Goal: Task Accomplishment & Management: Use online tool/utility

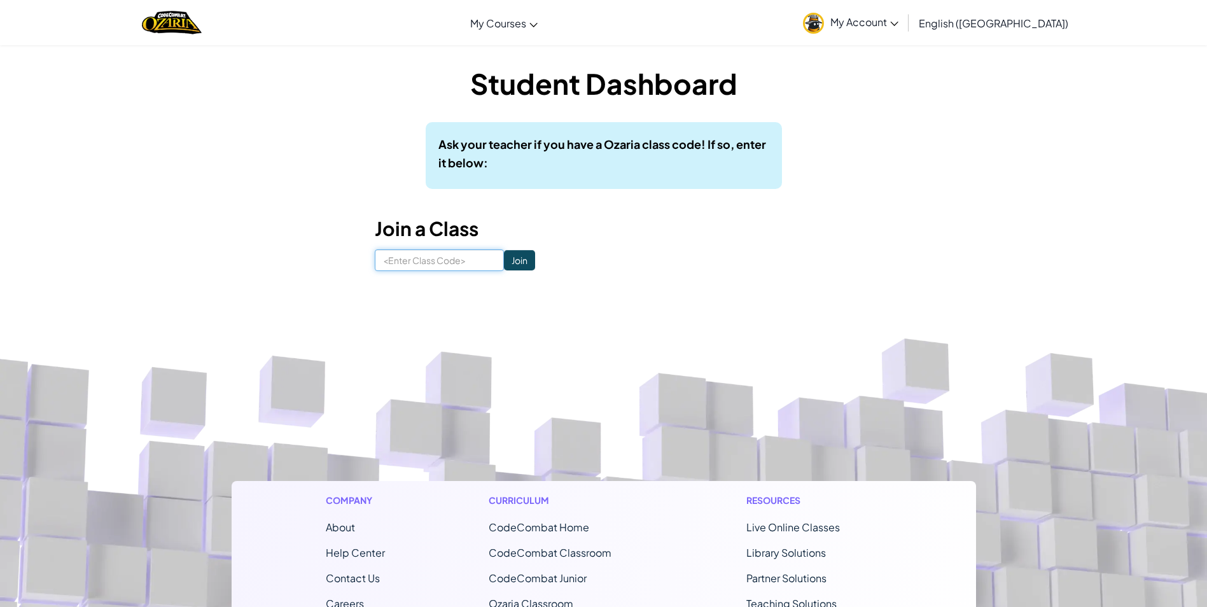
click at [475, 265] on input at bounding box center [439, 260] width 129 height 22
type input "s"
type input "SnowCloudForm"
click input "Join" at bounding box center [519, 260] width 31 height 20
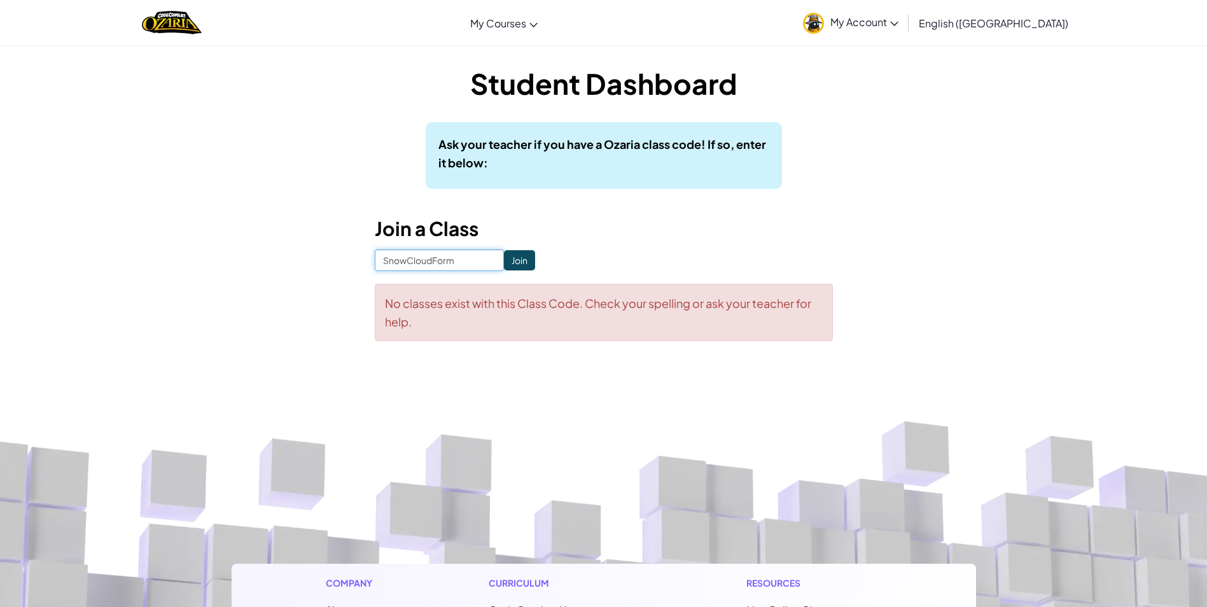
click at [470, 258] on input "SnowCloudForm" at bounding box center [439, 260] width 129 height 22
type input "Snow Cloud Form"
click input "Join" at bounding box center [519, 260] width 31 height 20
drag, startPoint x: 468, startPoint y: 256, endPoint x: 458, endPoint y: 277, distance: 23.1
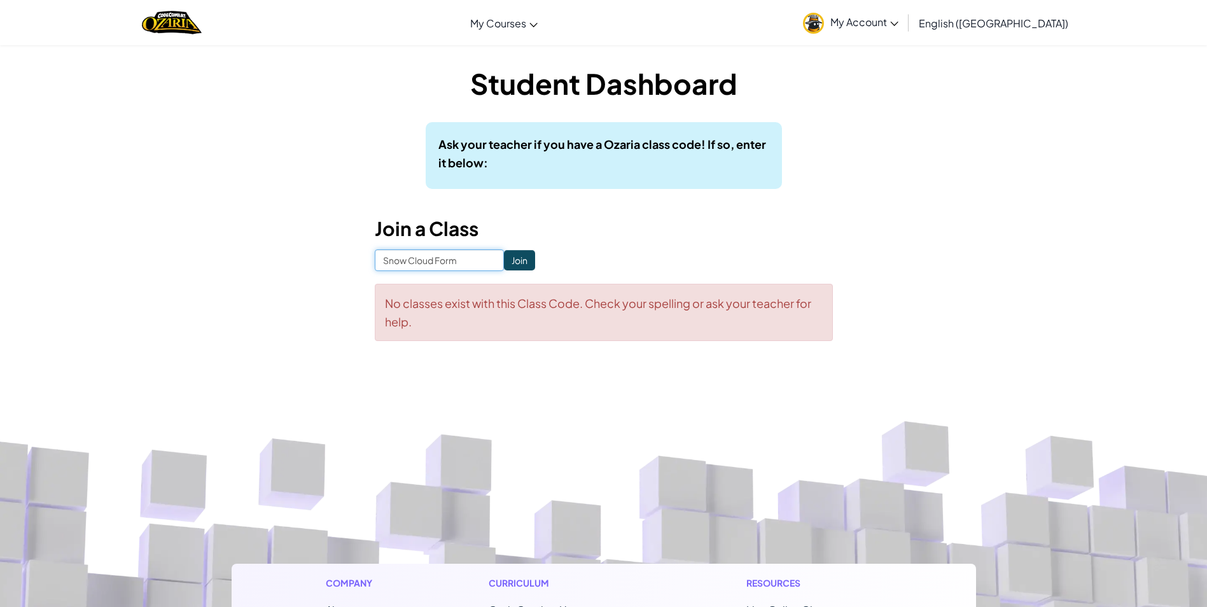
click at [460, 272] on form "Snow Cloud Form Join No classes exist with this Class Code. Check your spelling…" at bounding box center [604, 295] width 458 height 92
click at [456, 257] on input "Snow Cloud Form" at bounding box center [439, 260] width 129 height 22
click at [456, 258] on input "Snow Cloud Form" at bounding box center [439, 260] width 129 height 22
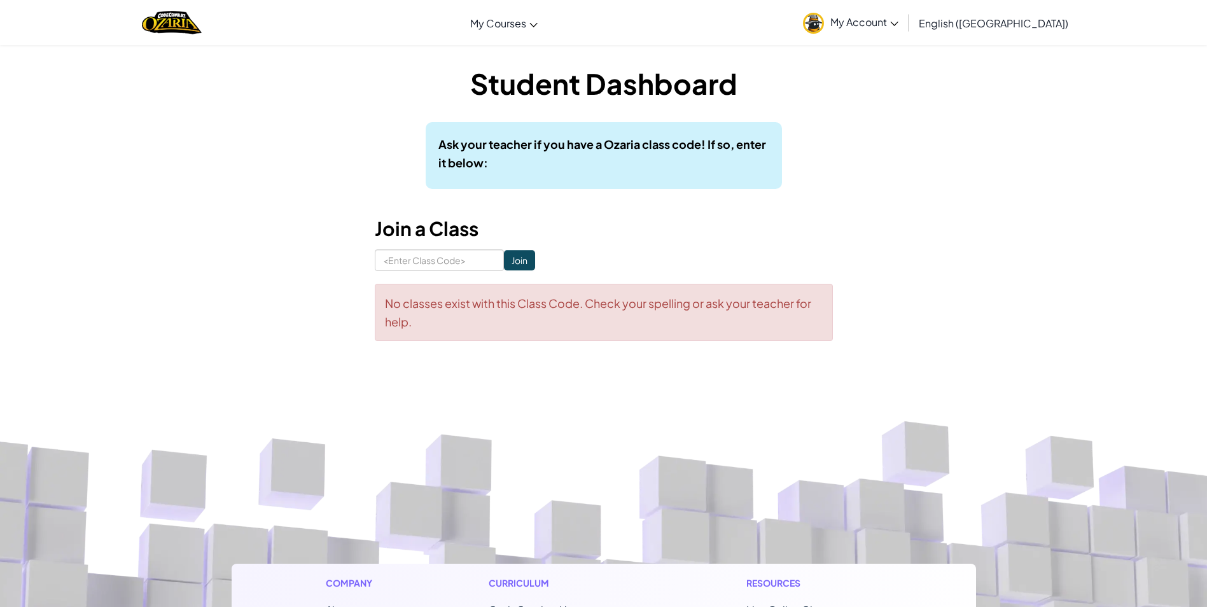
drag, startPoint x: 846, startPoint y: 95, endPoint x: 845, endPoint y: 83, distance: 11.5
click at [393, 269] on input at bounding box center [439, 260] width 129 height 22
type input "7-1"
click input "Join" at bounding box center [519, 260] width 31 height 20
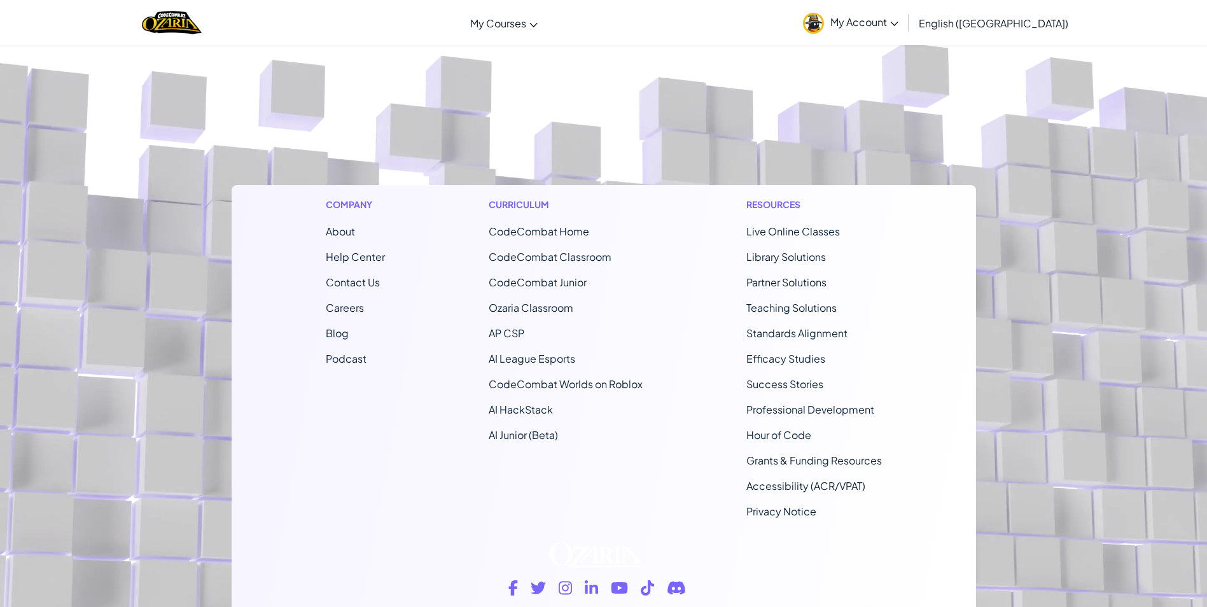
scroll to position [137, 0]
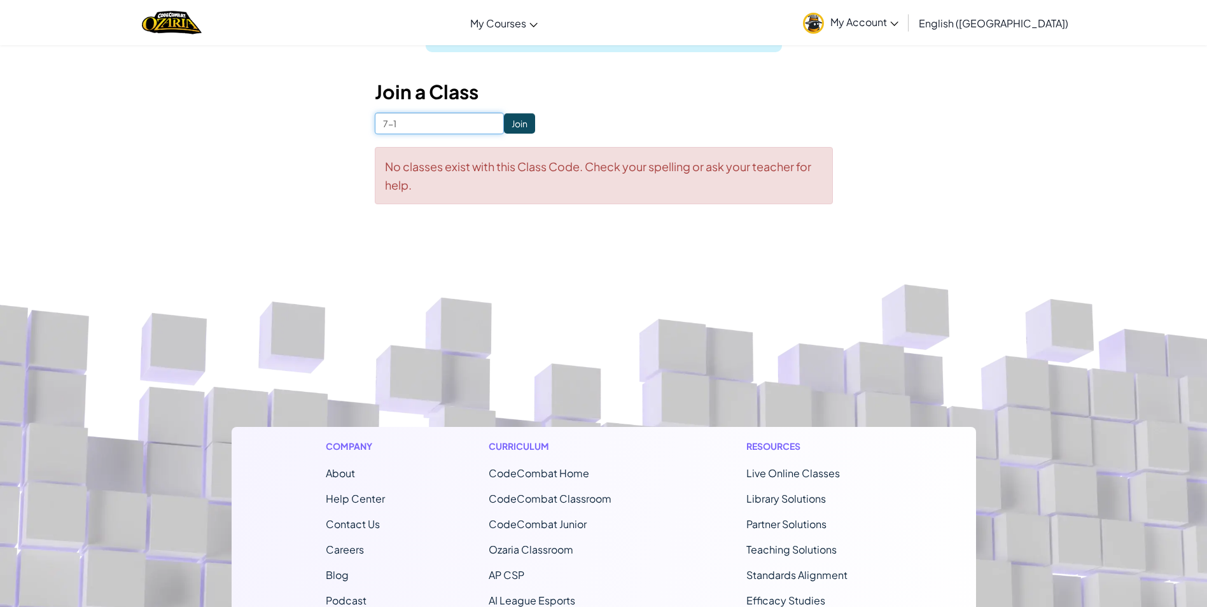
click at [419, 119] on input "7-1" at bounding box center [439, 124] width 129 height 22
type input "7-1 SnowCloudForm"
click input "Join" at bounding box center [519, 123] width 31 height 20
click at [439, 122] on input "7-1 SnowCloudForm" at bounding box center [439, 124] width 129 height 22
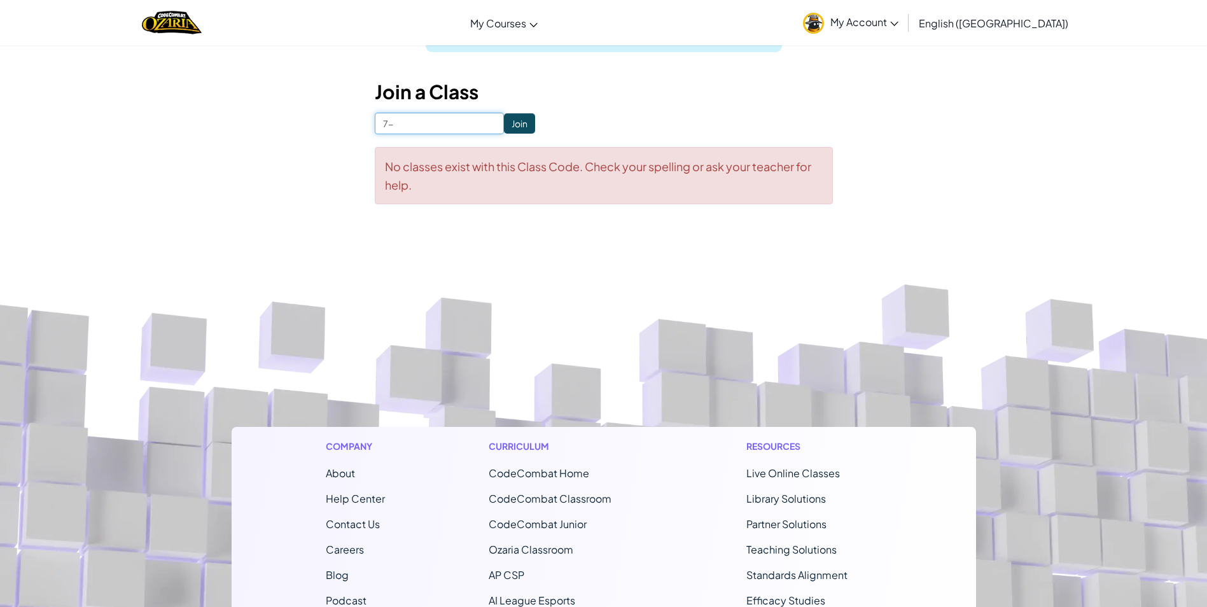
type input "7"
type input "SnowCloudFarm"
click input "Join" at bounding box center [519, 123] width 31 height 20
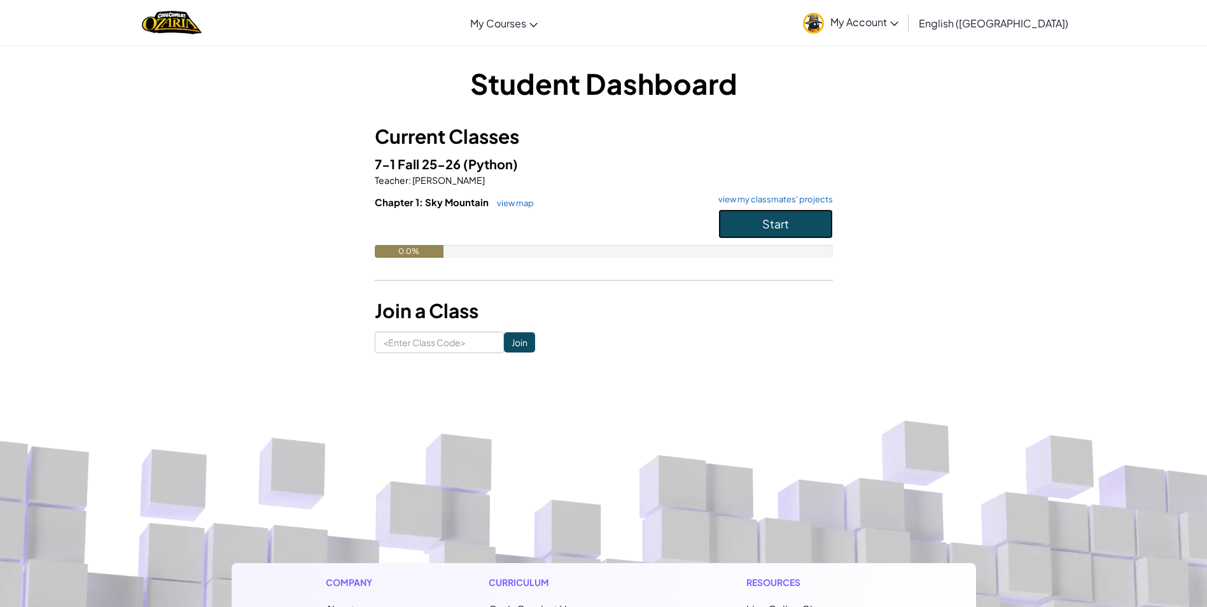
click at [780, 236] on button "Start" at bounding box center [776, 223] width 115 height 29
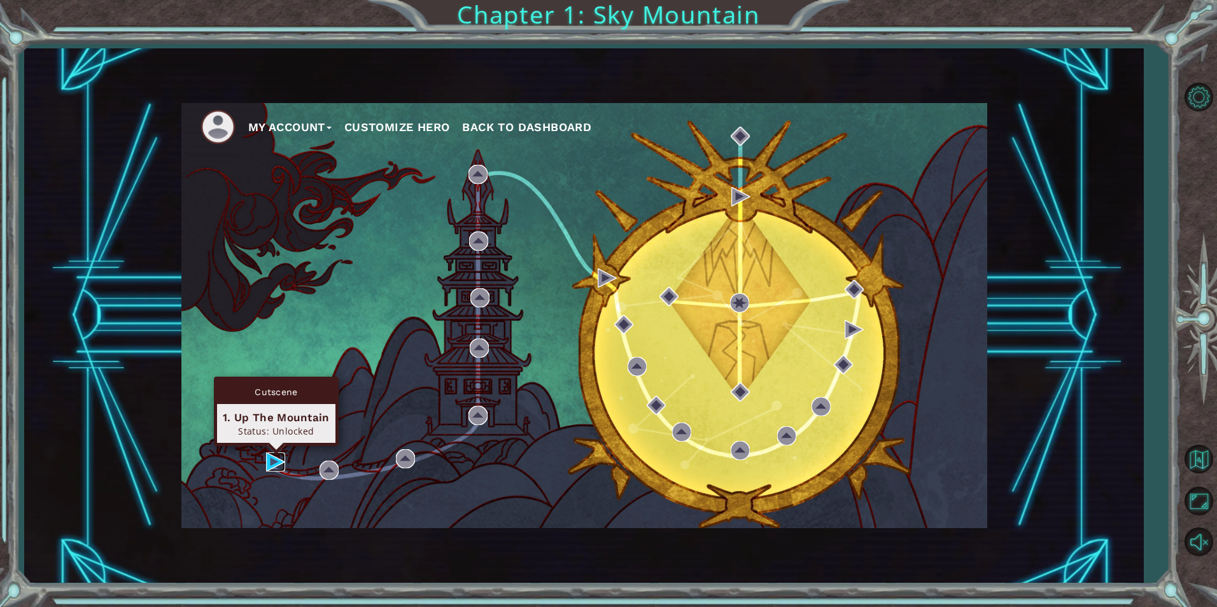
click at [282, 460] on img at bounding box center [275, 462] width 19 height 19
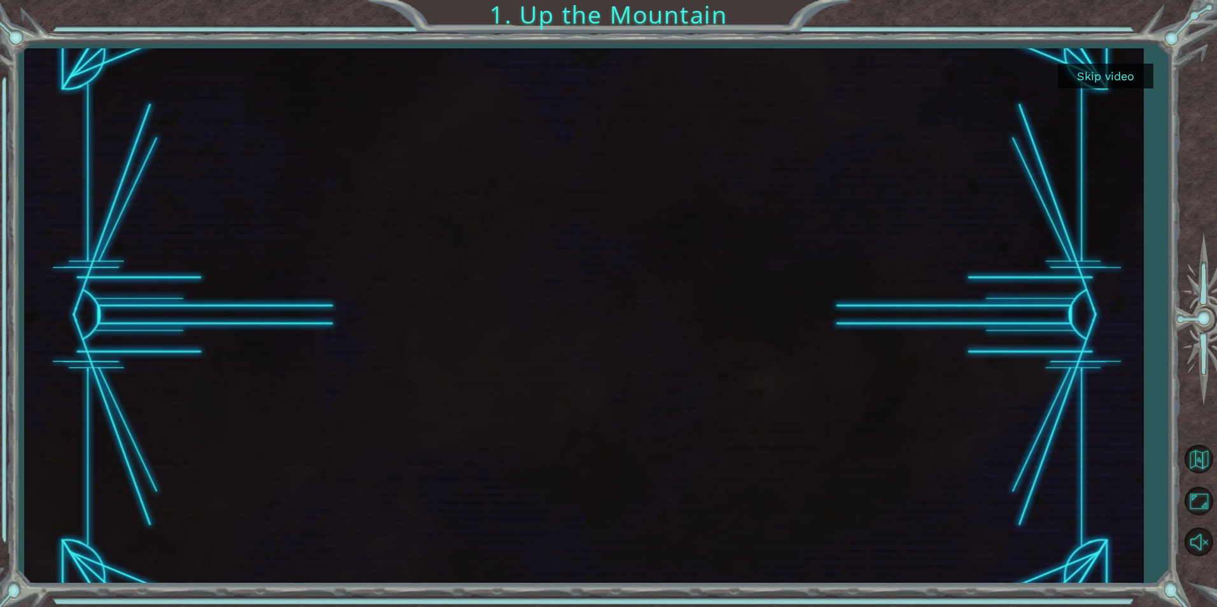
click at [283, 460] on body "Skip video 1. Up the Mountain" at bounding box center [608, 303] width 1217 height 607
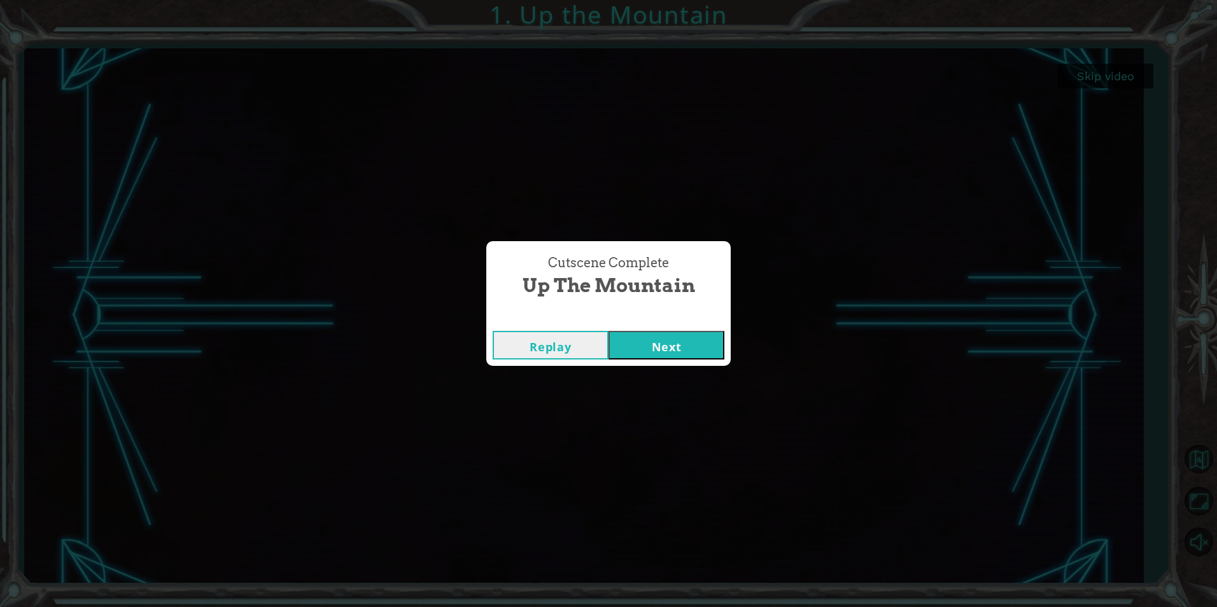
click at [649, 341] on button "Next" at bounding box center [666, 345] width 116 height 29
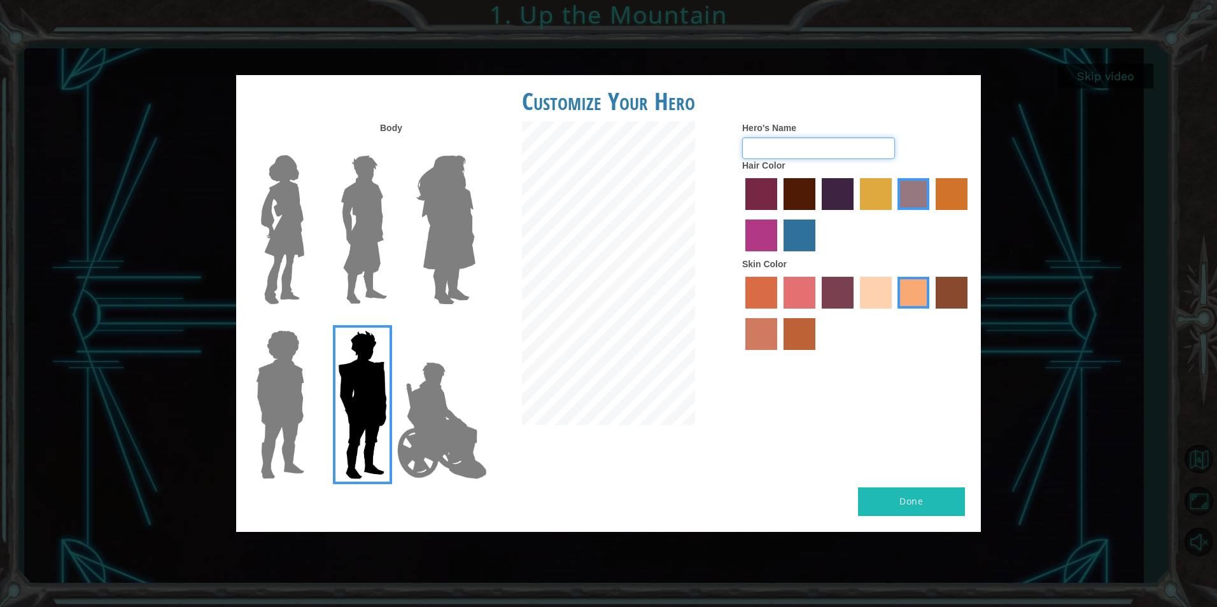
click at [766, 142] on input "Hero's Name" at bounding box center [818, 148] width 153 height 22
type input "t"
type input "yuji"
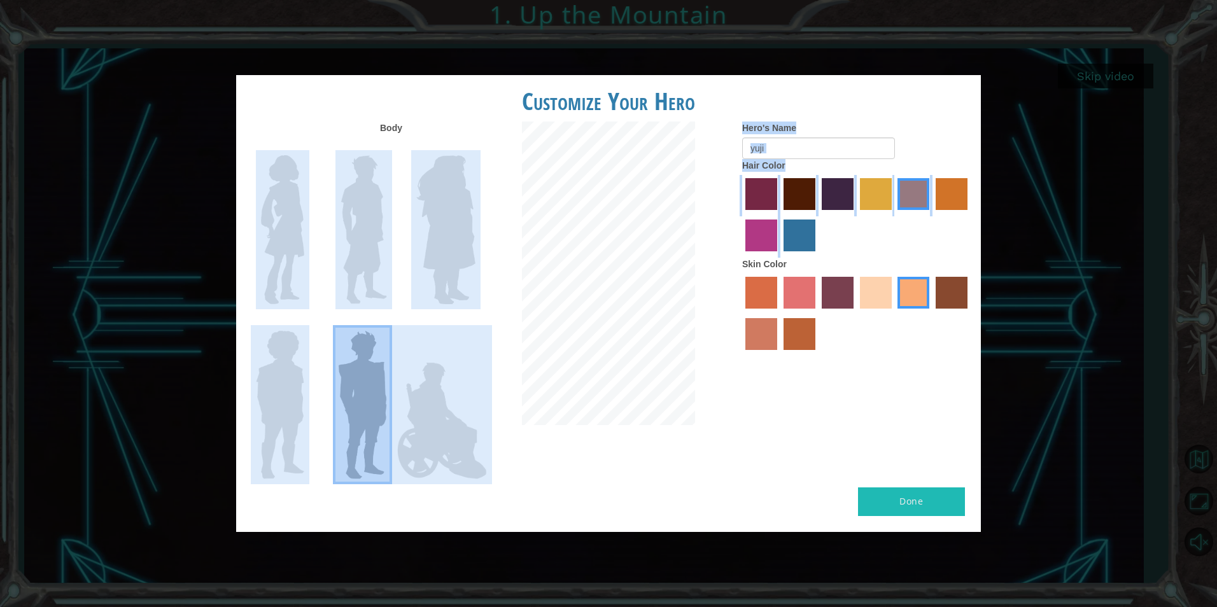
drag, startPoint x: 800, startPoint y: 223, endPoint x: 274, endPoint y: 214, distance: 525.8
click at [274, 214] on div "Body Hero's Name yuji Hair Color Skin Color" at bounding box center [608, 305] width 745 height 366
drag, startPoint x: 274, startPoint y: 214, endPoint x: 304, endPoint y: 207, distance: 30.7
click at [304, 207] on img at bounding box center [282, 229] width 53 height 159
click at [309, 147] on input "Hero Connie" at bounding box center [309, 147] width 0 height 0
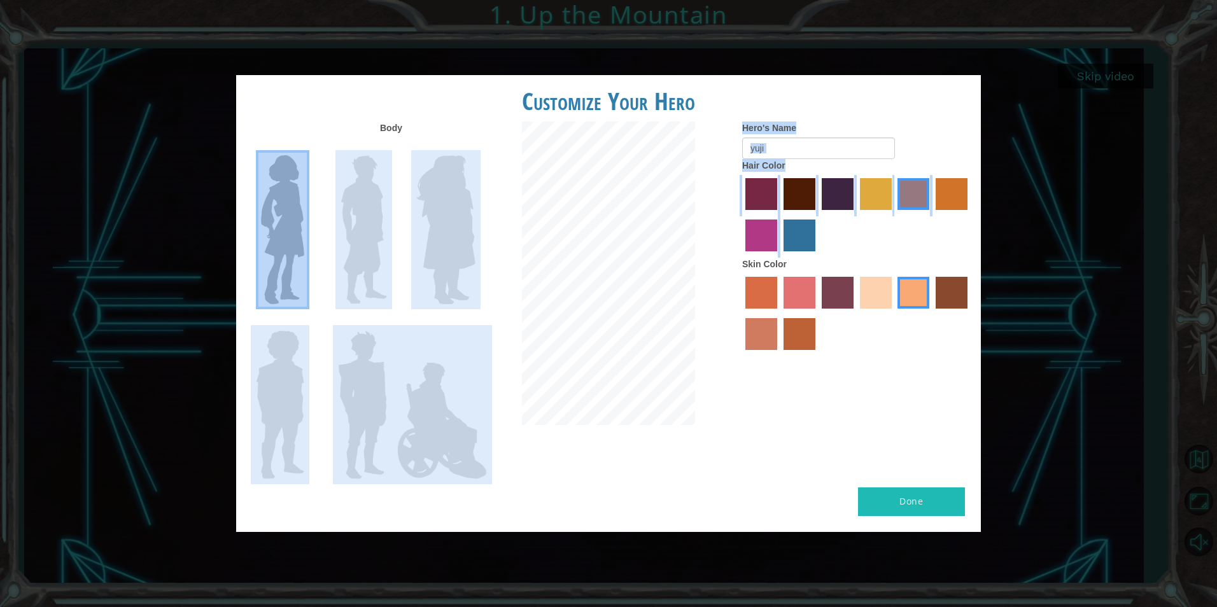
click at [355, 210] on img at bounding box center [363, 229] width 57 height 159
click at [392, 147] on input "Hero Lars" at bounding box center [392, 147] width 0 height 0
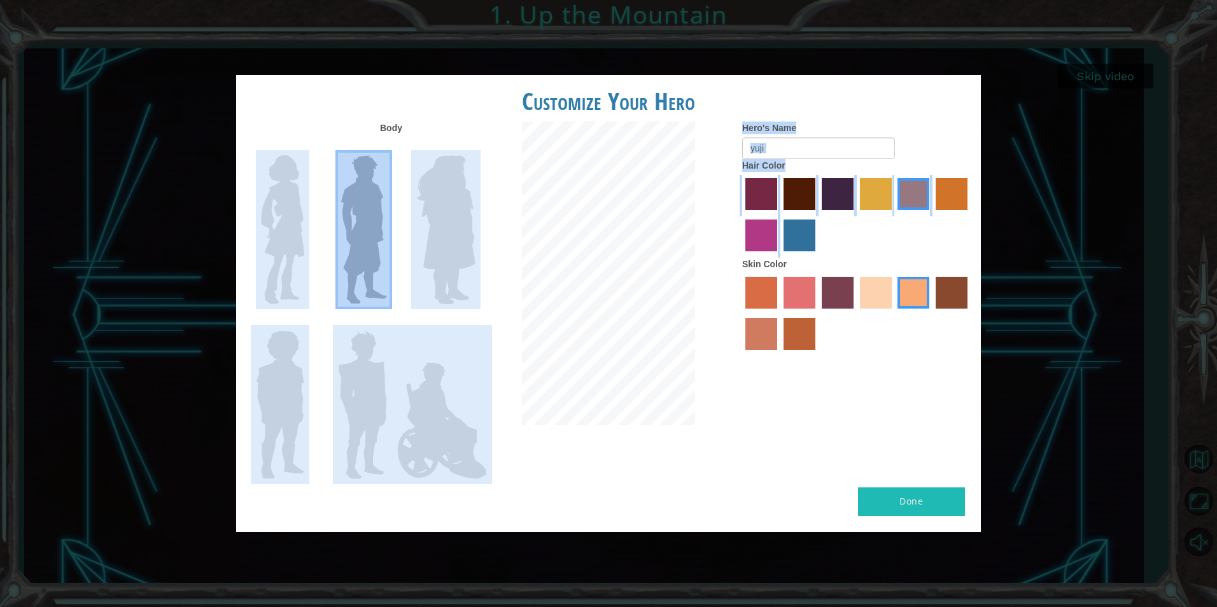
click at [768, 190] on label "paprika hair color" at bounding box center [761, 194] width 32 height 32
click at [741, 214] on input "paprika hair color" at bounding box center [741, 214] width 0 height 0
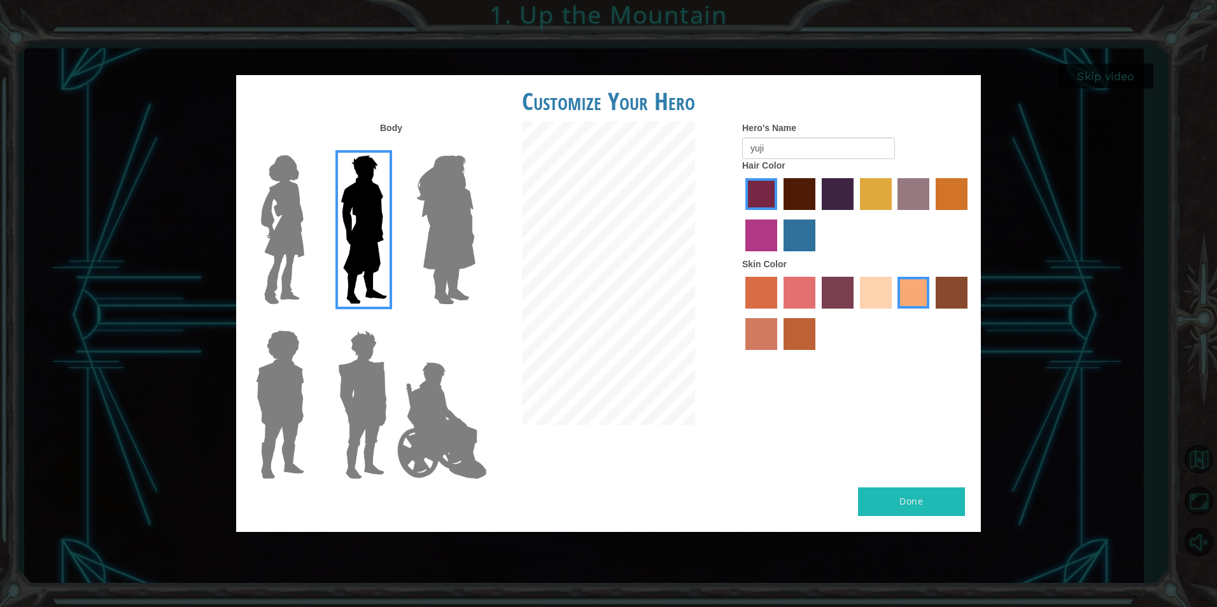
click at [796, 190] on label "maroon hair color" at bounding box center [799, 194] width 32 height 32
click at [779, 214] on input "maroon hair color" at bounding box center [779, 214] width 0 height 0
click at [843, 192] on label "hot purple hair color" at bounding box center [838, 194] width 32 height 32
click at [817, 214] on input "hot purple hair color" at bounding box center [817, 214] width 0 height 0
click at [920, 193] on label "bazaar hair color" at bounding box center [913, 194] width 32 height 32
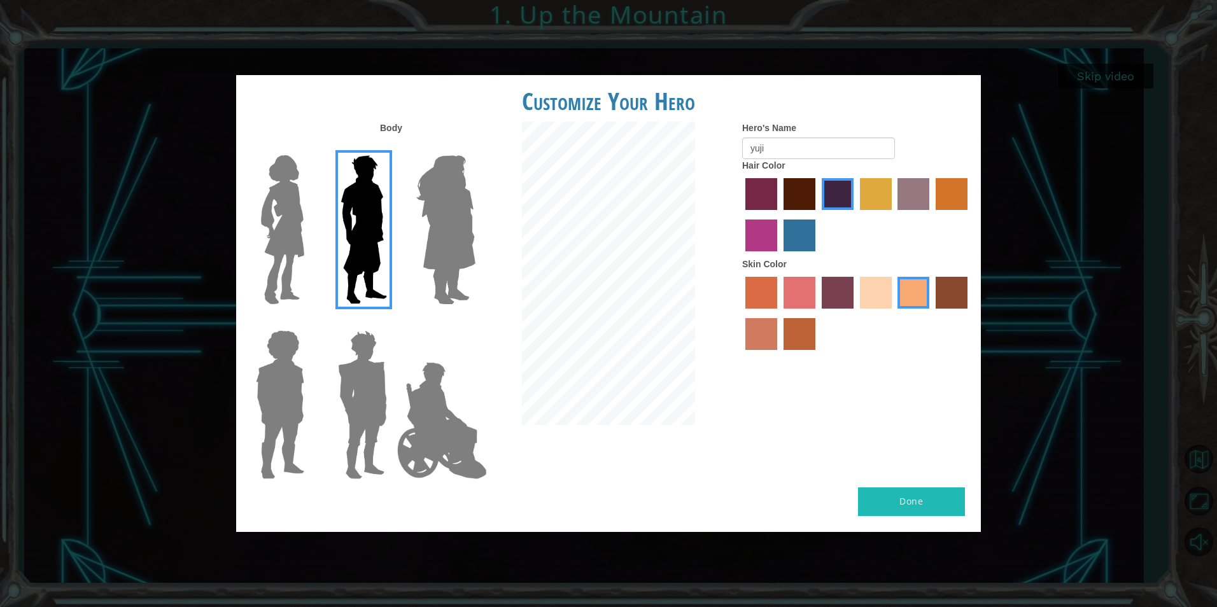
click at [894, 214] on input "bazaar hair color" at bounding box center [894, 214] width 0 height 0
click at [830, 193] on label "hot purple hair color" at bounding box center [838, 194] width 32 height 32
click at [817, 214] on input "hot purple hair color" at bounding box center [817, 214] width 0 height 0
click at [860, 299] on label "sandy beach skin color" at bounding box center [876, 293] width 32 height 32
click at [855, 313] on input "sandy beach skin color" at bounding box center [855, 313] width 0 height 0
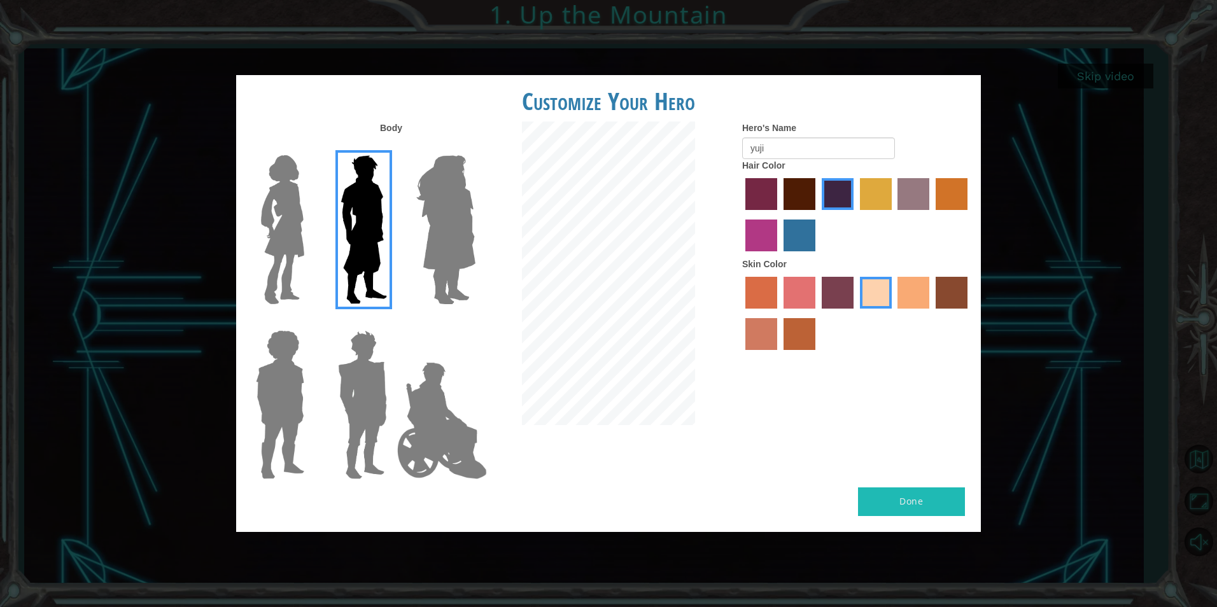
click at [873, 498] on button "Done" at bounding box center [911, 502] width 107 height 29
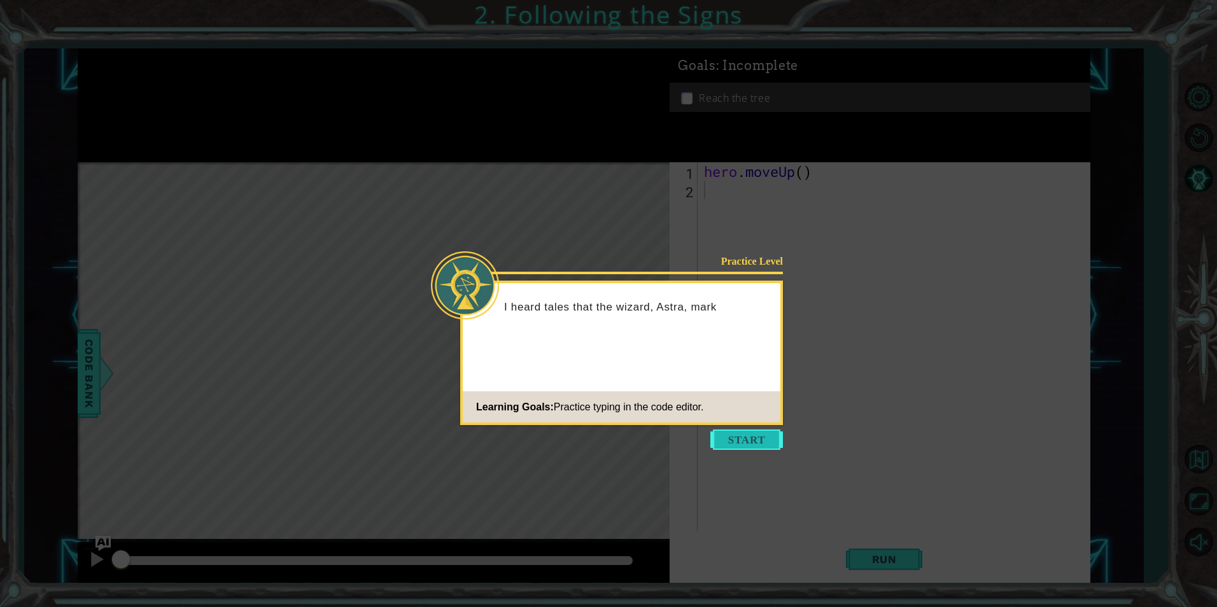
click at [759, 438] on button "Start" at bounding box center [746, 440] width 73 height 20
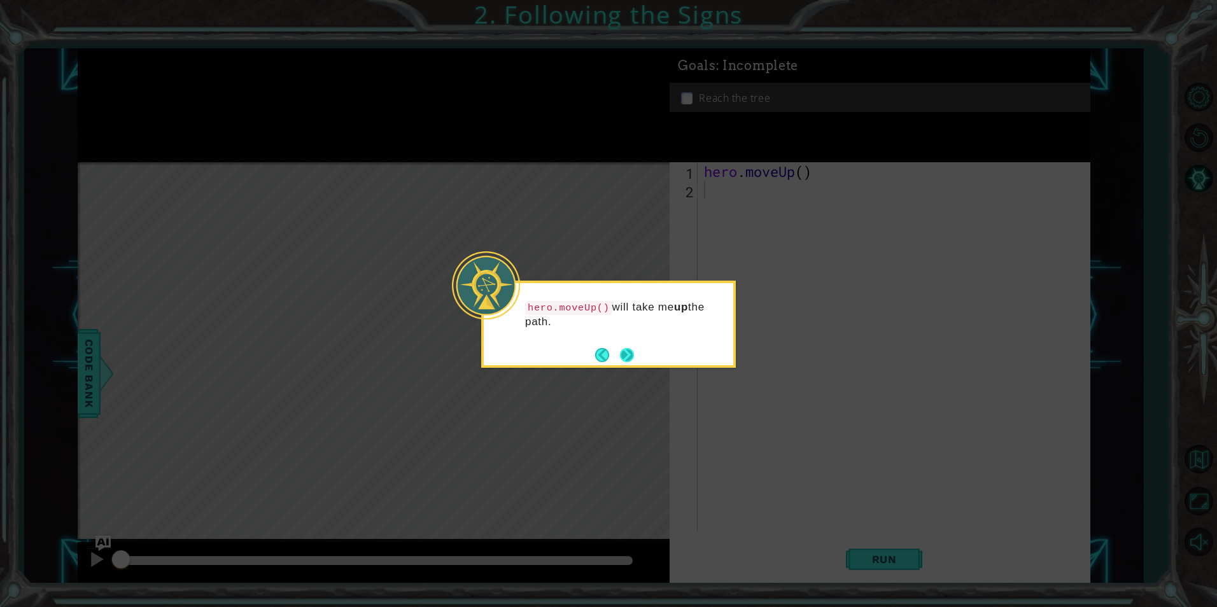
click at [627, 354] on button "Next" at bounding box center [627, 355] width 14 height 14
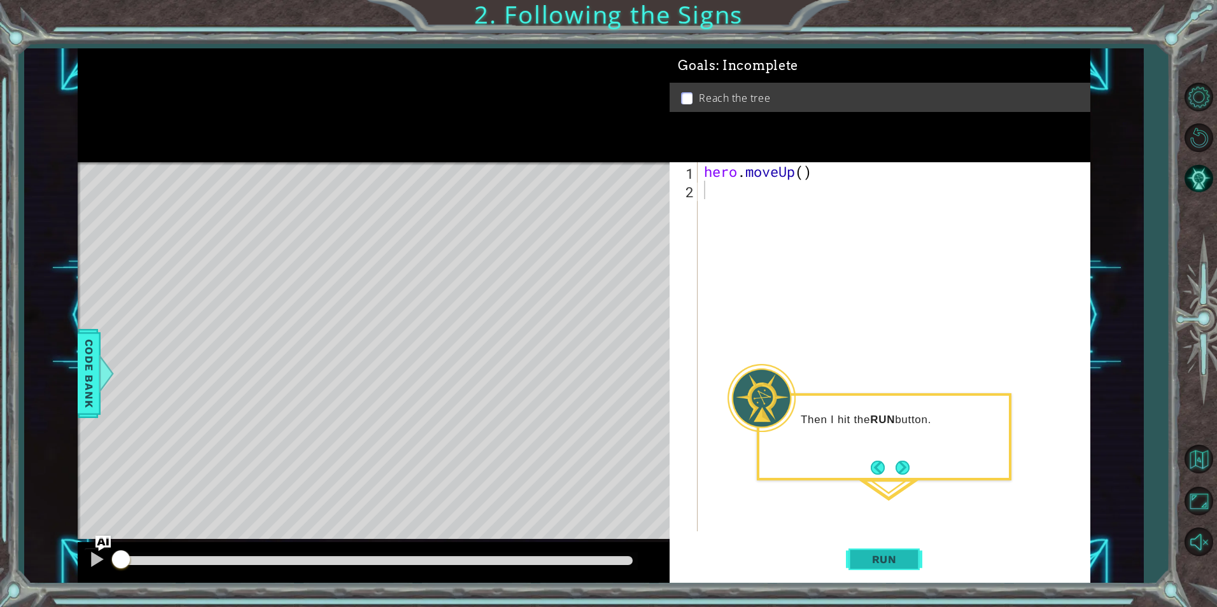
click at [885, 558] on span "Run" at bounding box center [884, 559] width 50 height 13
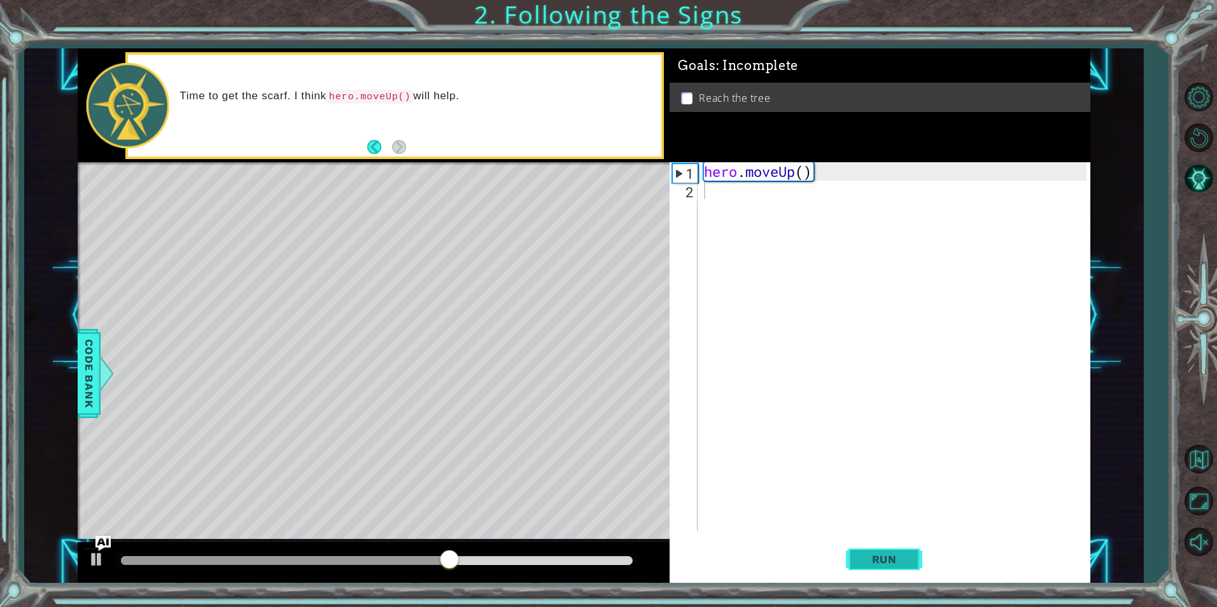
click at [878, 565] on span "Run" at bounding box center [884, 559] width 50 height 13
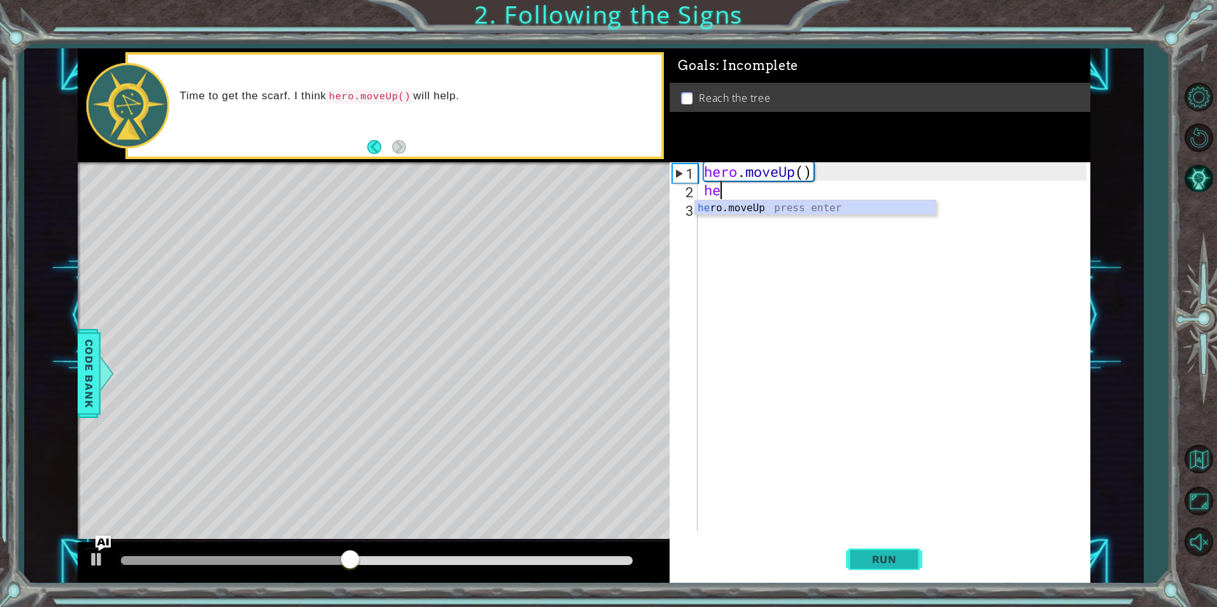
scroll to position [0, 1]
type textarea "hero"
click at [745, 202] on div "hero .moveUp press enter" at bounding box center [815, 223] width 241 height 46
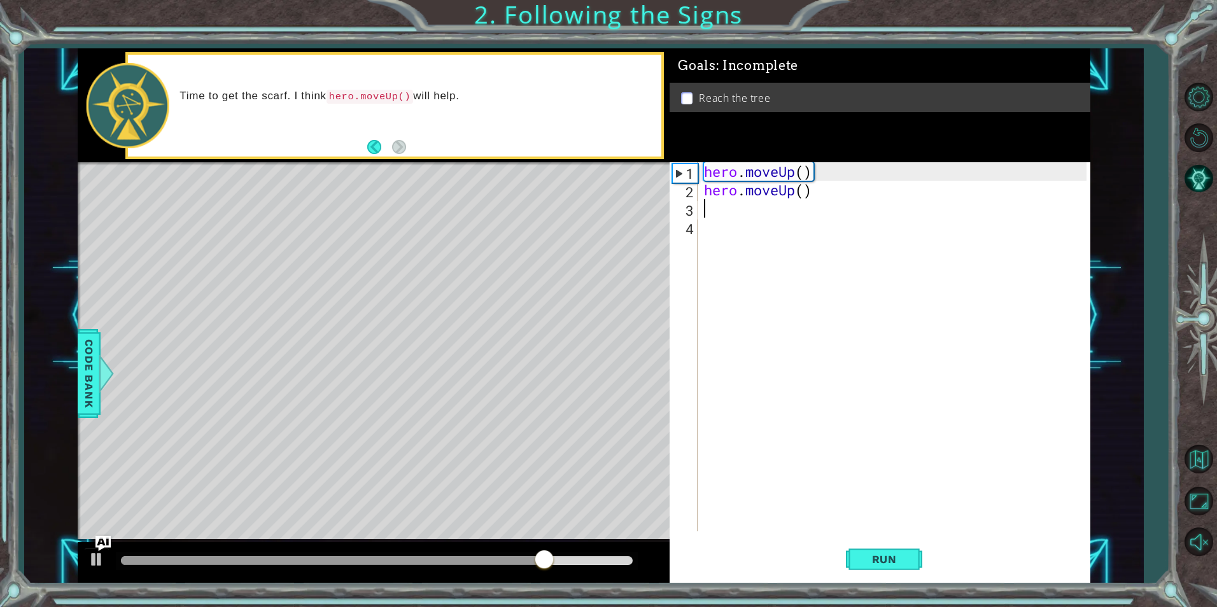
scroll to position [0, 0]
click at [908, 566] on button "Run" at bounding box center [884, 559] width 76 height 42
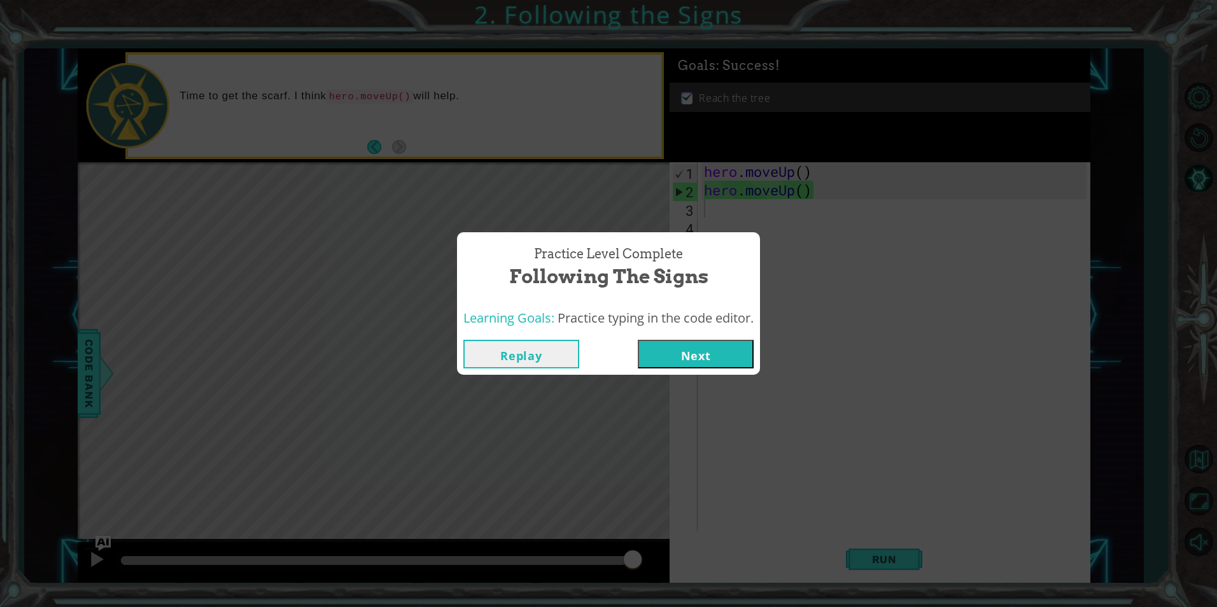
click at [680, 365] on button "Next" at bounding box center [696, 354] width 116 height 29
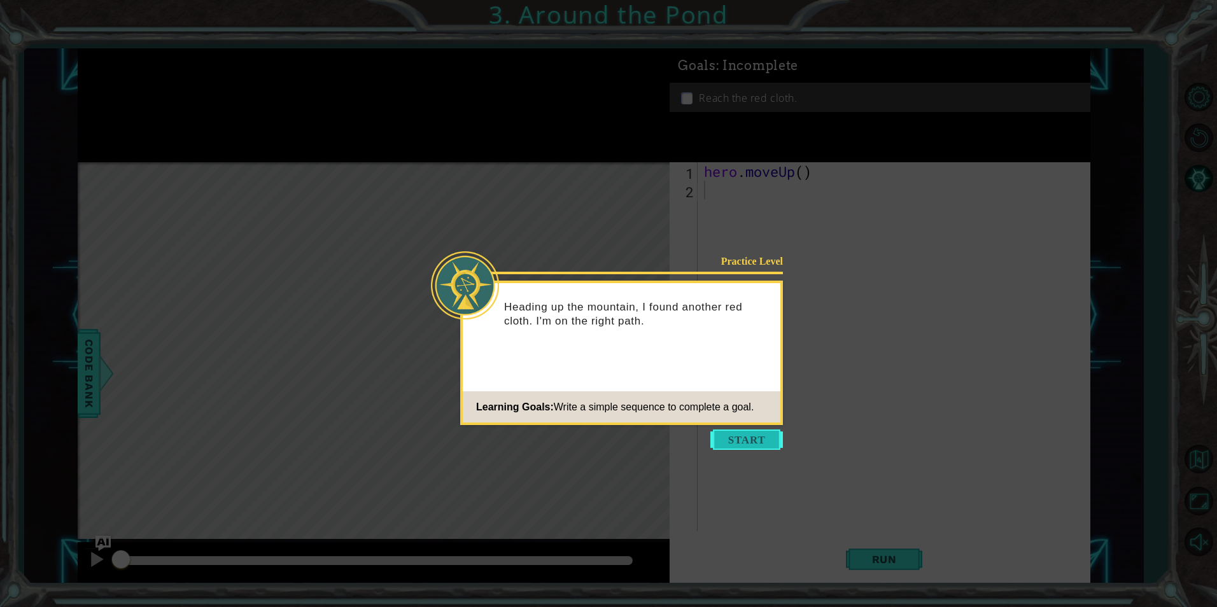
click at [728, 434] on button "Start" at bounding box center [746, 440] width 73 height 20
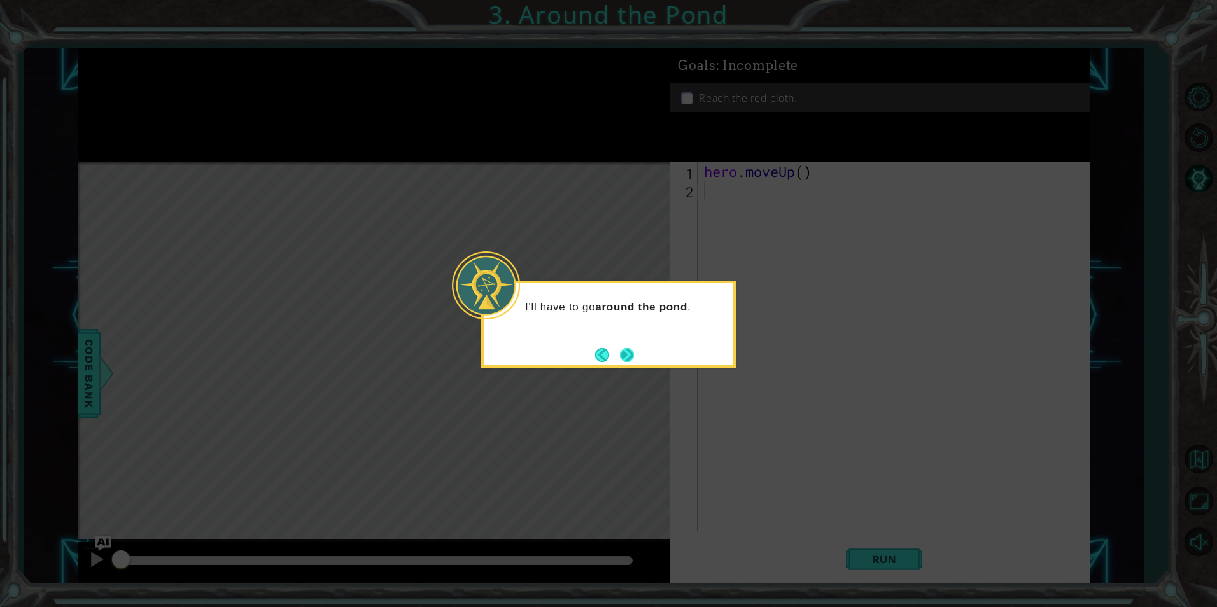
click at [633, 354] on button "Next" at bounding box center [627, 355] width 14 height 14
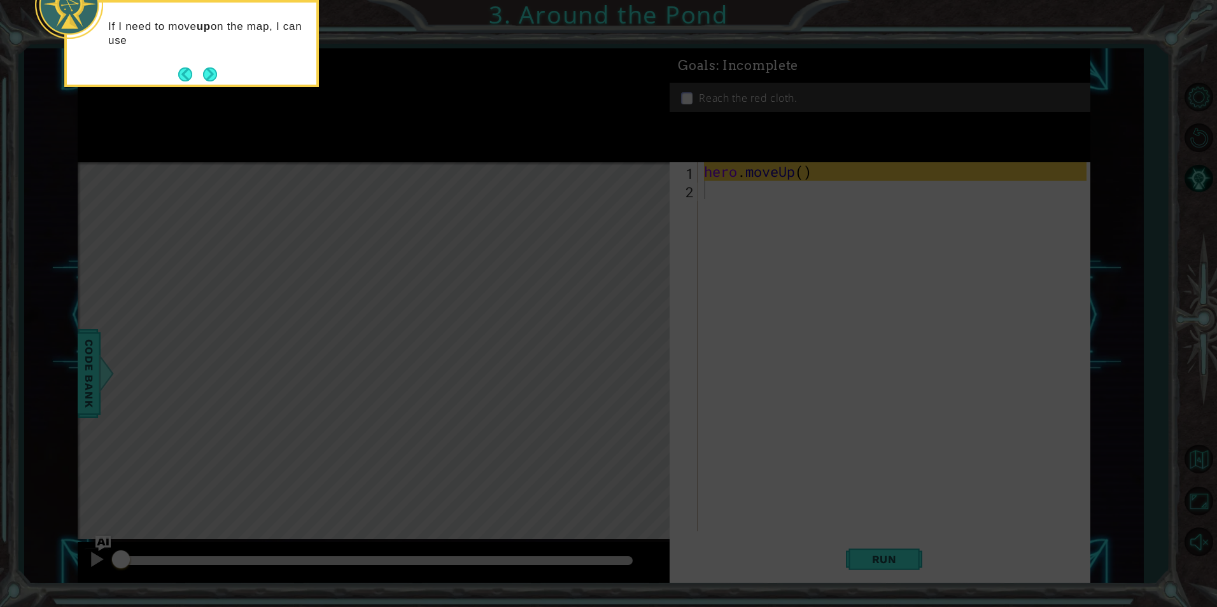
drag, startPoint x: 692, startPoint y: 295, endPoint x: 593, endPoint y: 268, distance: 103.0
click at [670, 286] on icon at bounding box center [608, 91] width 1217 height 1032
drag, startPoint x: 316, startPoint y: 146, endPoint x: 251, endPoint y: 111, distance: 73.8
click at [290, 134] on icon at bounding box center [608, 91] width 1217 height 1032
click at [206, 74] on button "Next" at bounding box center [210, 74] width 14 height 14
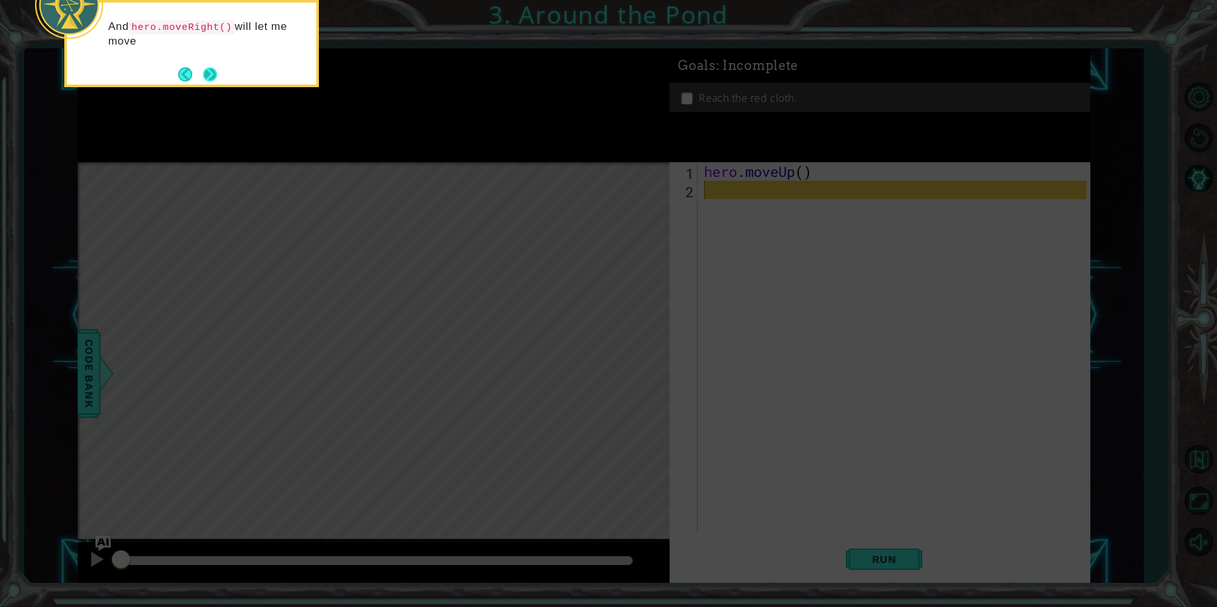
click at [206, 69] on button "Next" at bounding box center [210, 74] width 14 height 14
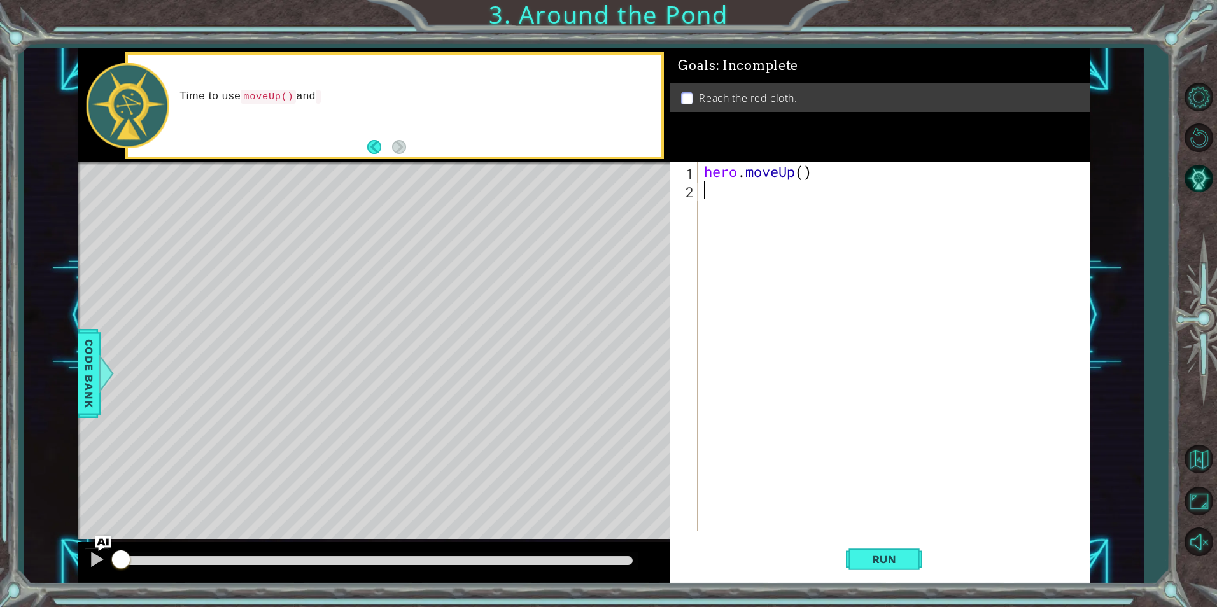
click at [740, 188] on div "hero . moveUp ( )" at bounding box center [896, 365] width 391 height 406
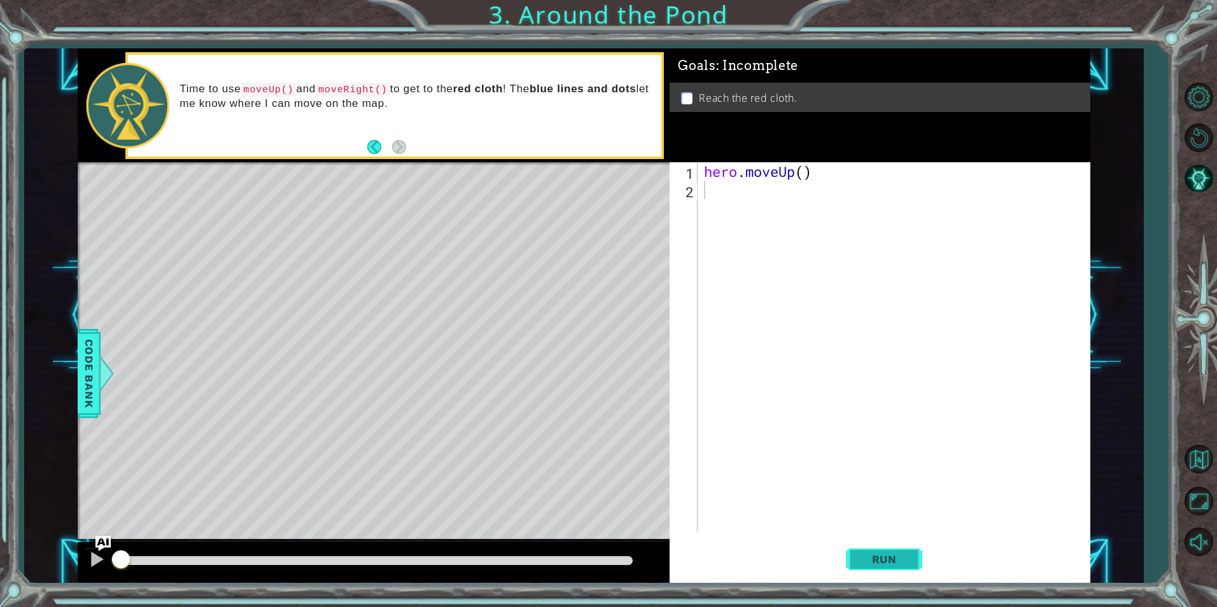
click at [852, 552] on button "Run" at bounding box center [884, 559] width 76 height 42
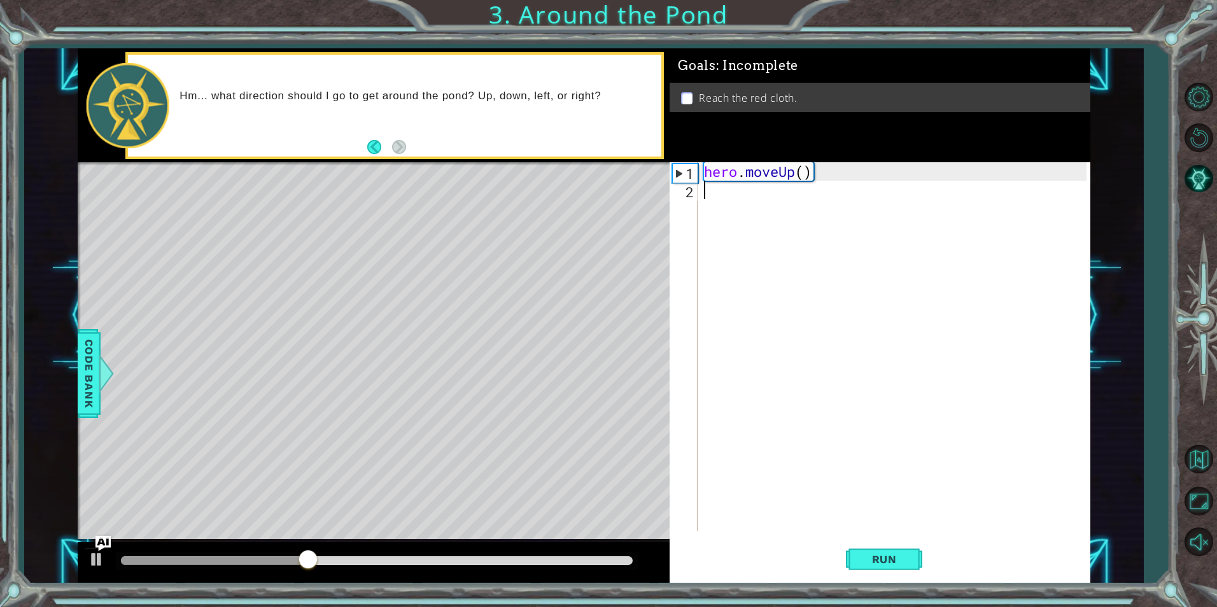
click at [766, 203] on div "hero . moveUp ( )" at bounding box center [896, 365] width 391 height 406
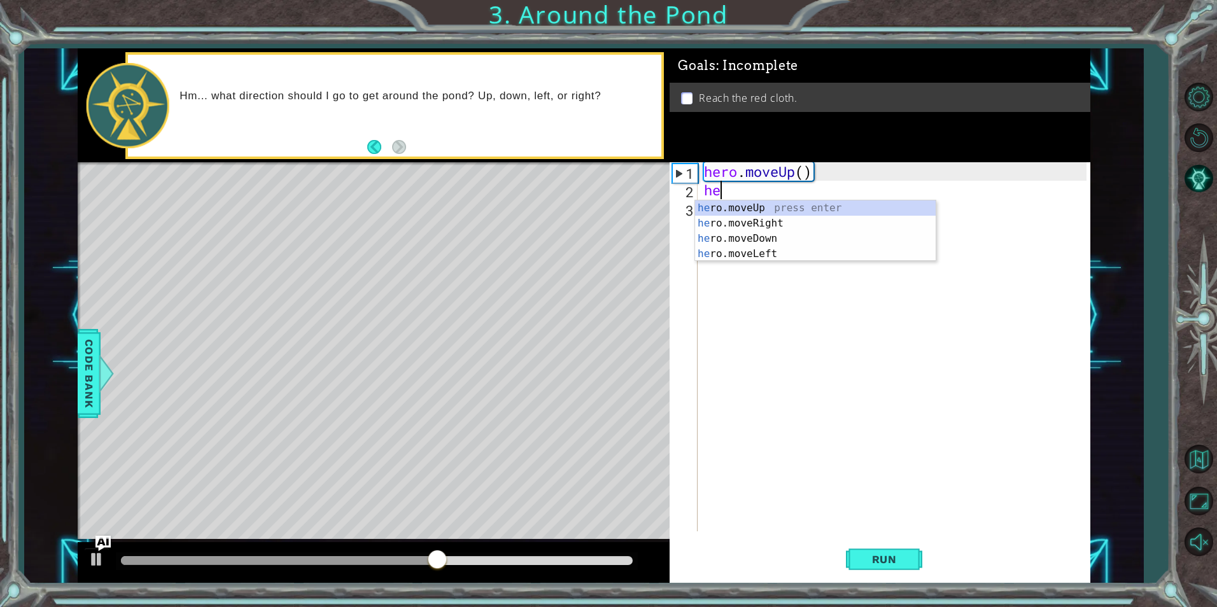
type textarea "her"
drag, startPoint x: 787, startPoint y: 208, endPoint x: 773, endPoint y: 207, distance: 14.0
click at [782, 208] on div "her o.moveUp press enter her o.moveRight press enter her o.moveDown press enter…" at bounding box center [815, 246] width 241 height 92
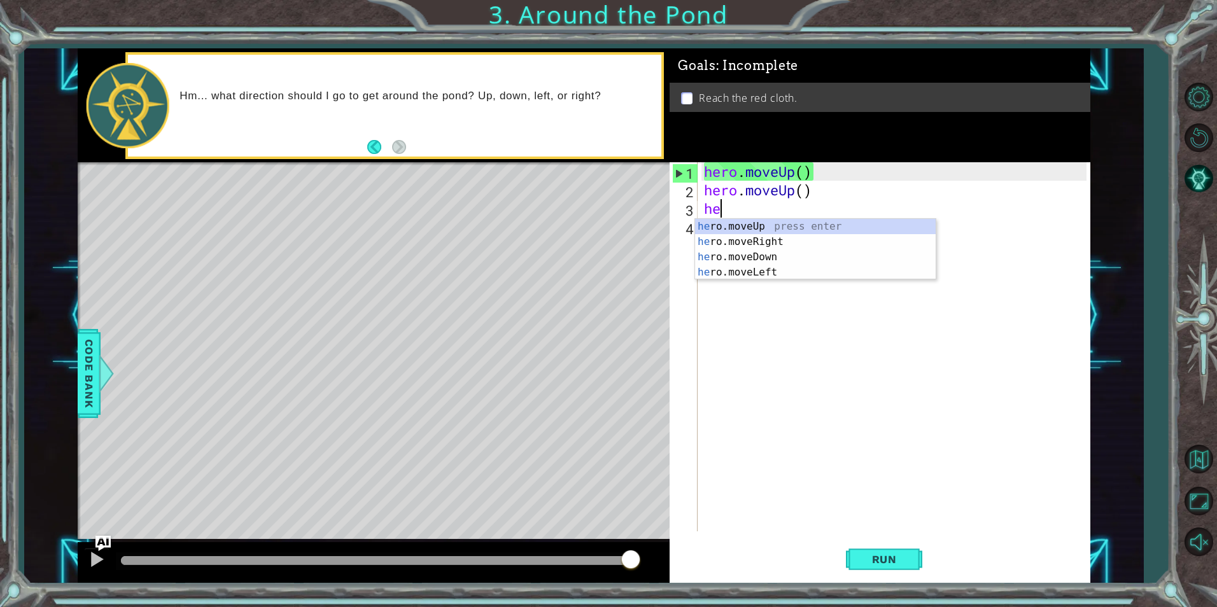
type textarea "her"
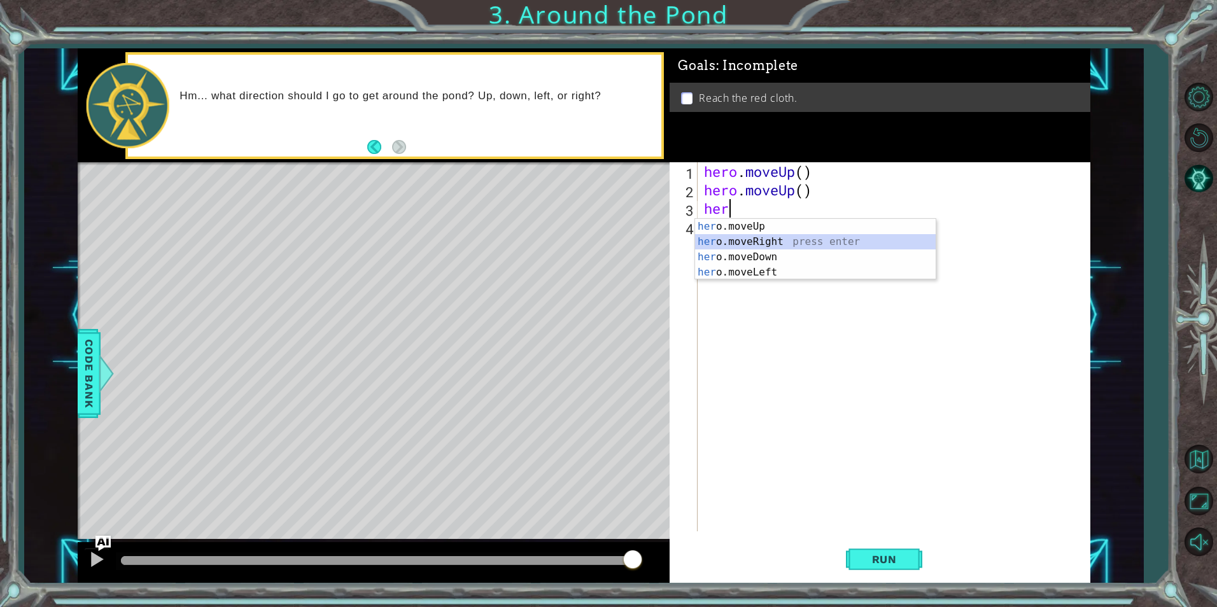
click at [796, 237] on div "her o.moveUp press enter her o.moveRight press enter her o.moveDown press enter…" at bounding box center [815, 265] width 241 height 92
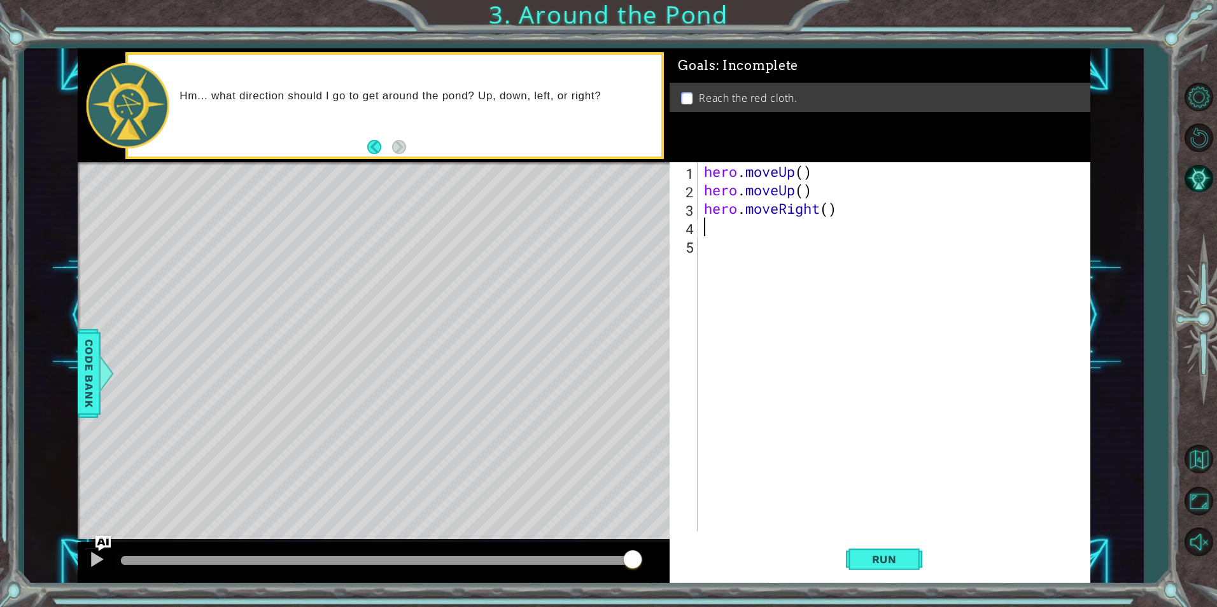
type textarea "h"
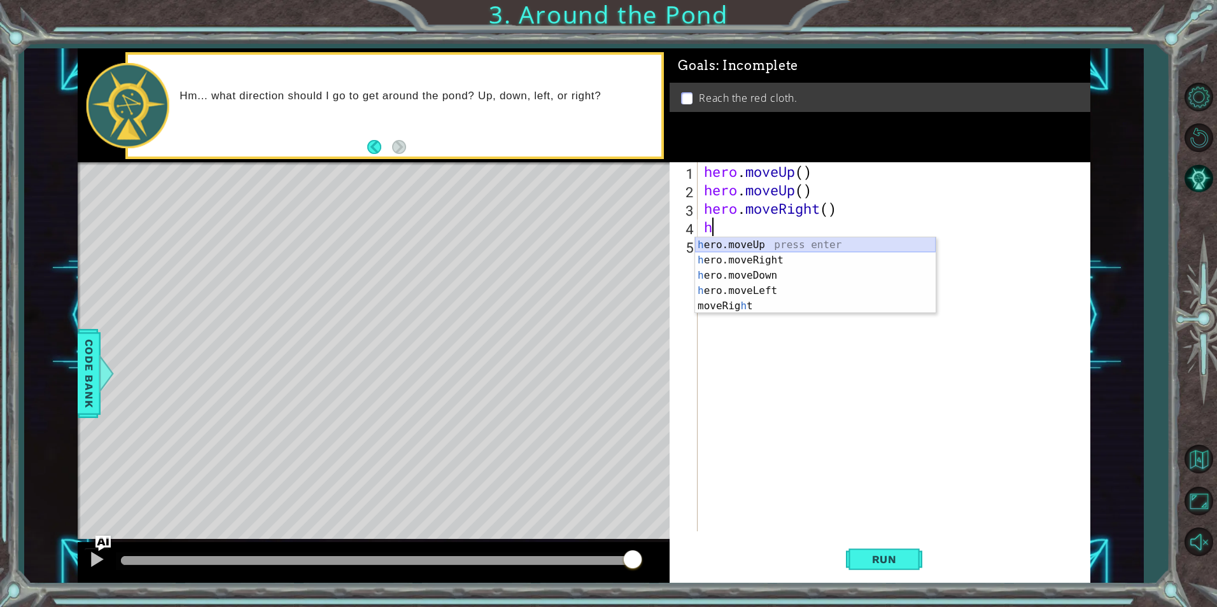
click at [810, 241] on div "h ero.moveUp press enter h ero.moveRight press enter h ero.moveDown press enter…" at bounding box center [815, 290] width 241 height 107
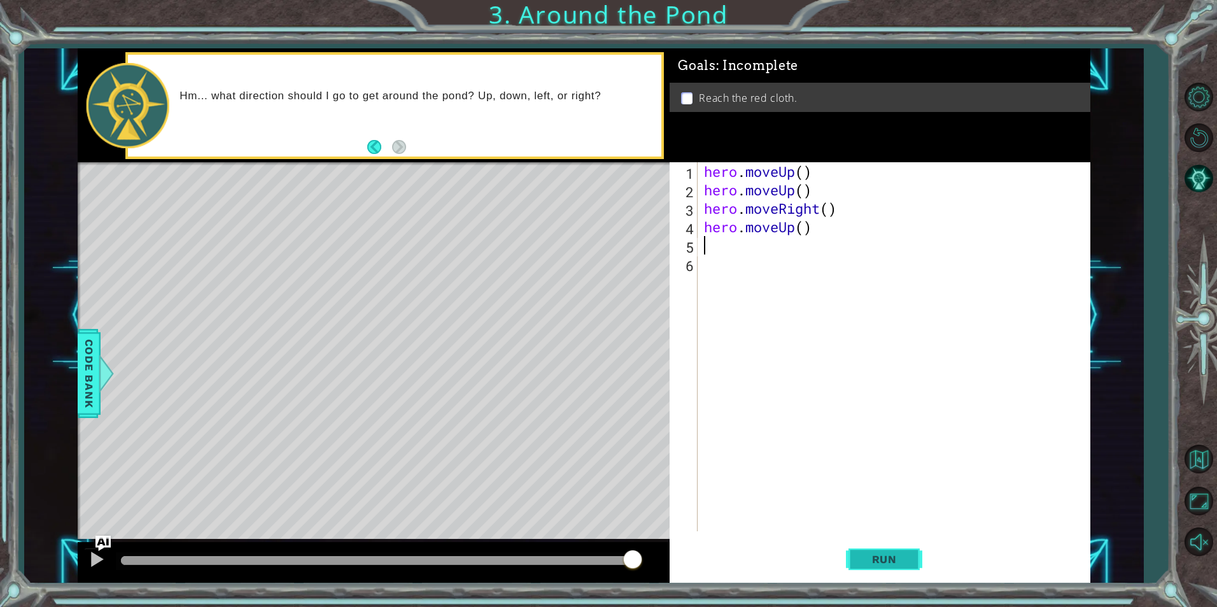
click at [913, 558] on button "Run" at bounding box center [884, 559] width 76 height 42
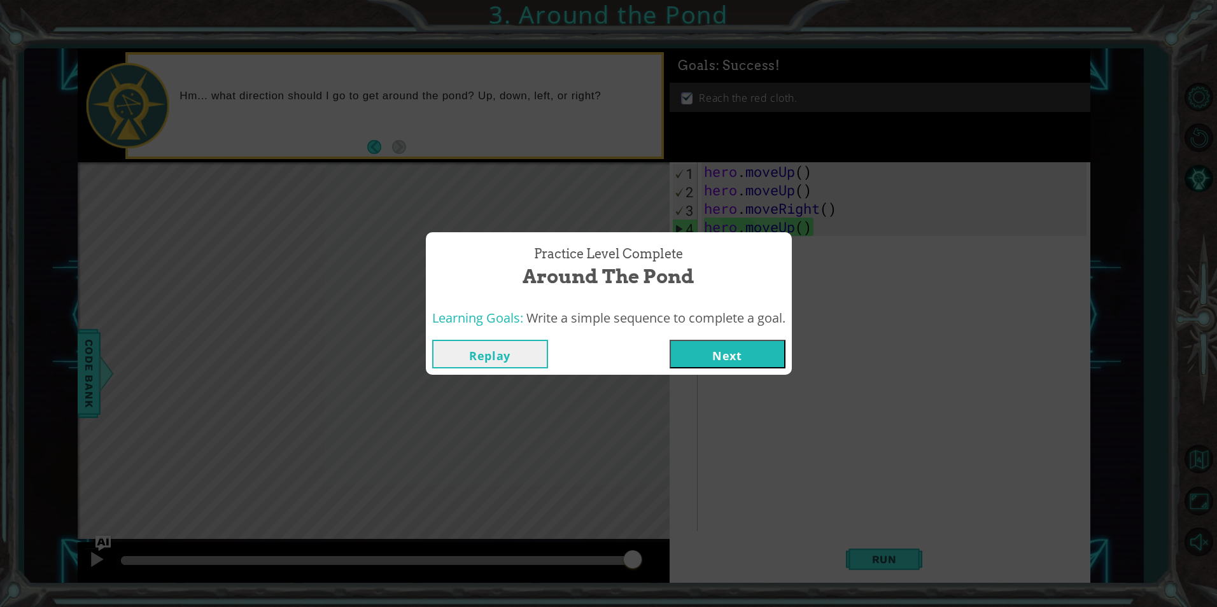
click at [766, 348] on button "Next" at bounding box center [728, 354] width 116 height 29
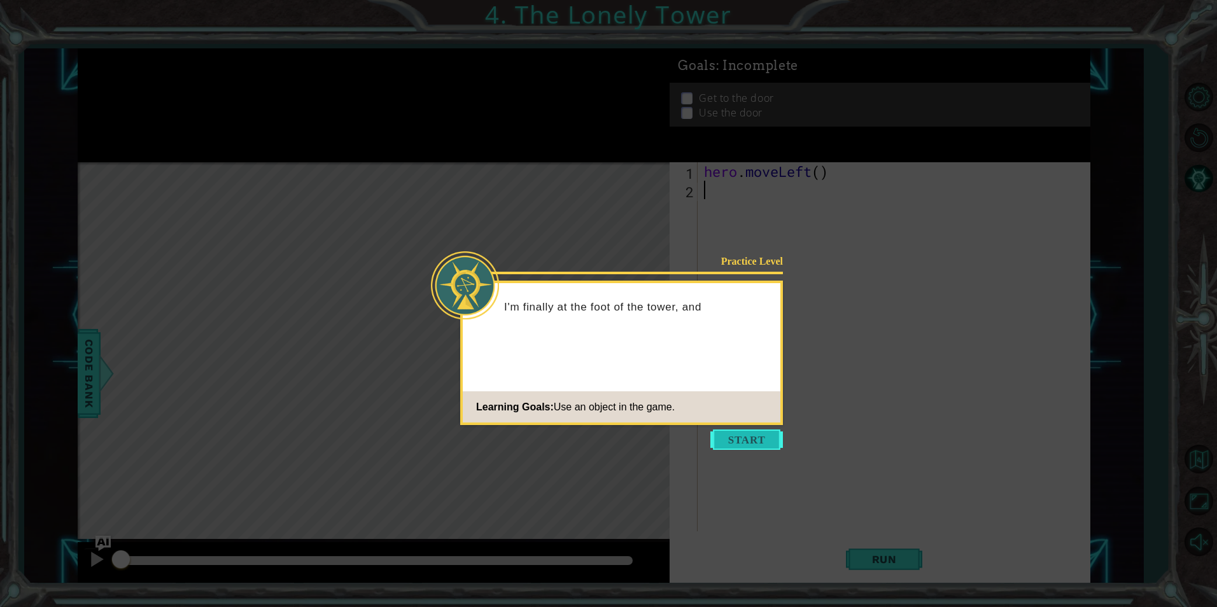
click at [752, 442] on button "Start" at bounding box center [746, 440] width 73 height 20
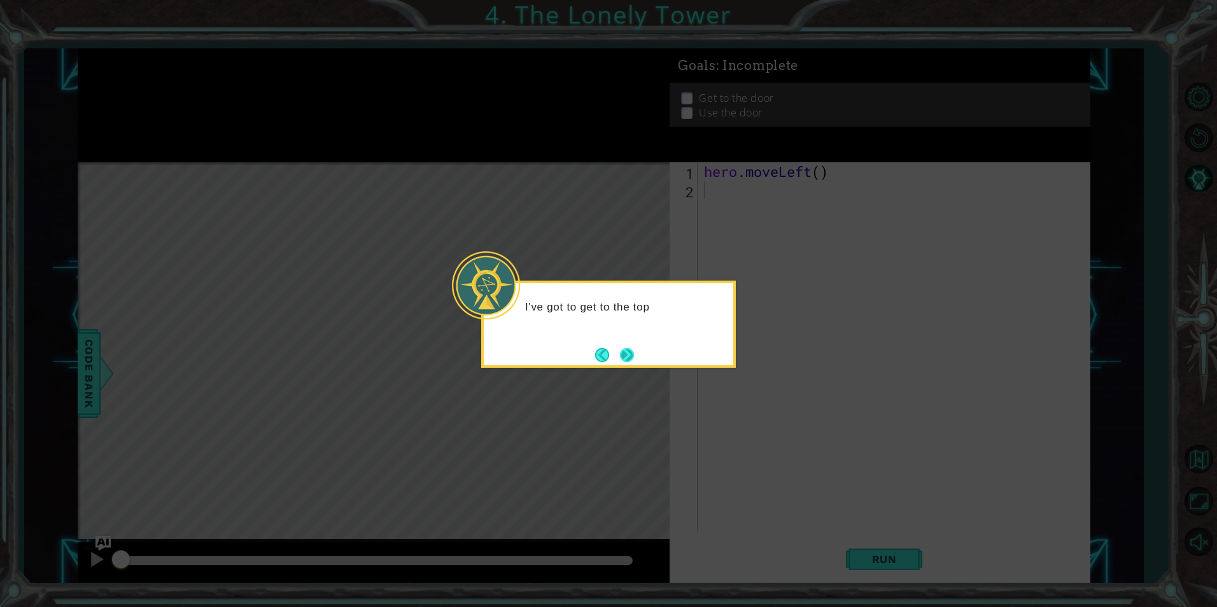
click at [629, 360] on button "Next" at bounding box center [627, 355] width 14 height 14
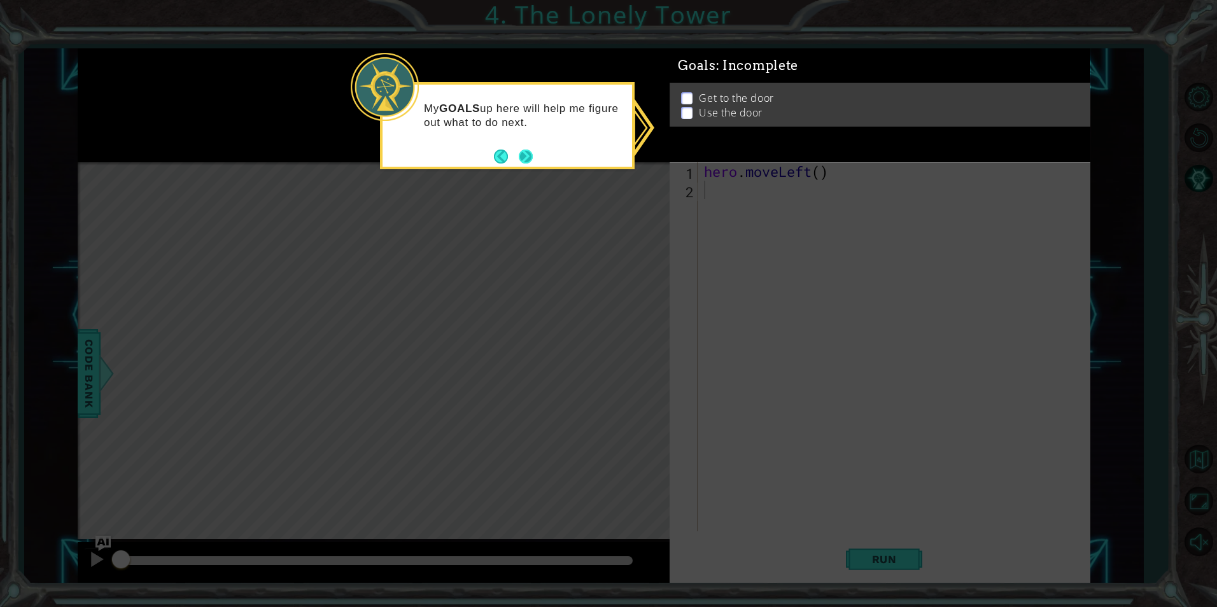
click at [519, 151] on button "Next" at bounding box center [526, 157] width 14 height 14
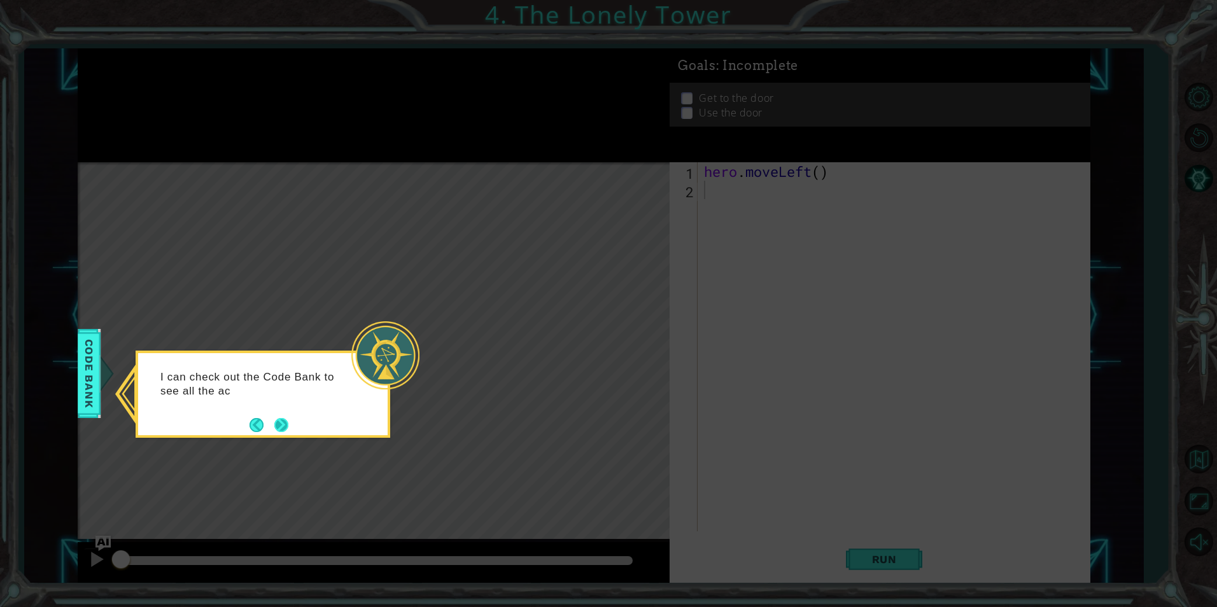
click at [274, 425] on button "Next" at bounding box center [281, 425] width 14 height 14
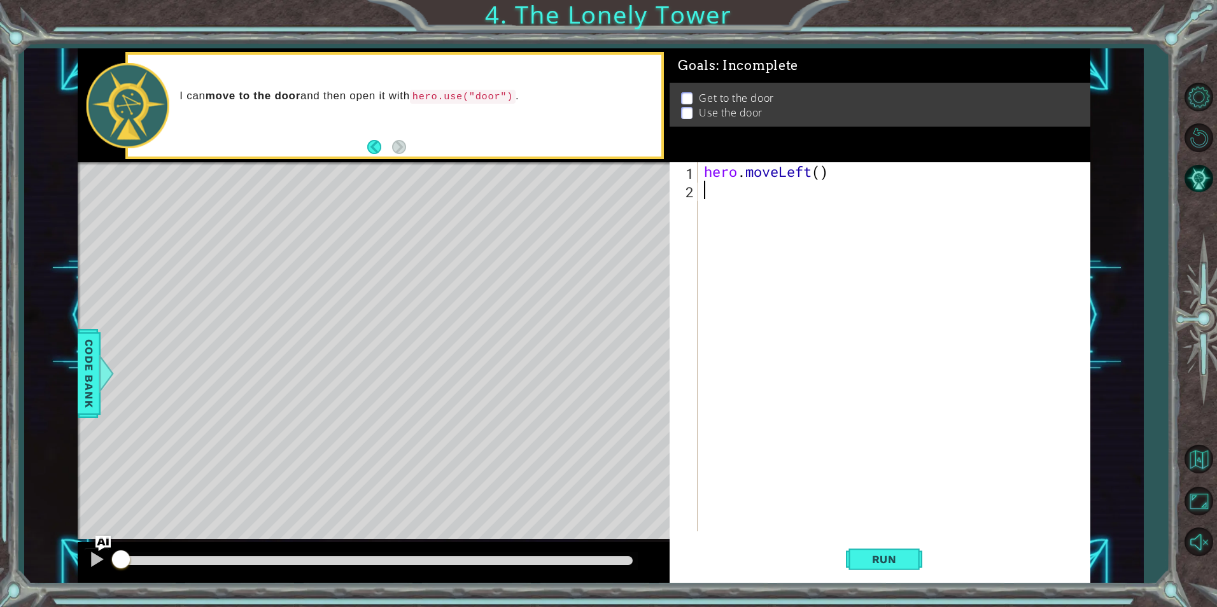
click at [740, 203] on div "hero . moveLeft ( )" at bounding box center [896, 365] width 391 height 406
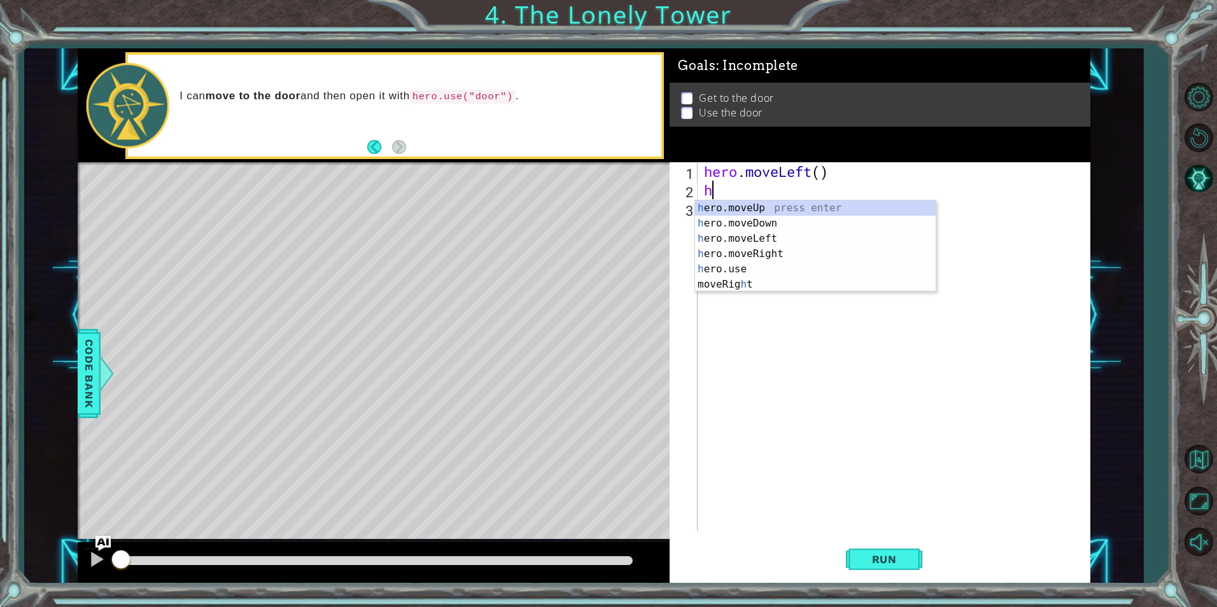
type textarea "he"
click at [748, 242] on div "he ro.moveUp press enter he ro.moveDown press enter he ro.moveLeft press enter …" at bounding box center [815, 253] width 241 height 107
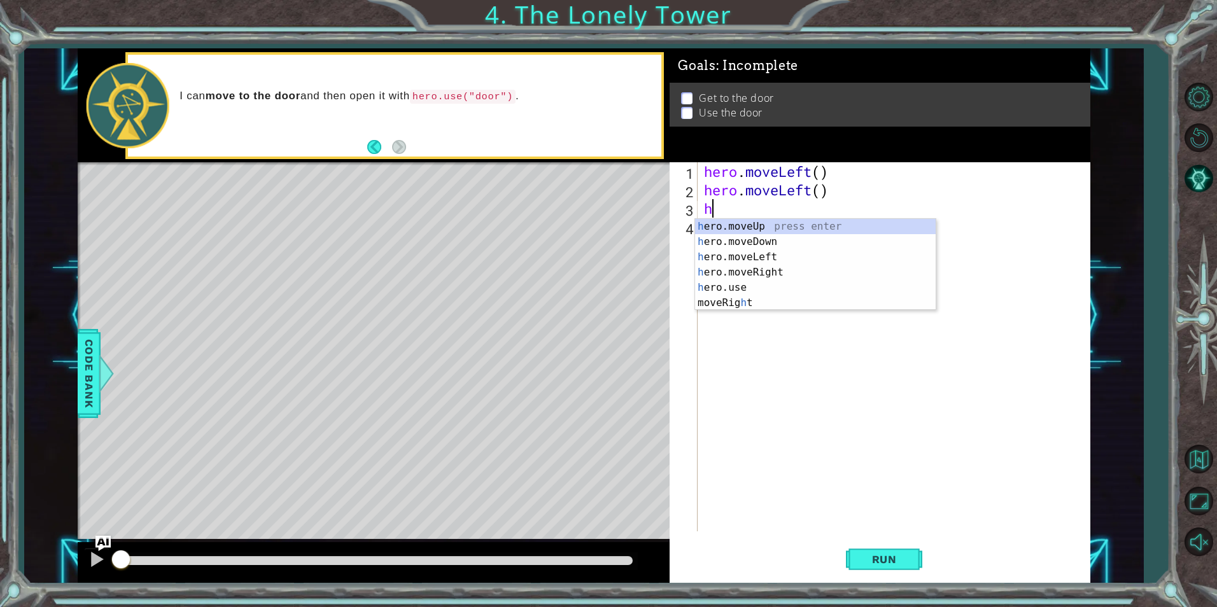
type textarea "he"
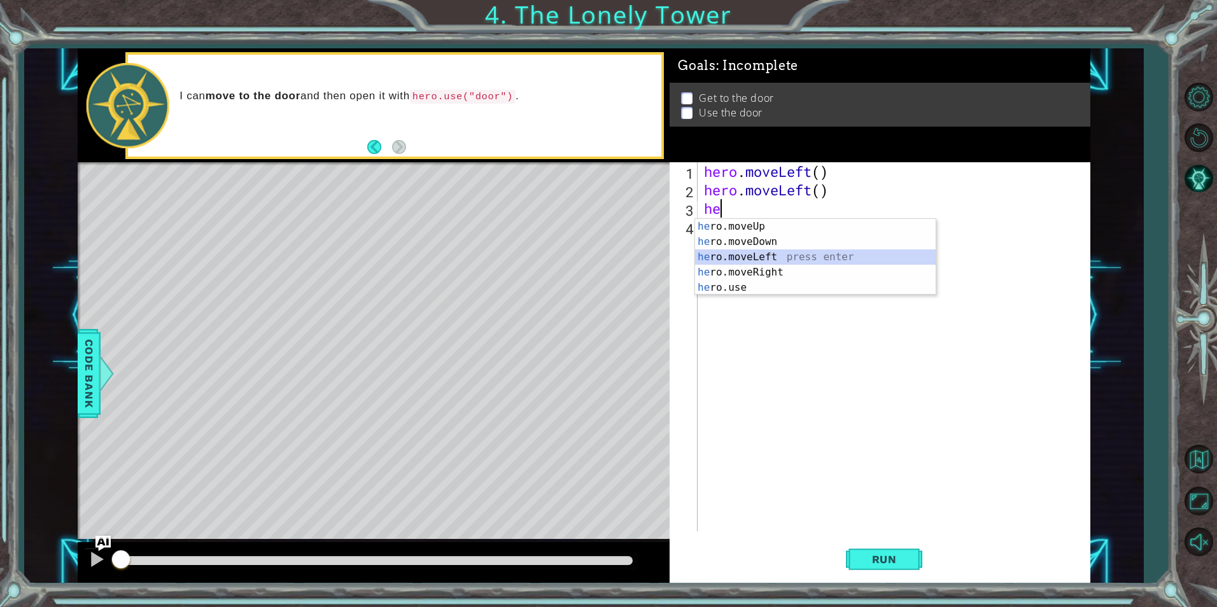
click at [741, 260] on div "he ro.moveUp press enter he ro.moveDown press enter he ro.moveLeft press enter …" at bounding box center [815, 272] width 241 height 107
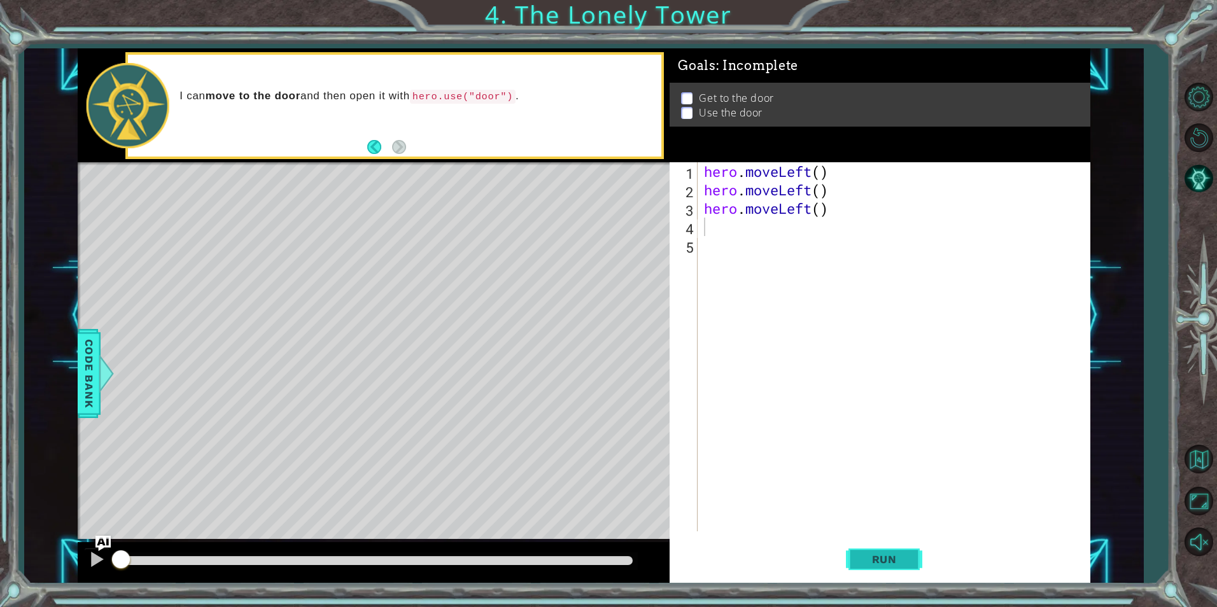
click at [888, 559] on span "Run" at bounding box center [884, 559] width 50 height 13
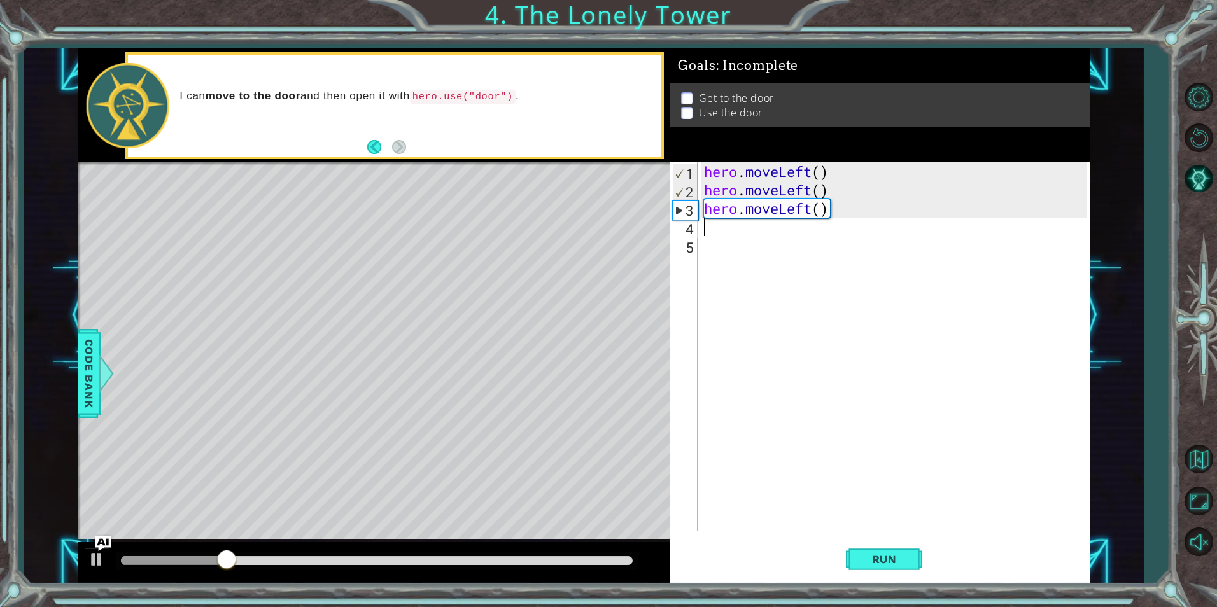
click at [729, 226] on div "hero . moveLeft ( ) hero . moveLeft ( ) hero . moveLeft ( )" at bounding box center [896, 365] width 391 height 406
type textarea "m"
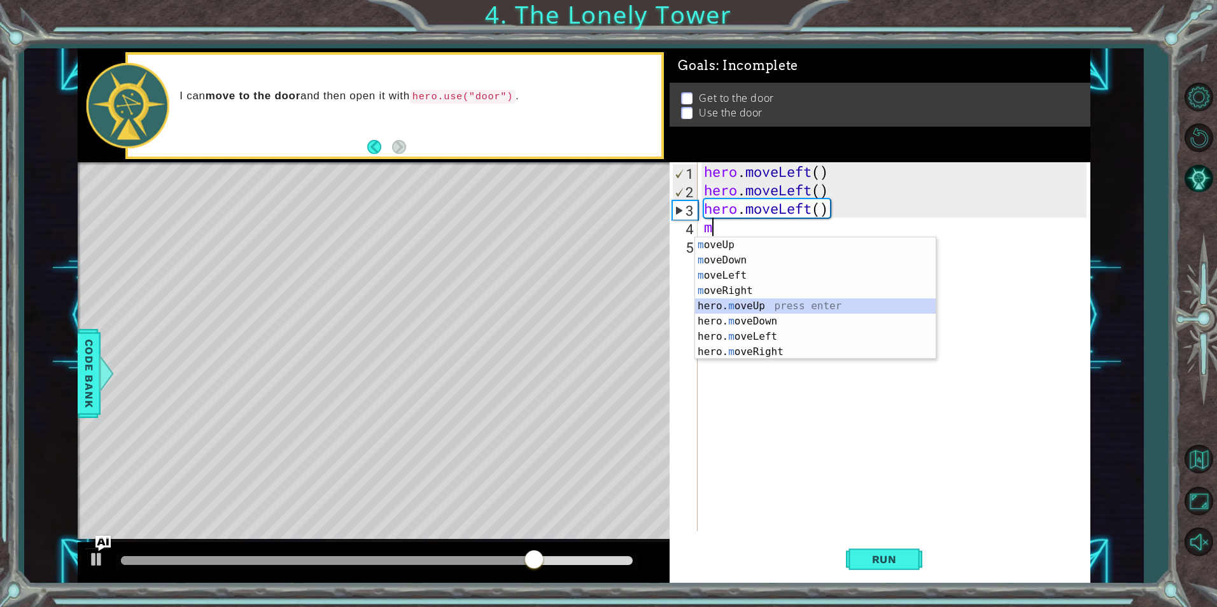
click at [769, 309] on div "m oveUp press enter m oveDown press enter m oveLeft press enter m oveRight pres…" at bounding box center [815, 313] width 241 height 153
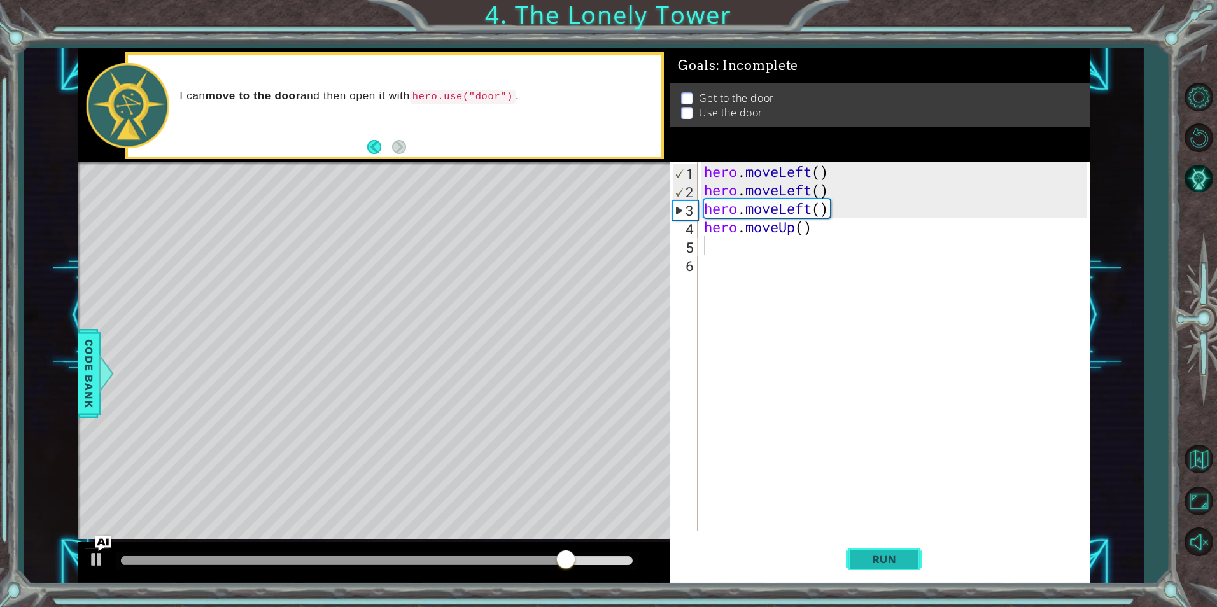
click at [897, 558] on span "Run" at bounding box center [884, 559] width 50 height 13
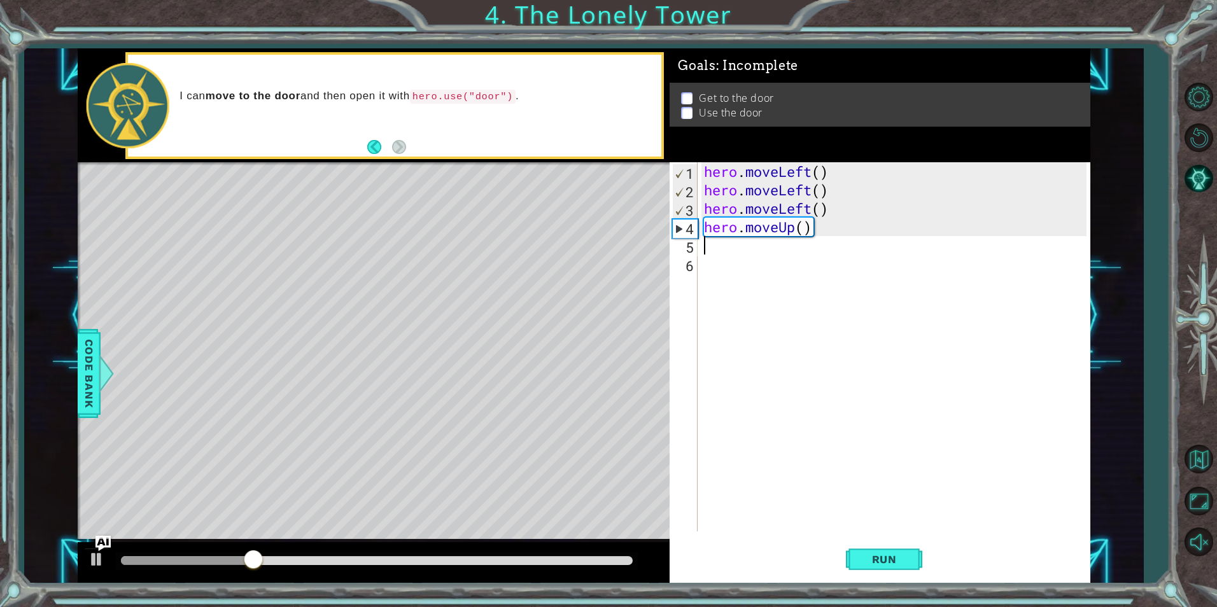
click at [797, 204] on div "hero . moveLeft ( ) hero . moveLeft ( ) hero . moveLeft ( ) hero . moveUp ( )" at bounding box center [896, 365] width 391 height 406
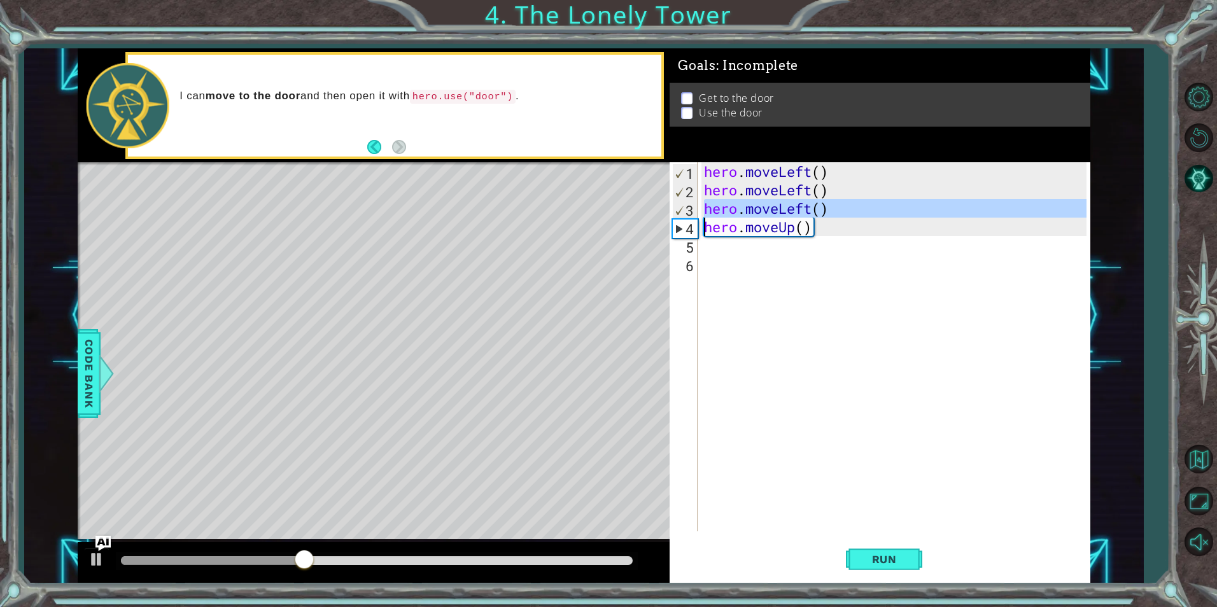
type textarea "hero.moveUp()"
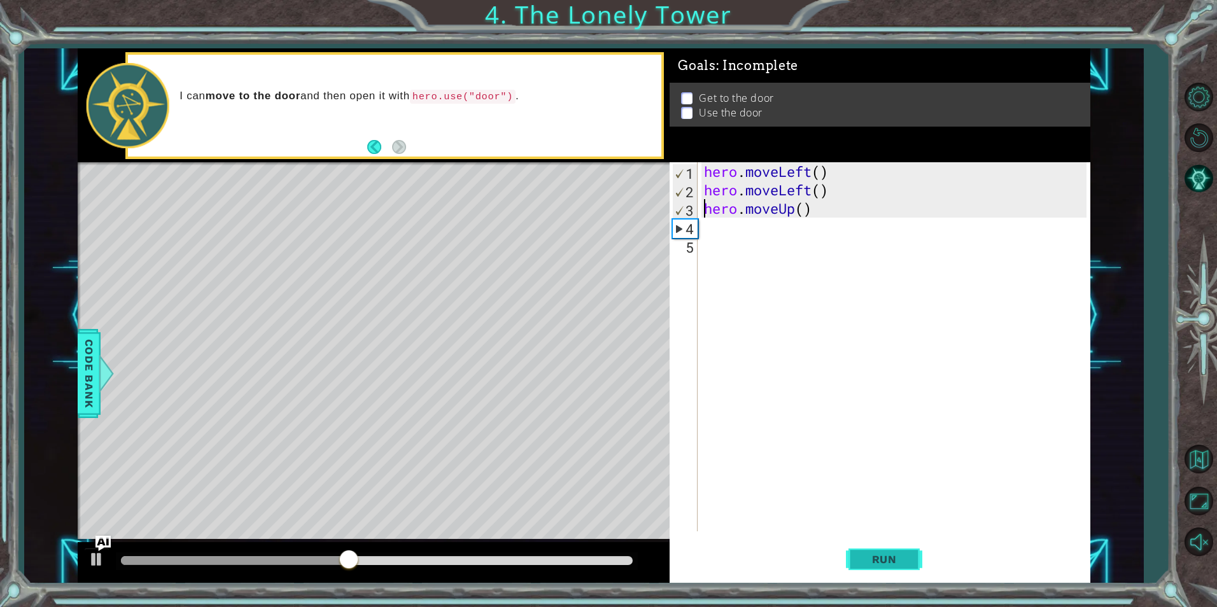
click at [891, 565] on span "Run" at bounding box center [884, 559] width 50 height 13
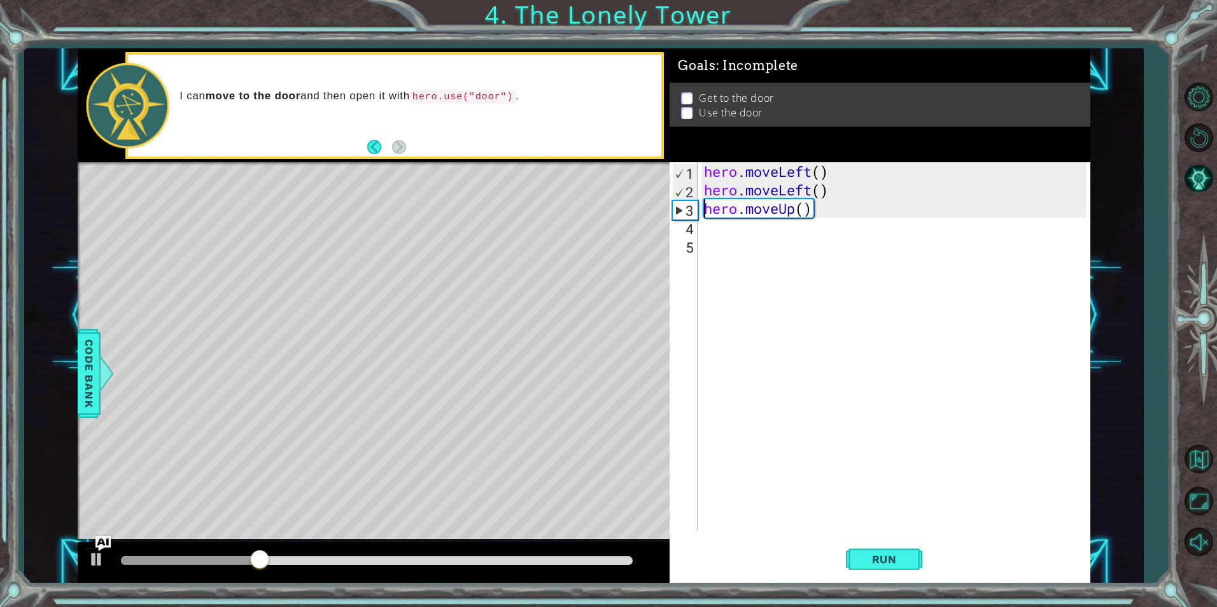
click at [758, 227] on div "hero . moveLeft ( ) hero . moveLeft ( ) hero . moveUp ( )" at bounding box center [896, 365] width 391 height 406
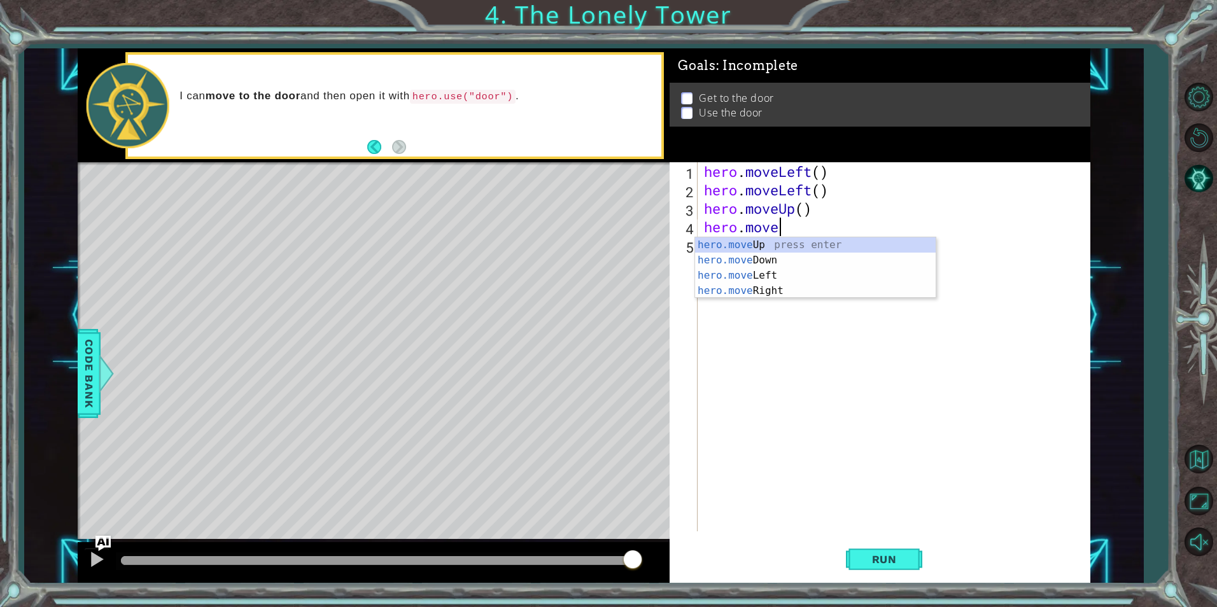
scroll to position [0, 3]
type textarea "hero.moveup"
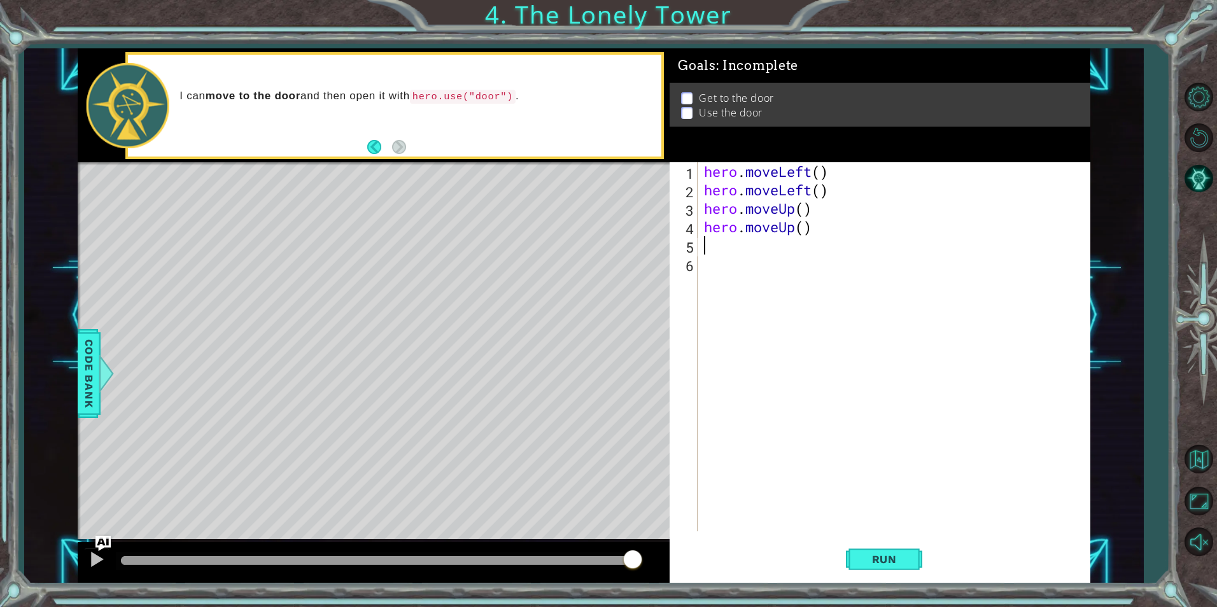
scroll to position [0, 0]
click at [722, 251] on div "hero . moveLeft ( ) hero . moveLeft ( ) hero . moveUp ( ) hero . moveUp ( )" at bounding box center [896, 365] width 391 height 406
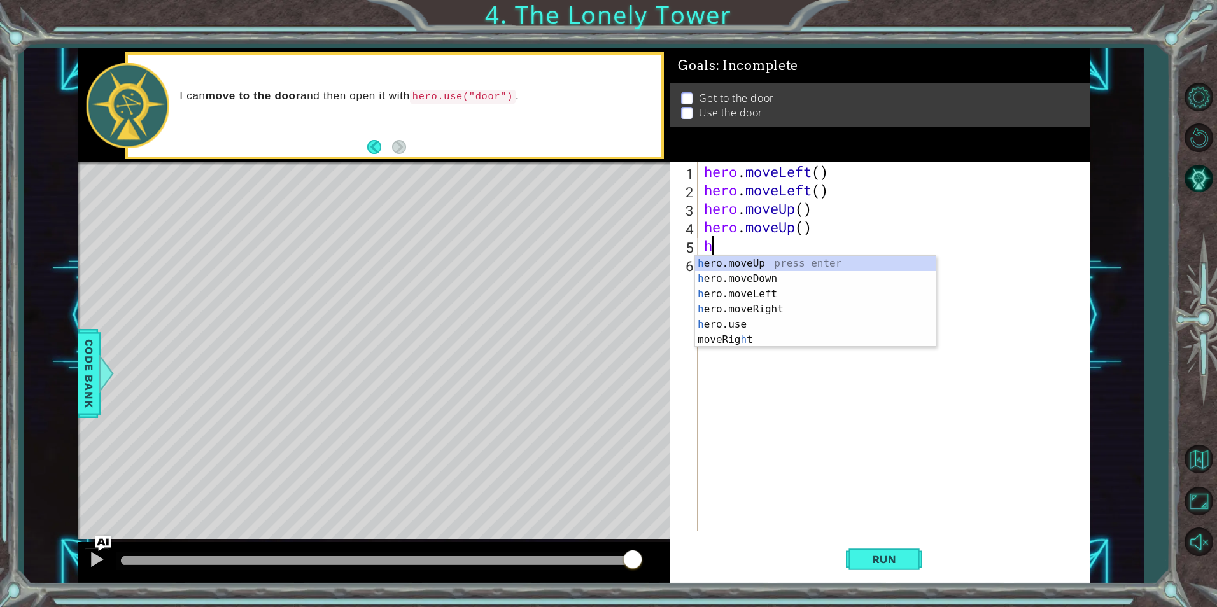
type textarea "he"
click at [750, 304] on div "he ro.moveUp press enter he ro.moveDown press enter he ro.moveLeft press enter …" at bounding box center [815, 309] width 241 height 107
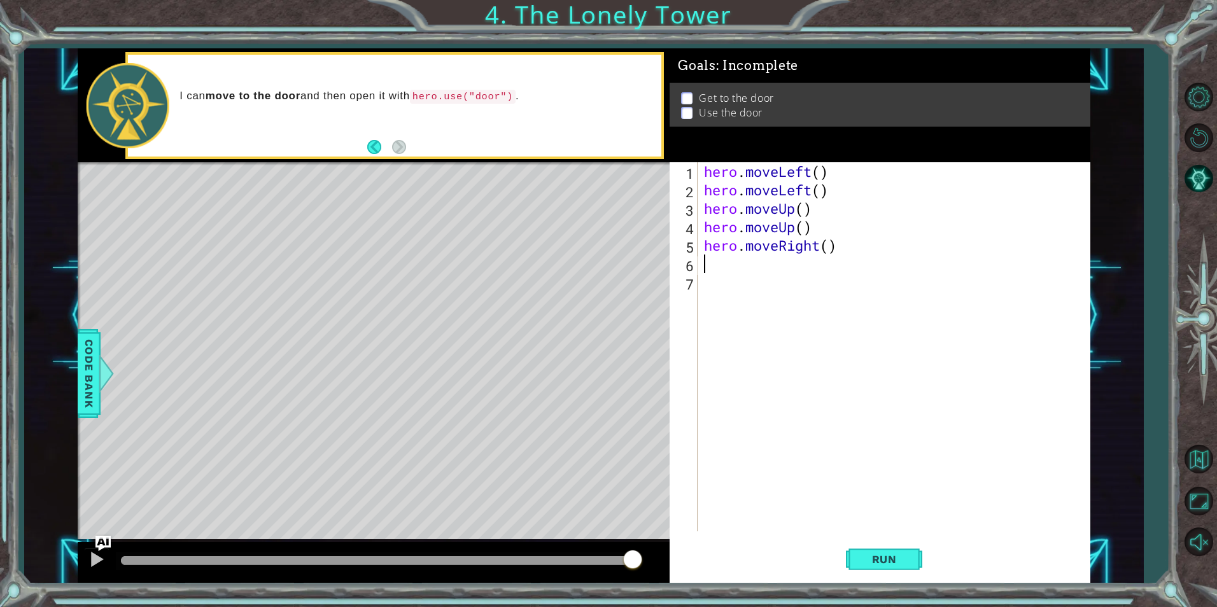
click at [746, 280] on div "hero . moveLeft ( ) hero . moveLeft ( ) hero . moveUp ( ) hero . moveUp ( ) her…" at bounding box center [896, 365] width 391 height 406
click at [735, 271] on div "hero . moveLeft ( ) hero . moveLeft ( ) hero . moveUp ( ) hero . moveUp ( ) her…" at bounding box center [896, 365] width 391 height 406
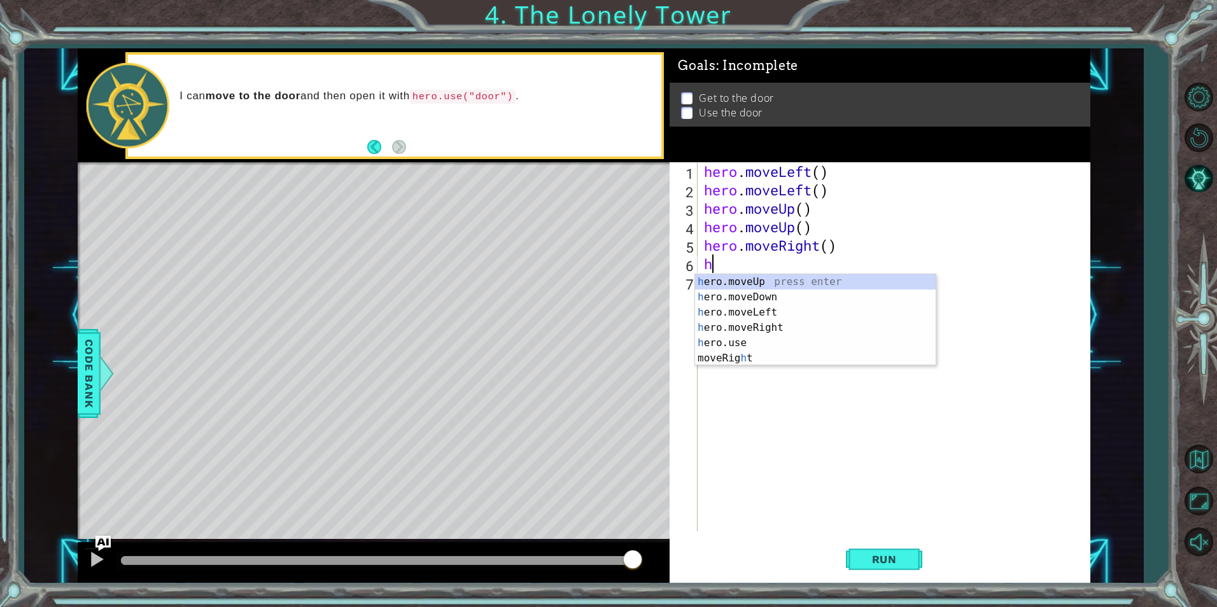
type textarea "he"
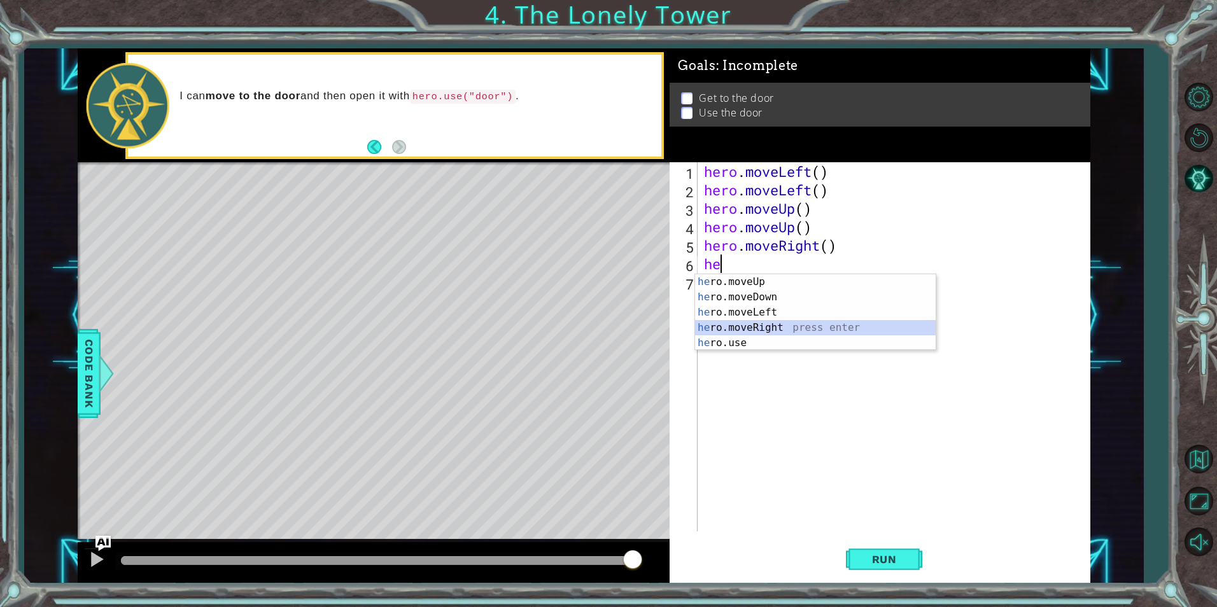
click at [757, 321] on div "he ro.moveUp press enter he ro.moveDown press enter he ro.moveLeft press enter …" at bounding box center [815, 327] width 241 height 107
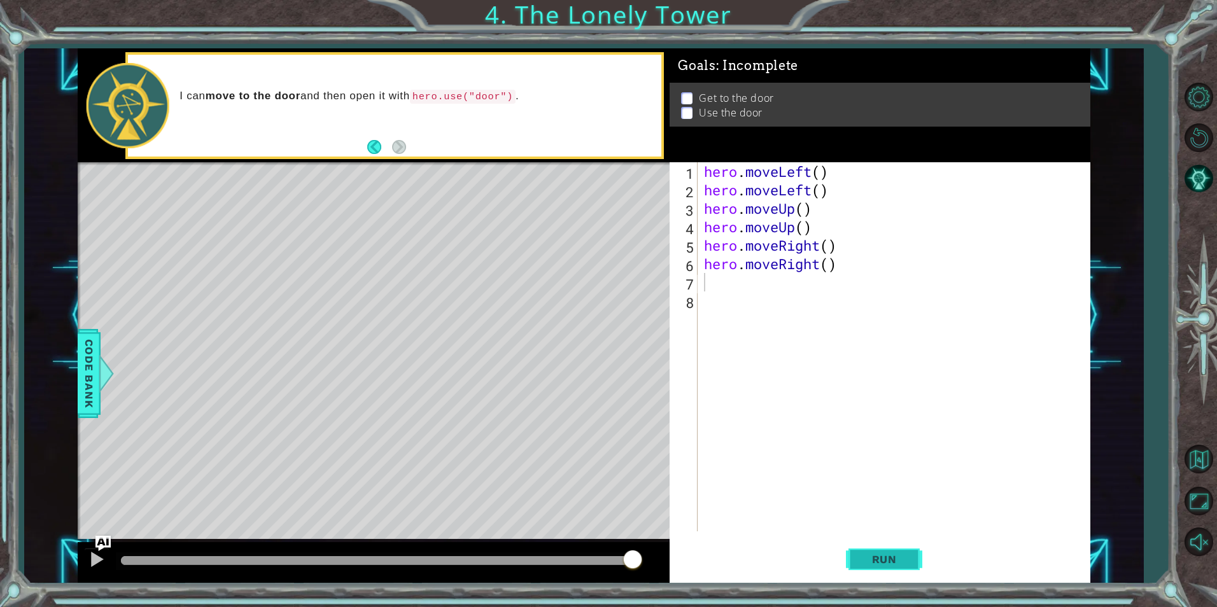
click at [890, 560] on span "Run" at bounding box center [884, 559] width 50 height 13
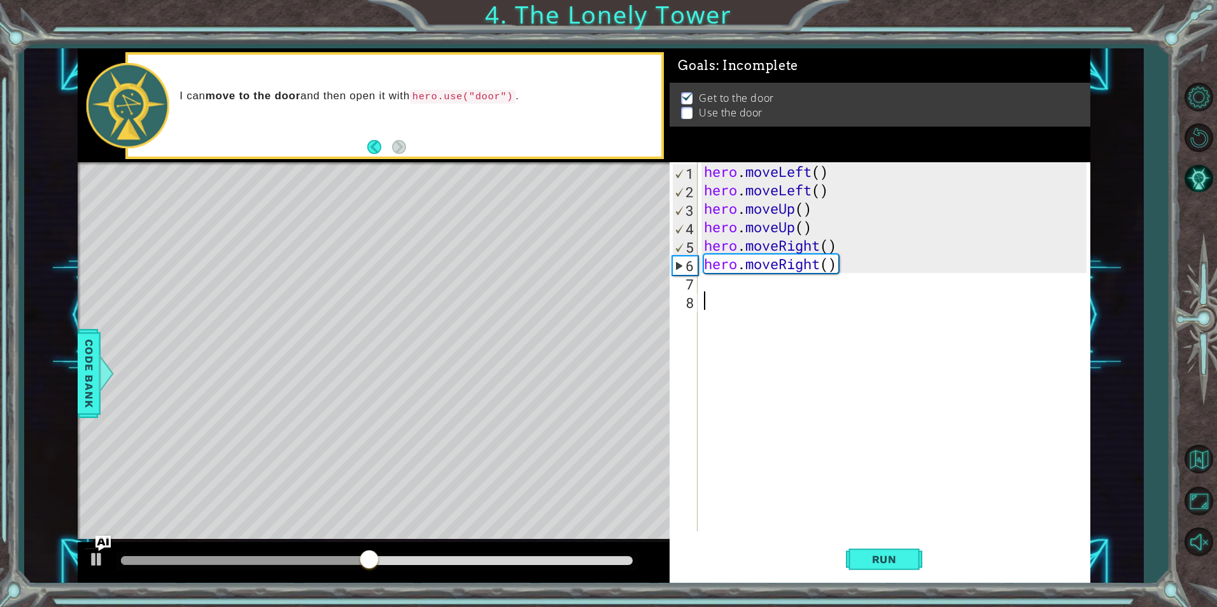
click at [769, 302] on div "hero . moveLeft ( ) hero . moveLeft ( ) hero . moveUp ( ) hero . moveUp ( ) her…" at bounding box center [896, 365] width 391 height 406
click at [767, 298] on div "hero . moveLeft ( ) hero . moveLeft ( ) hero . moveUp ( ) hero . moveUp ( ) her…" at bounding box center [896, 365] width 391 height 406
click at [765, 290] on div "hero . moveLeft ( ) hero . moveLeft ( ) hero . moveUp ( ) hero . moveUp ( ) her…" at bounding box center [896, 365] width 391 height 406
click at [485, 279] on div "Level Map" at bounding box center [372, 349] width 588 height 375
click at [485, 275] on div "Level Map" at bounding box center [372, 349] width 588 height 375
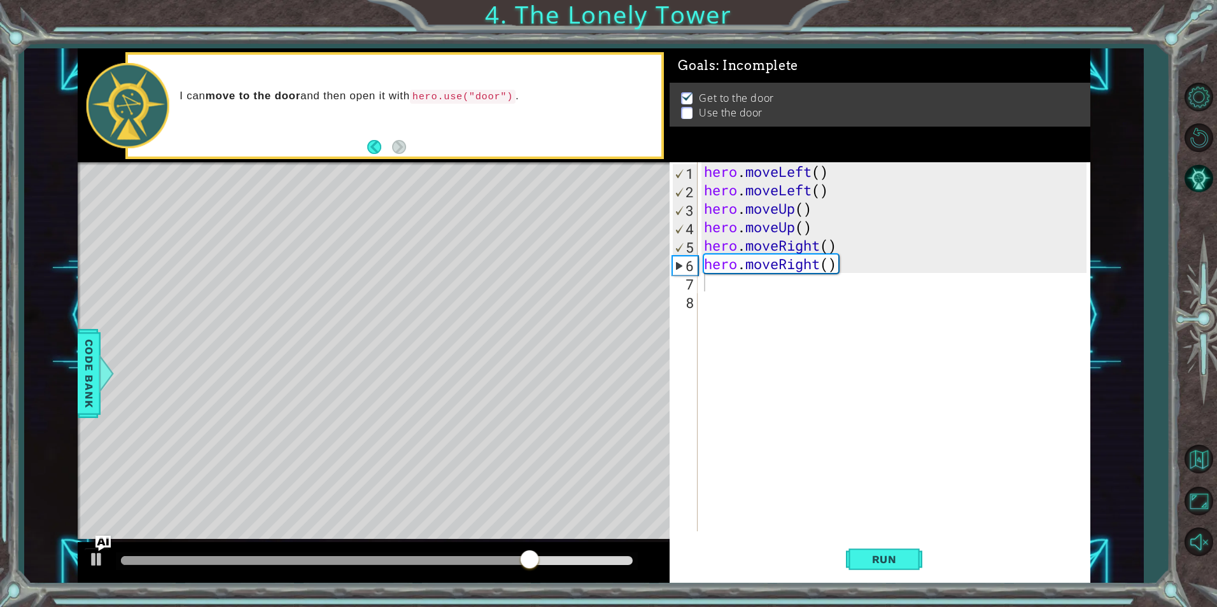
click at [780, 284] on div "hero . moveLeft ( ) hero . moveLeft ( ) hero . moveUp ( ) hero . moveUp ( ) her…" at bounding box center [896, 365] width 391 height 406
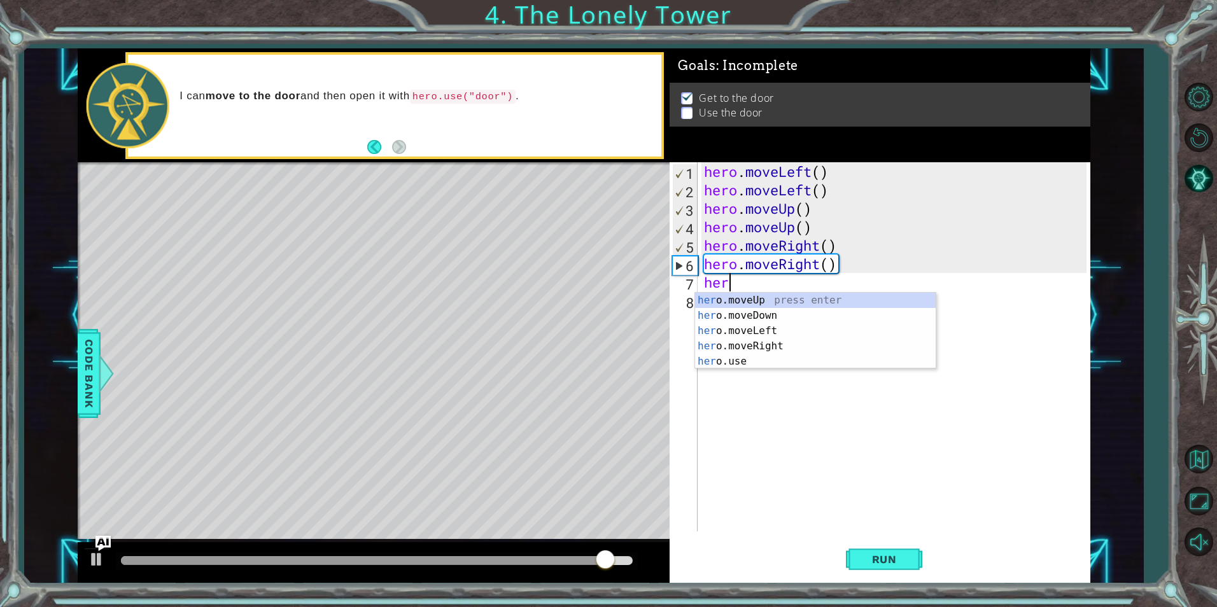
scroll to position [0, 1]
click at [775, 355] on div "her o.moveUp press enter her o.moveDown press enter her o.moveLeft press enter …" at bounding box center [815, 346] width 241 height 107
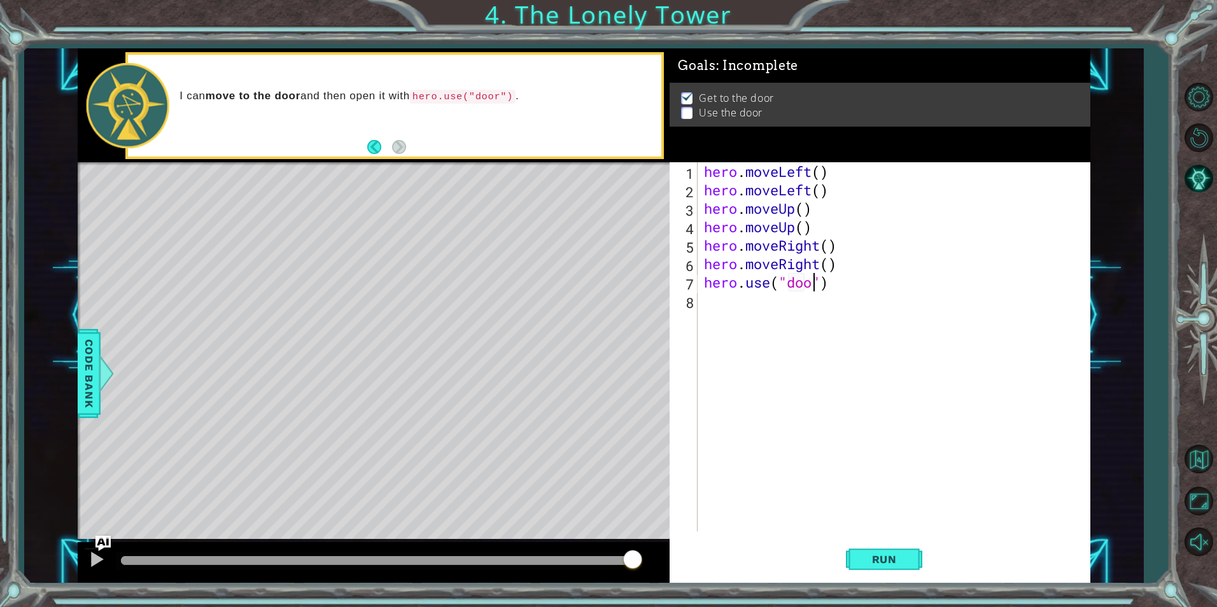
type textarea "hero.use("door")"
click at [873, 556] on span "Run" at bounding box center [884, 559] width 50 height 13
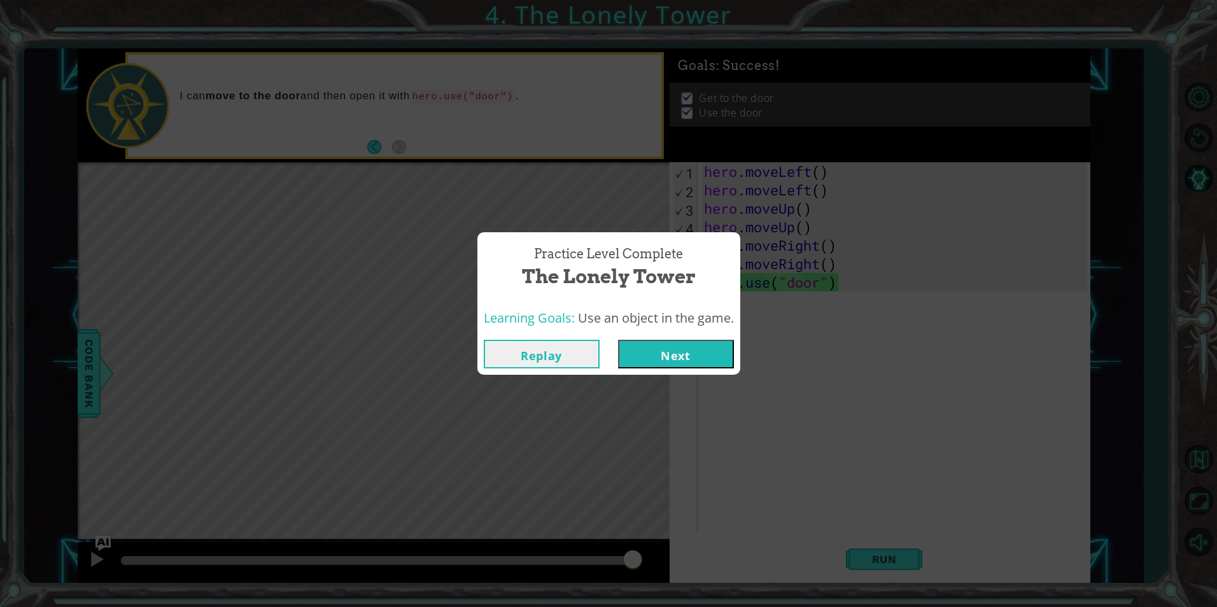
click at [633, 356] on button "Next" at bounding box center [676, 354] width 116 height 29
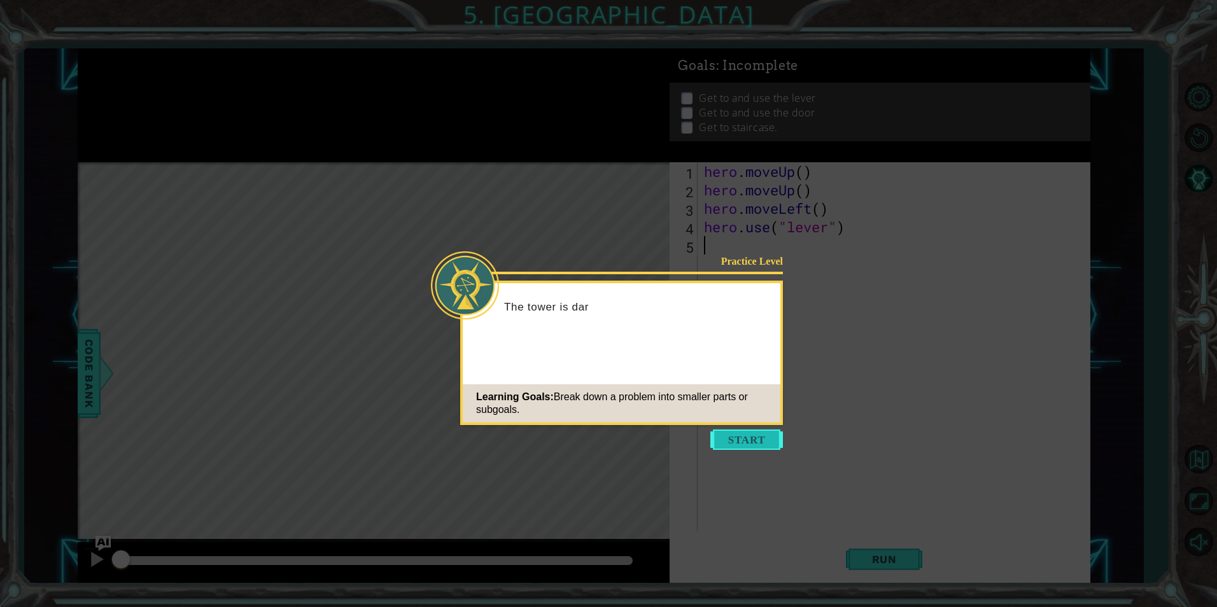
click at [736, 442] on button "Start" at bounding box center [746, 440] width 73 height 20
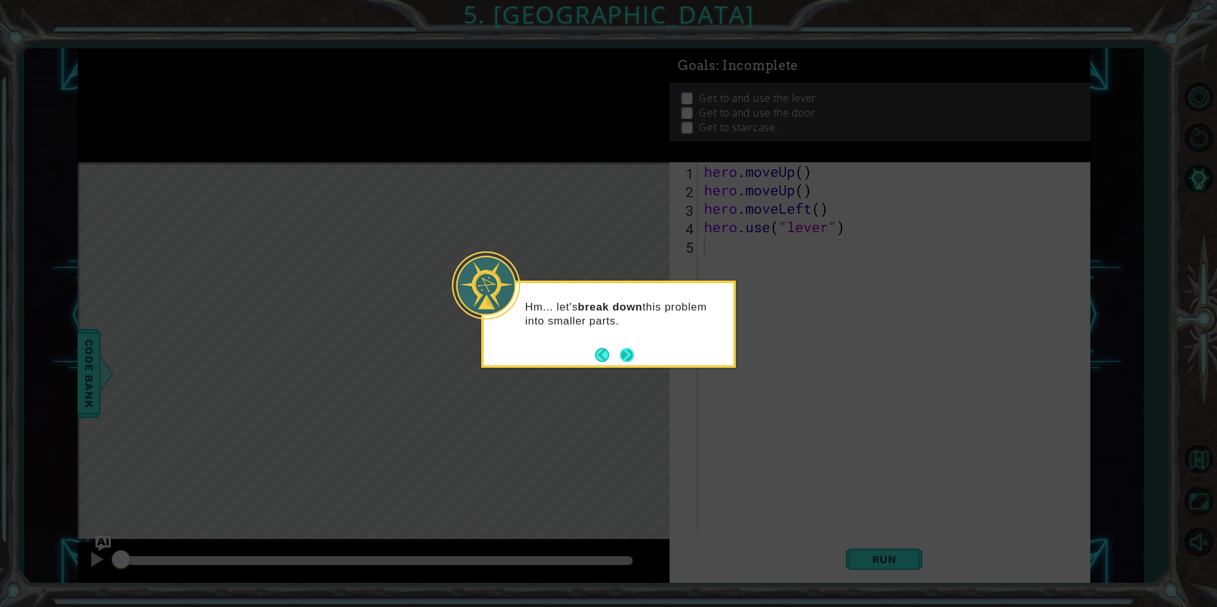
click at [638, 351] on div "Hm... let's break down this problem into smaller parts." at bounding box center [608, 320] width 249 height 64
click at [633, 351] on button "Next" at bounding box center [627, 355] width 14 height 14
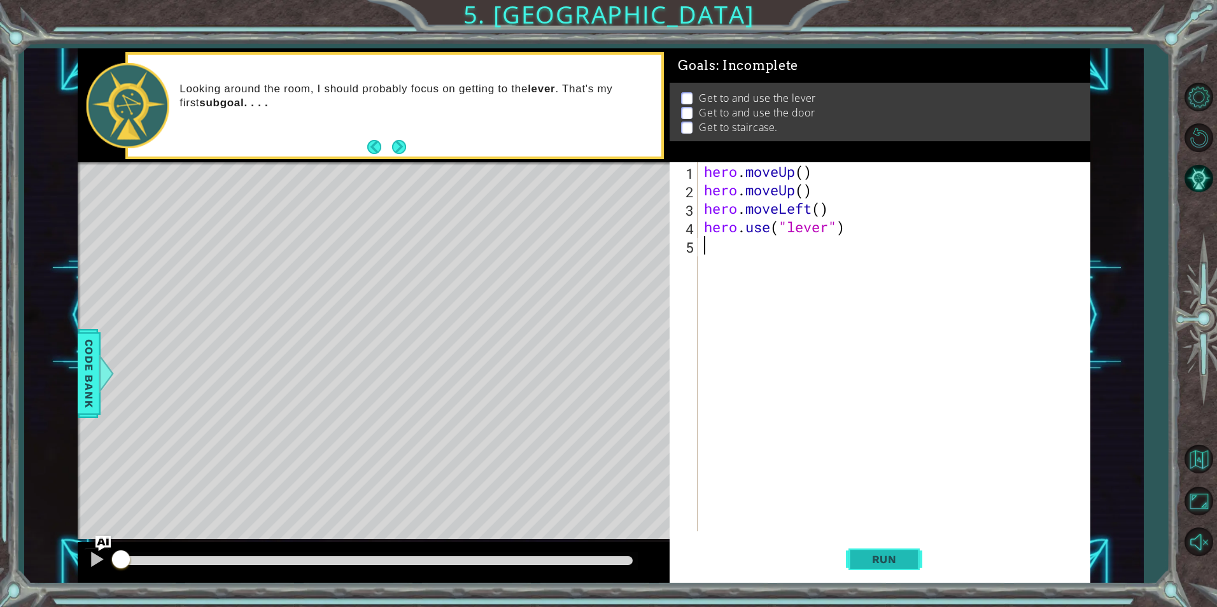
click at [852, 558] on button "Run" at bounding box center [884, 559] width 76 height 42
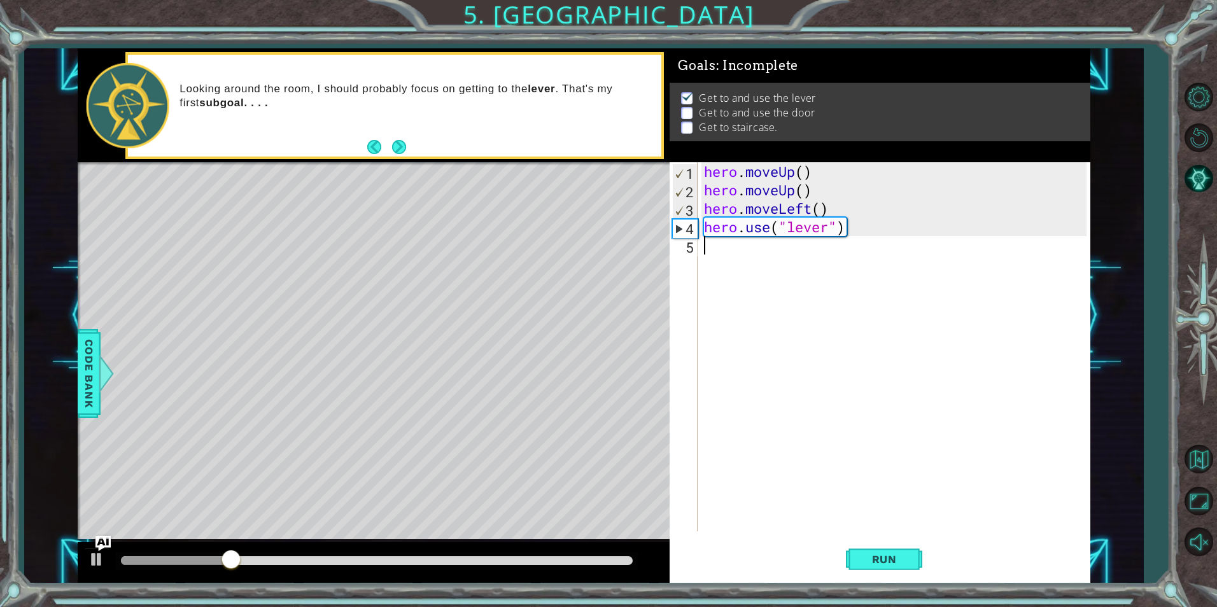
click at [757, 261] on div "hero . moveUp ( ) hero . moveUp ( ) hero . moveLeft ( ) hero . use ( "lever" )" at bounding box center [896, 365] width 391 height 406
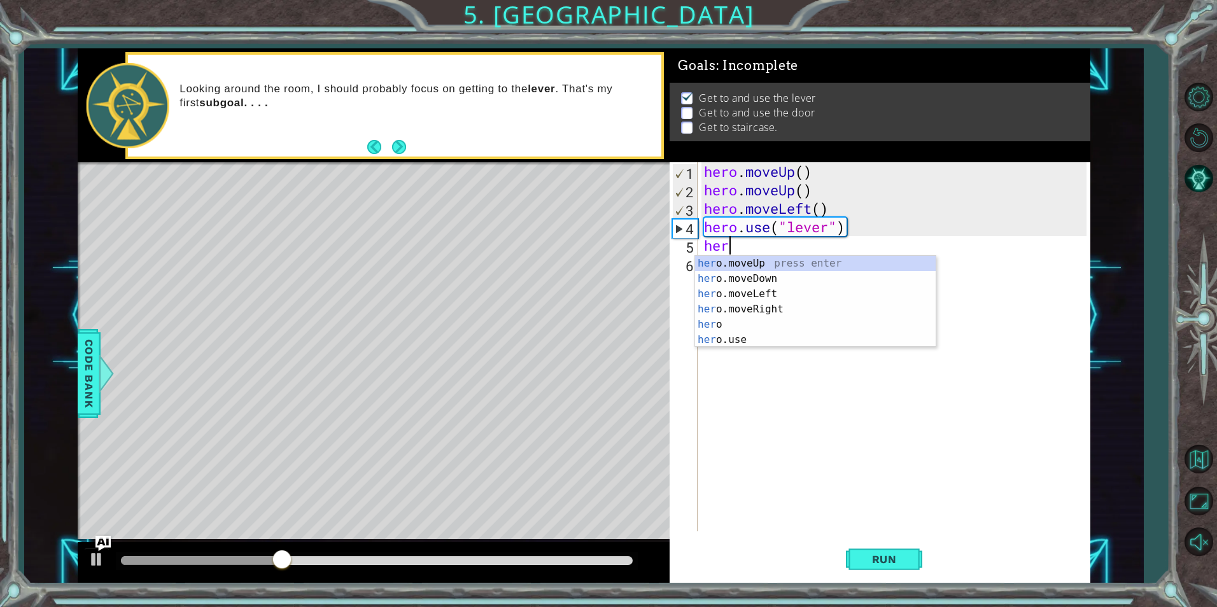
scroll to position [0, 1]
type textarea "hero"
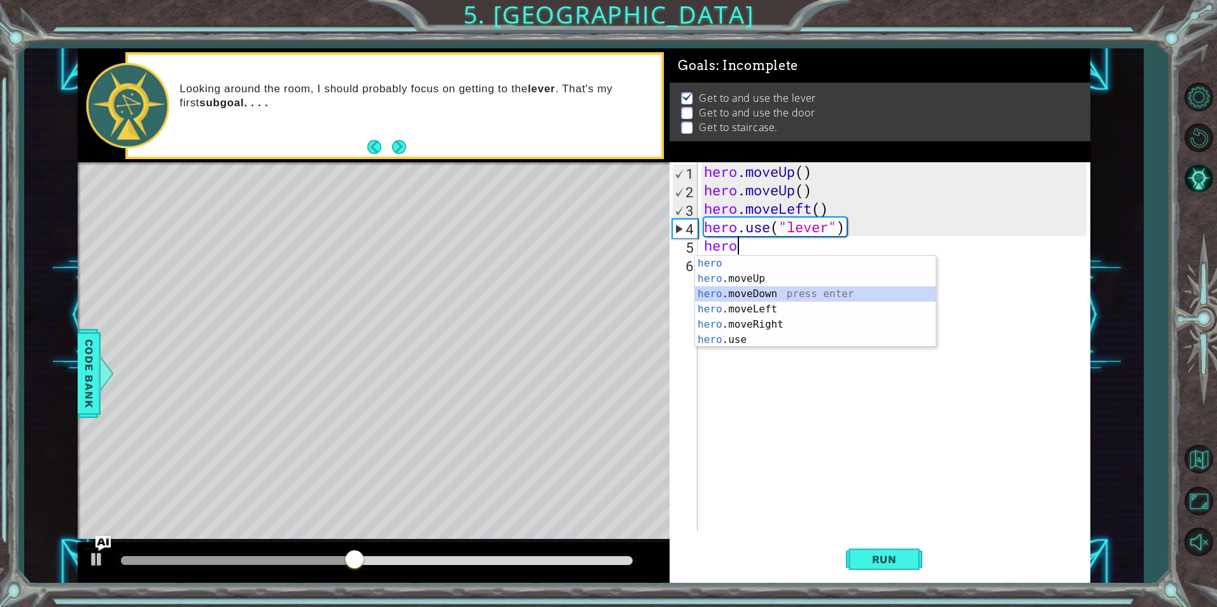
click at [769, 290] on div "hero press enter hero .moveUp press enter hero .moveDown press enter hero .move…" at bounding box center [815, 317] width 241 height 122
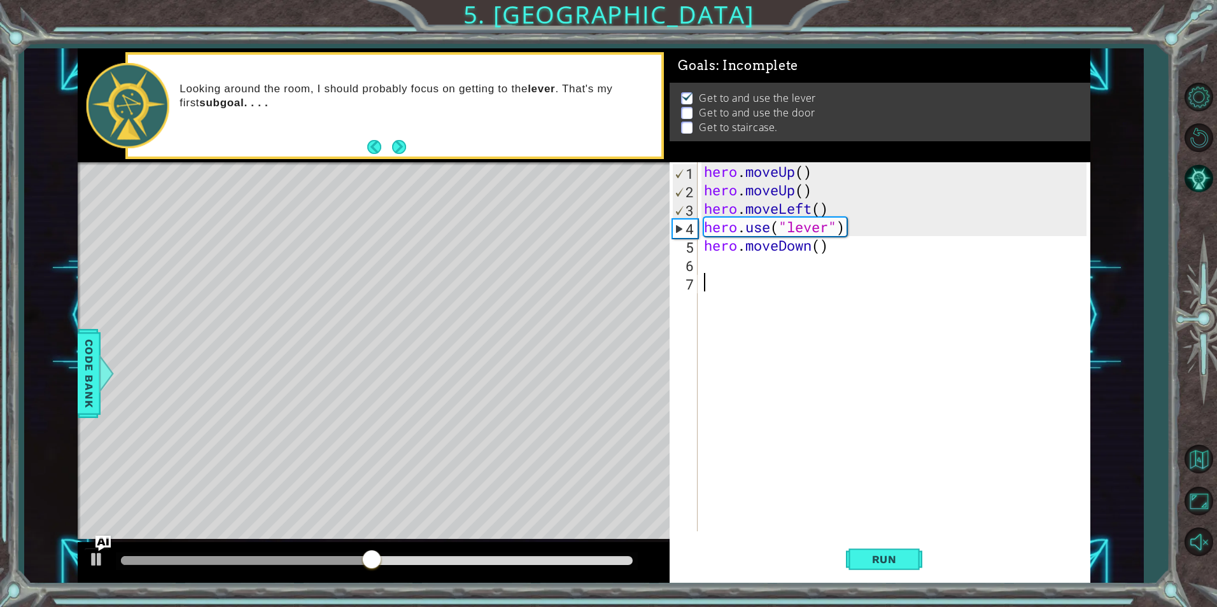
click at [736, 276] on div "hero . moveUp ( ) hero . moveUp ( ) hero . moveLeft ( ) hero . use ( "lever" ) …" at bounding box center [896, 365] width 391 height 406
click at [731, 272] on div "hero . moveUp ( ) hero . moveUp ( ) hero . moveLeft ( ) hero . use ( "lever" ) …" at bounding box center [896, 365] width 391 height 406
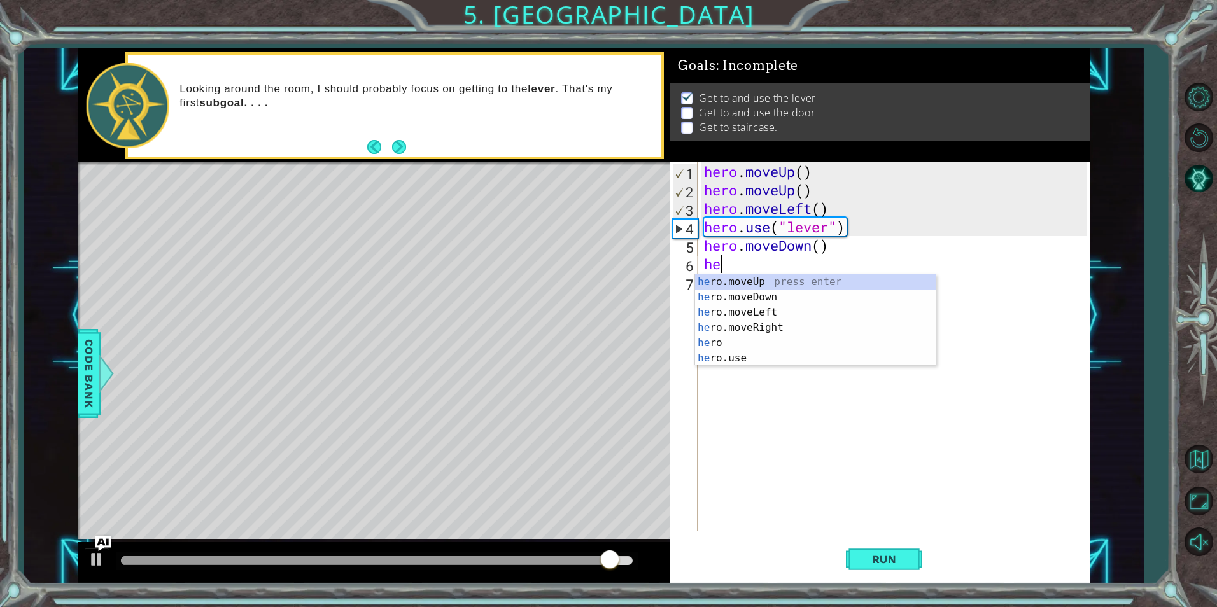
type textarea "her"
click at [794, 320] on div "her o.moveUp press enter her o.moveDown press enter her o.moveLeft press enter …" at bounding box center [815, 335] width 241 height 122
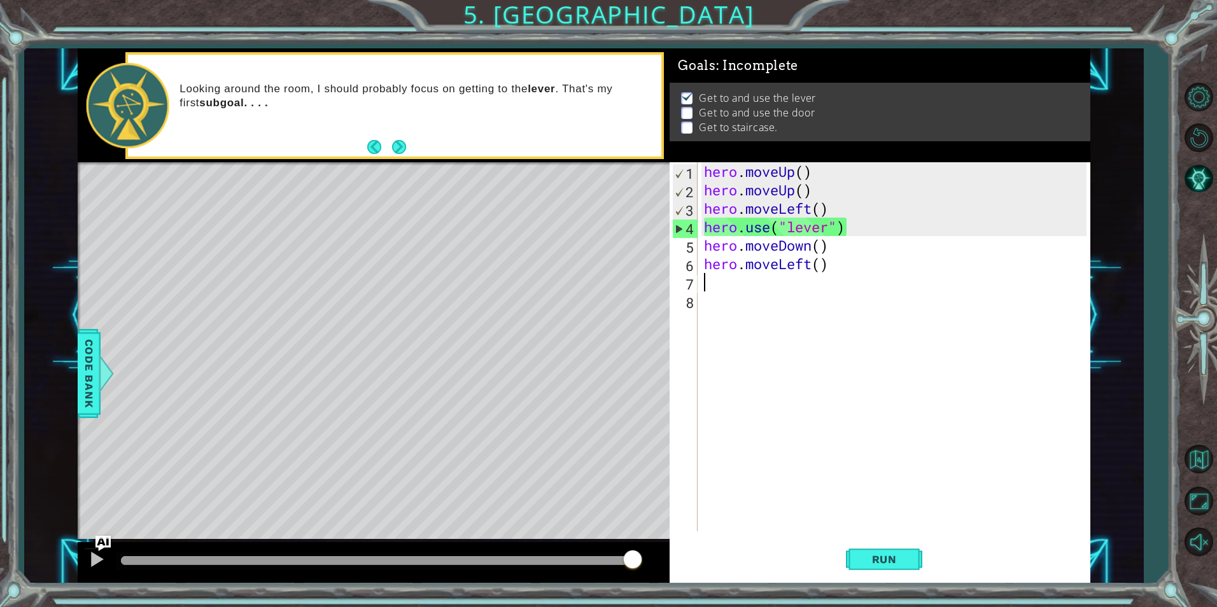
scroll to position [0, 0]
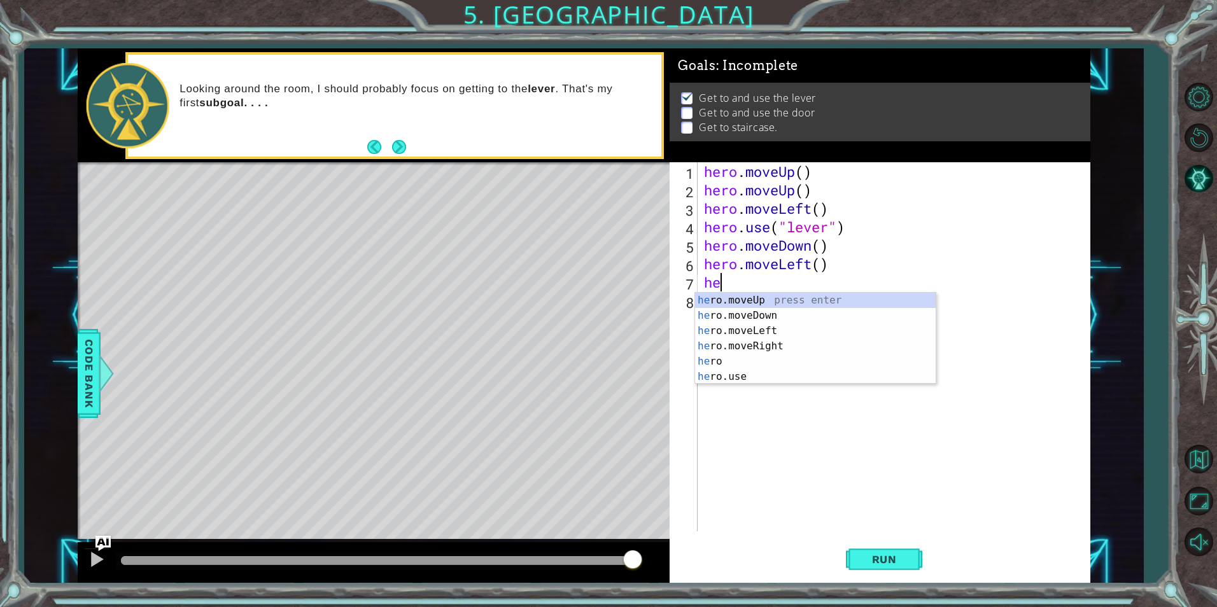
type textarea "her"
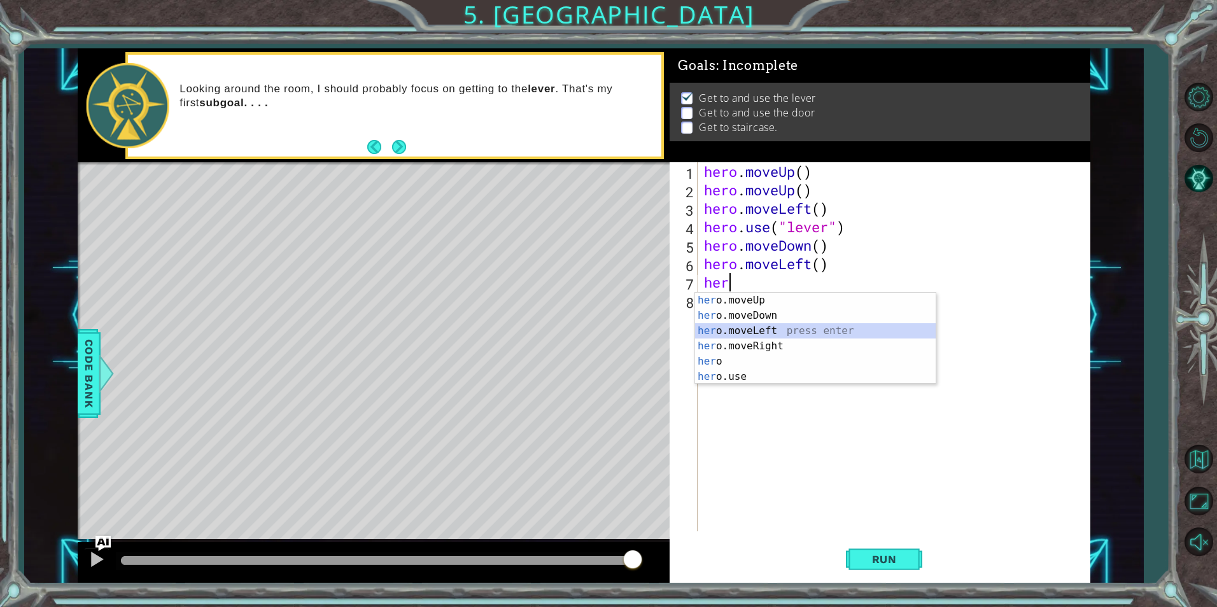
click at [746, 339] on div "her o.moveUp press enter her o.moveDown press enter her o.moveLeft press enter …" at bounding box center [815, 354] width 241 height 122
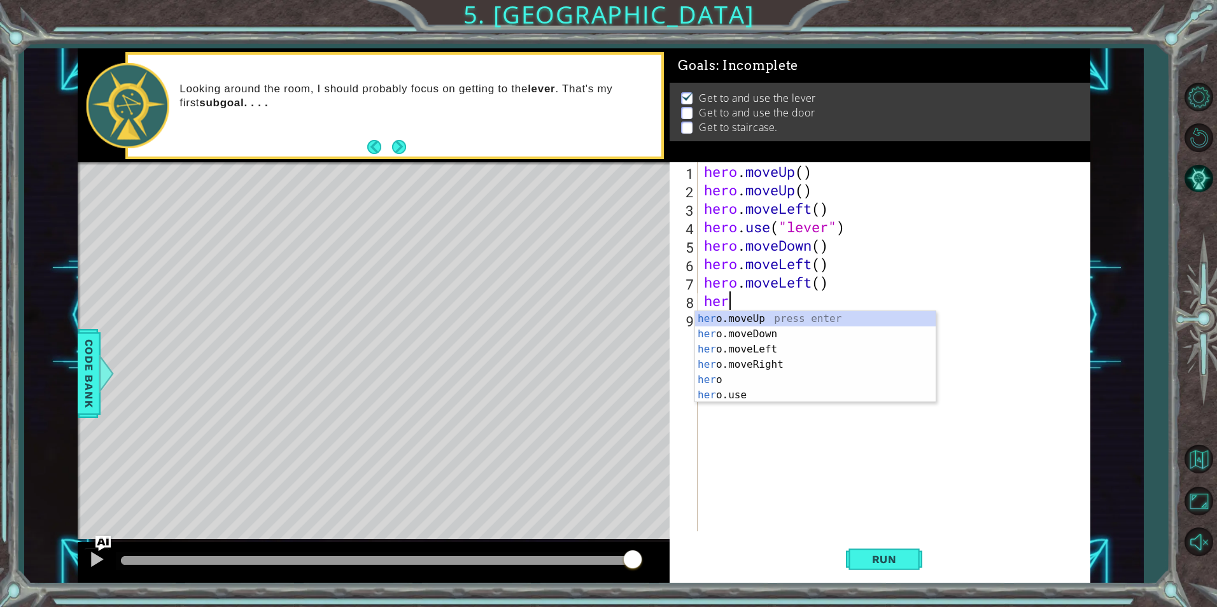
type textarea "hero"
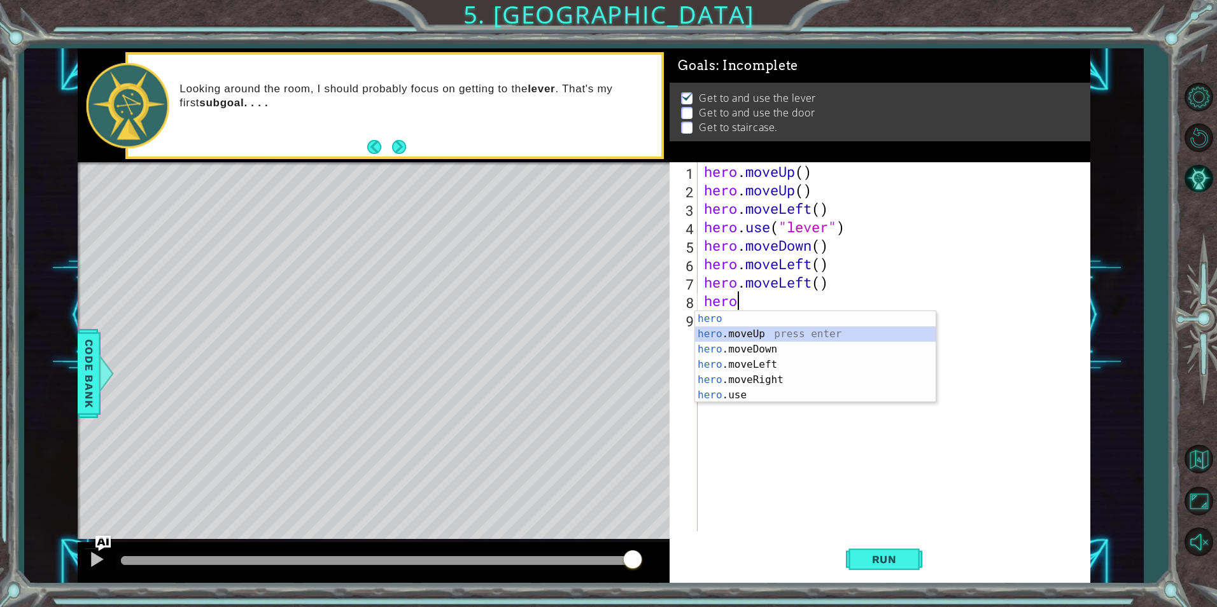
click at [743, 334] on div "hero press enter hero .moveUp press enter hero .moveDown press enter hero .move…" at bounding box center [815, 372] width 241 height 122
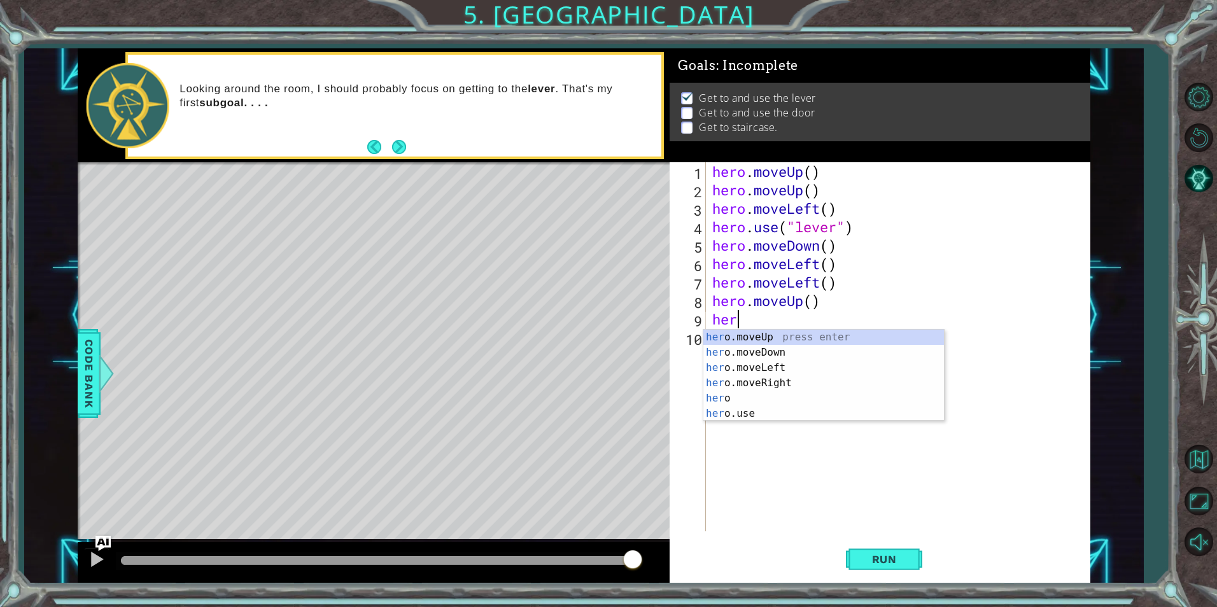
type textarea "hero"
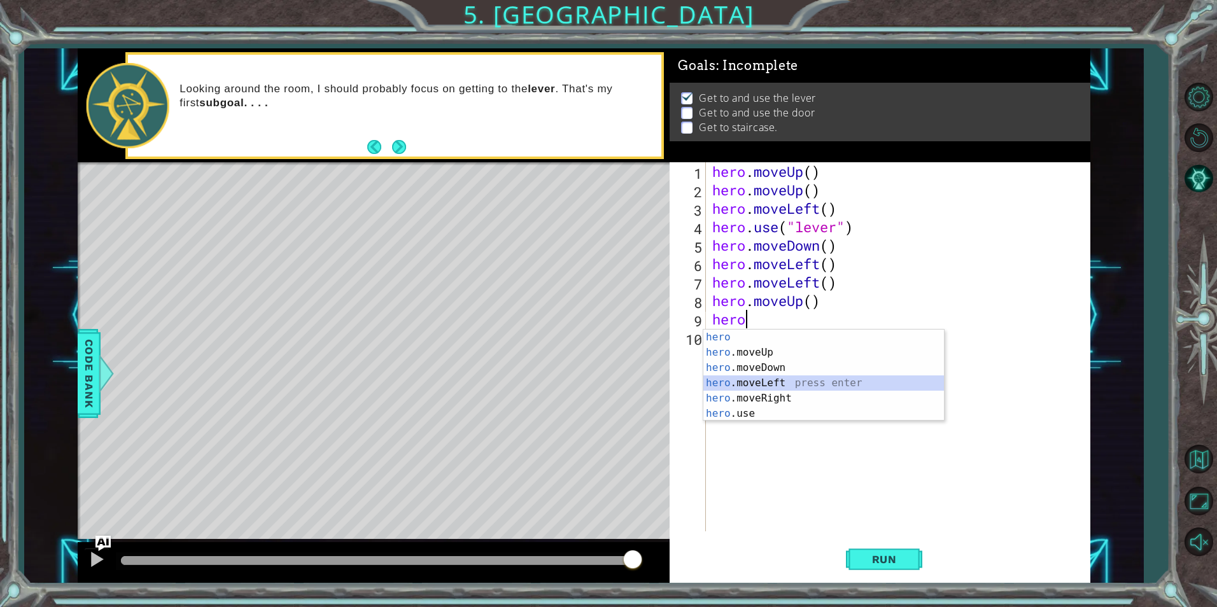
click at [771, 379] on div "hero press enter hero .moveUp press enter hero .moveDown press enter hero .move…" at bounding box center [823, 391] width 241 height 122
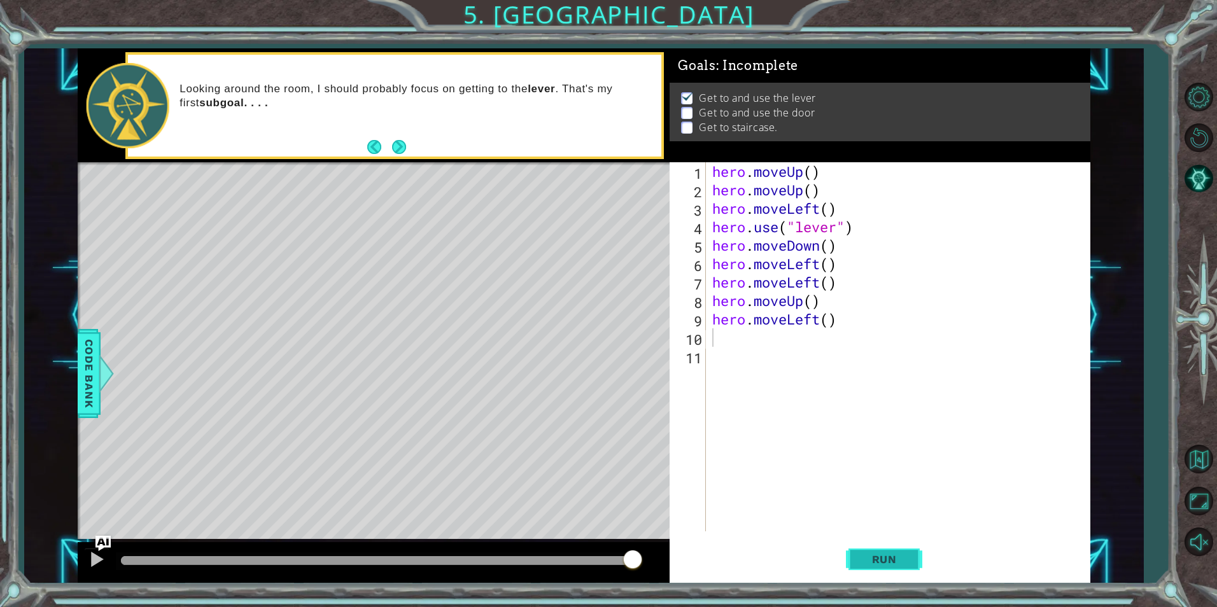
click at [880, 549] on button "Run" at bounding box center [884, 559] width 76 height 42
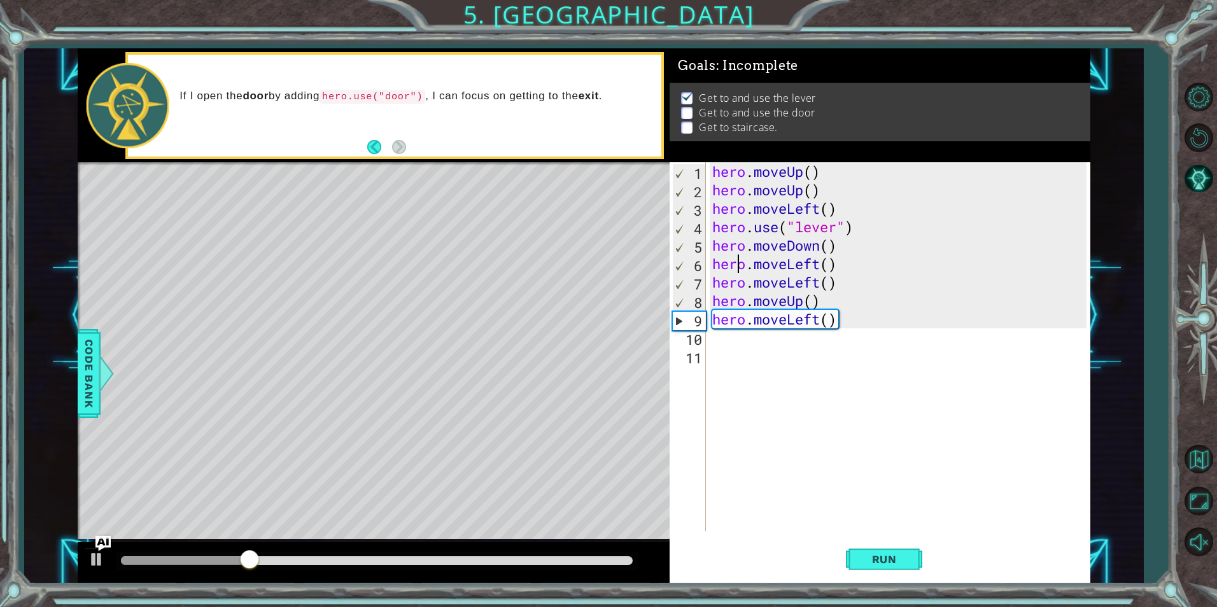
click at [734, 268] on div "hero . moveUp ( ) hero . moveUp ( ) hero . moveLeft ( ) hero . use ( "lever" ) …" at bounding box center [901, 365] width 383 height 406
click at [780, 270] on div "hero . moveUp ( ) hero . moveUp ( ) hero . moveLeft ( ) hero . use ( "lever" ) …" at bounding box center [901, 365] width 383 height 406
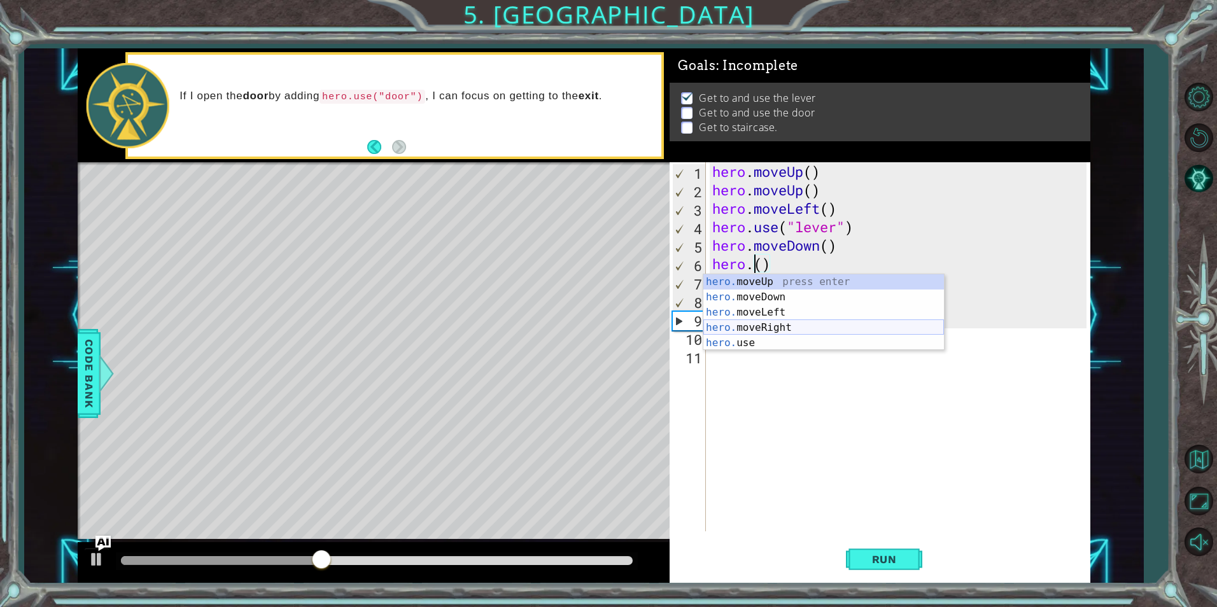
click at [778, 330] on div "hero. moveUp press enter hero. moveDown press enter hero. moveLeft press enter …" at bounding box center [823, 327] width 241 height 107
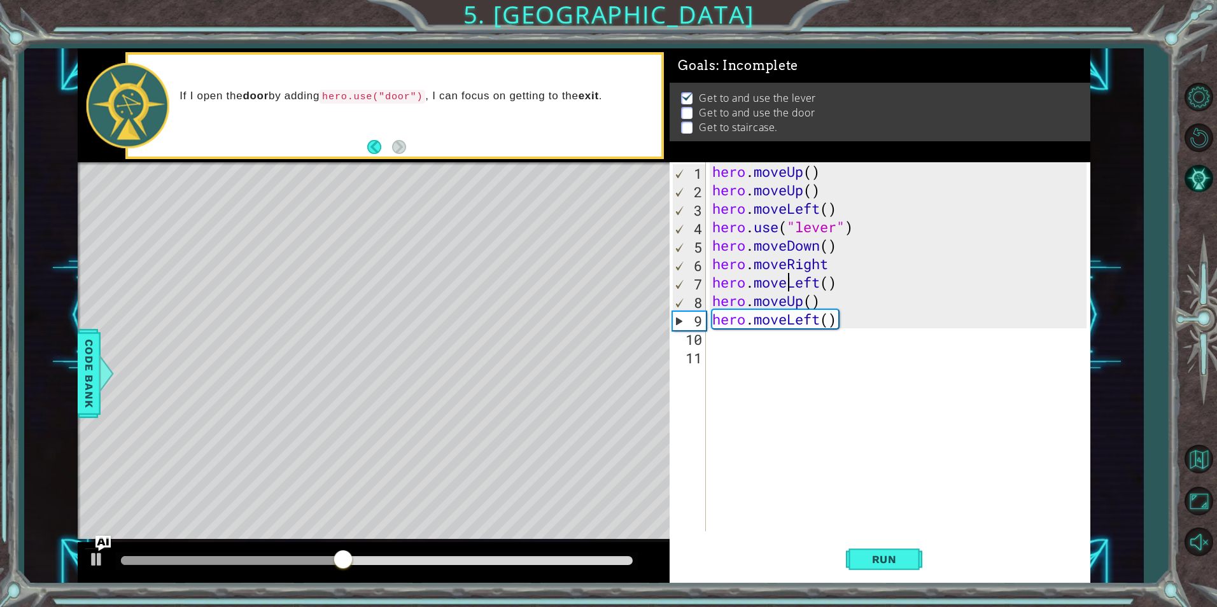
click at [786, 290] on div "hero . moveUp ( ) hero . moveUp ( ) hero . moveLeft ( ) hero . use ( "lever" ) …" at bounding box center [901, 365] width 383 height 406
click at [807, 285] on div "hero . moveUp ( ) hero . moveUp ( ) hero . moveLeft ( ) hero . use ( "lever" ) …" at bounding box center [901, 365] width 383 height 406
click at [806, 285] on div "hero . moveUp ( ) hero . moveUp ( ) hero . moveLeft ( ) hero . use ( "lever" ) …" at bounding box center [901, 365] width 383 height 406
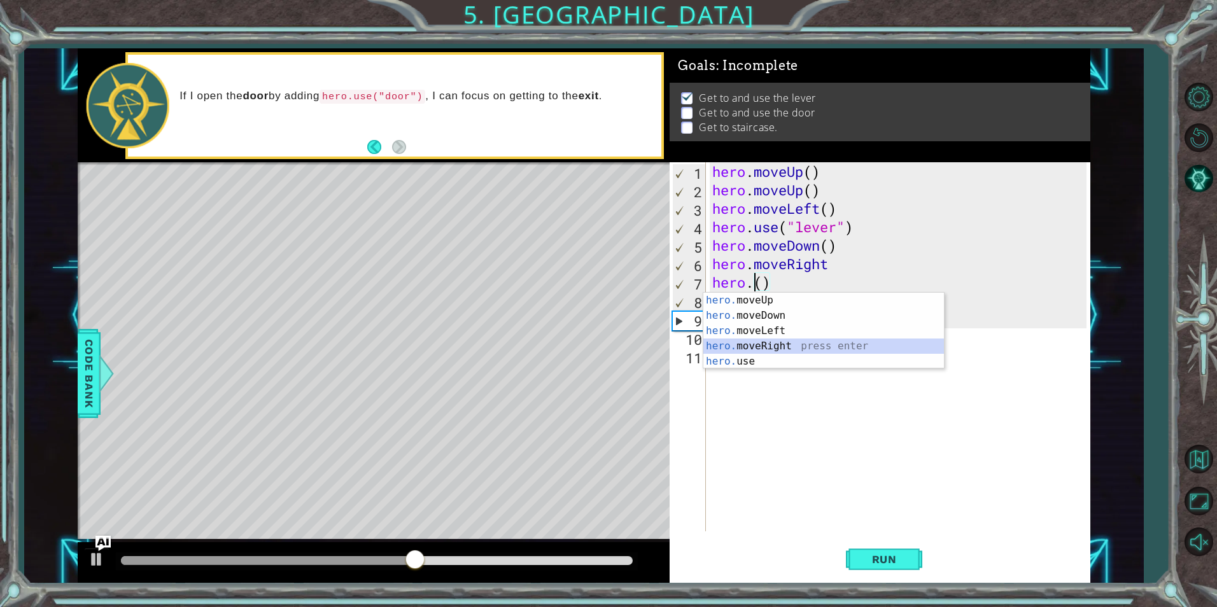
click at [771, 349] on div "hero. moveUp press enter hero. moveDown press enter hero. moveLeft press enter …" at bounding box center [823, 346] width 241 height 107
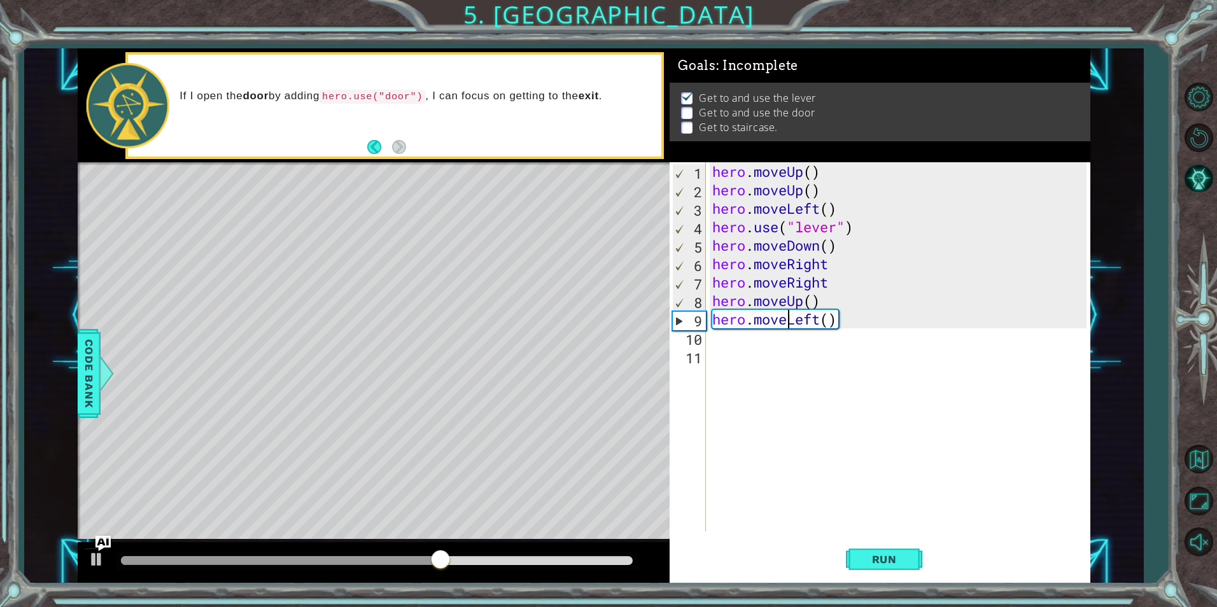
click at [789, 326] on div "hero . moveUp ( ) hero . moveUp ( ) hero . moveLeft ( ) hero . use ( "lever" ) …" at bounding box center [901, 365] width 383 height 406
click at [787, 325] on div "hero . moveUp ( ) hero . moveUp ( ) hero . moveLeft ( ) hero . use ( "lever" ) …" at bounding box center [901, 365] width 383 height 406
click at [792, 326] on div "hero . moveUp ( ) hero . moveUp ( ) hero . moveLeft ( ) hero . use ( "lever" ) …" at bounding box center [901, 365] width 383 height 406
drag, startPoint x: 793, startPoint y: 326, endPoint x: 809, endPoint y: 326, distance: 15.9
click at [794, 326] on div "hero . moveUp ( ) hero . moveUp ( ) hero . moveLeft ( ) hero . use ( "lever" ) …" at bounding box center [901, 365] width 383 height 406
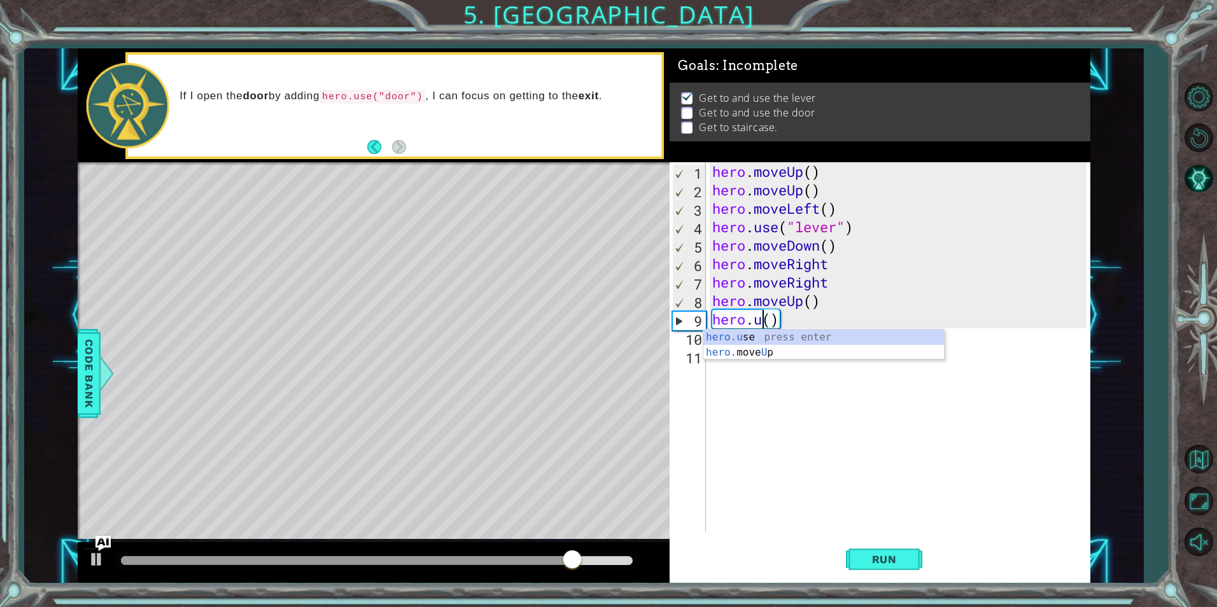
scroll to position [0, 3]
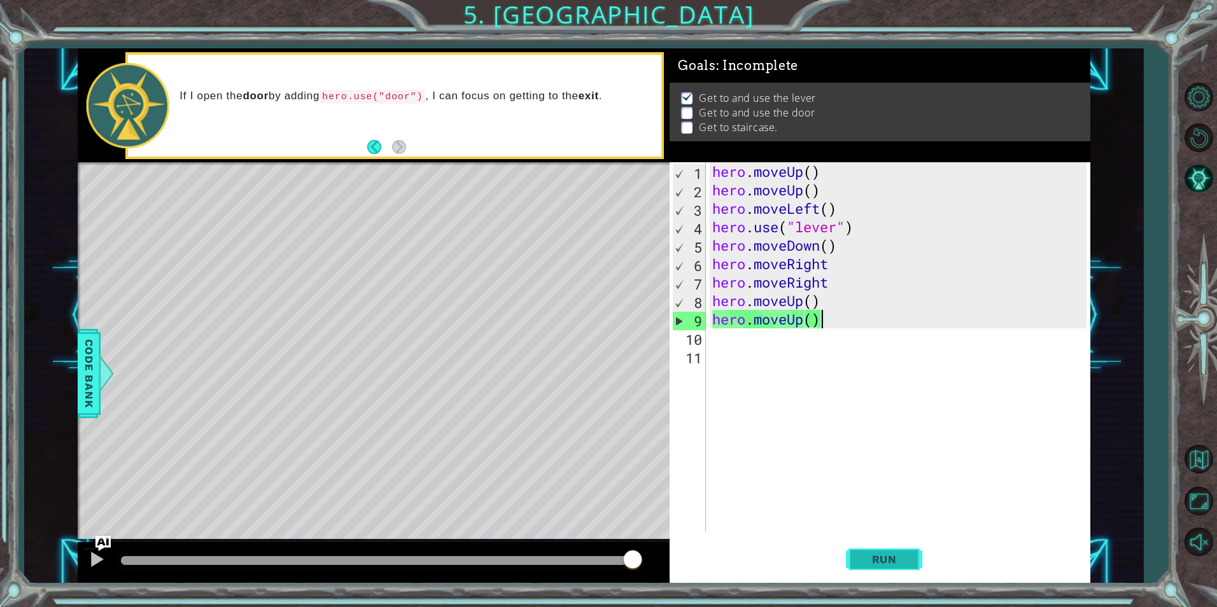
type textarea "hero.moveUp()"
click at [876, 547] on button "Run" at bounding box center [884, 559] width 76 height 42
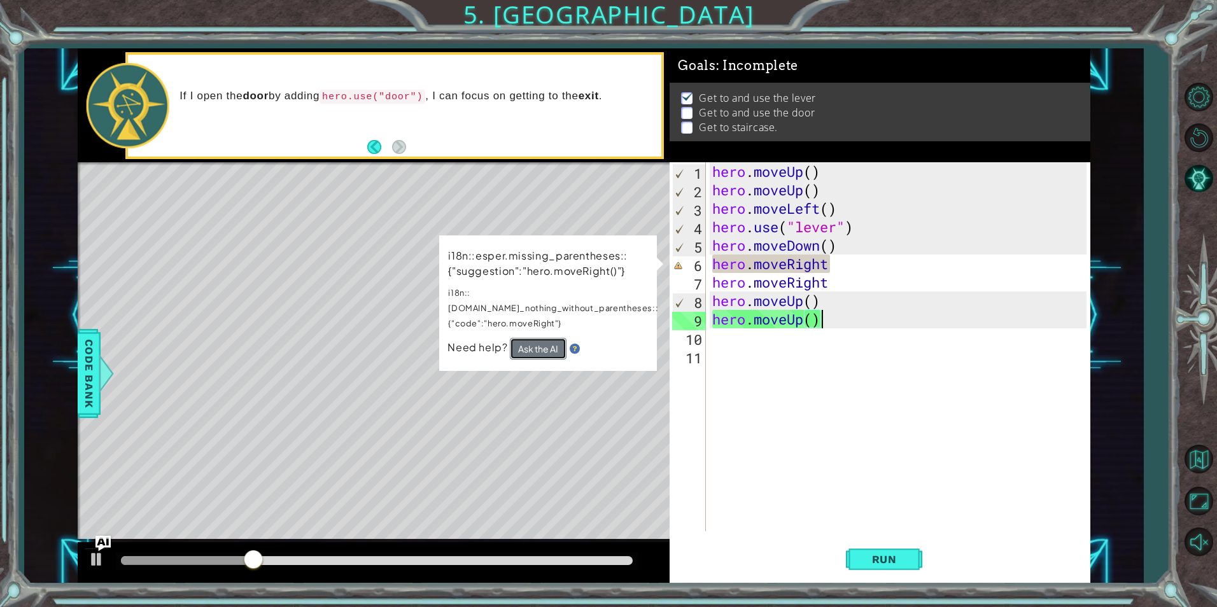
click at [536, 338] on button "Ask the AI" at bounding box center [538, 349] width 57 height 22
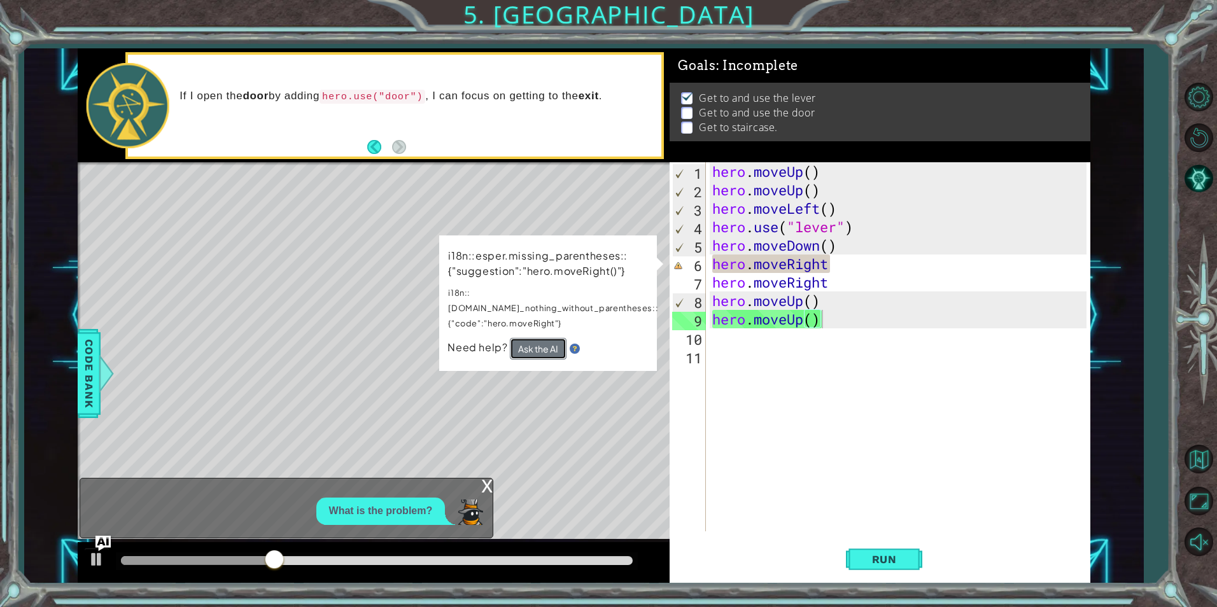
click at [554, 338] on button "Ask the AI" at bounding box center [538, 349] width 57 height 22
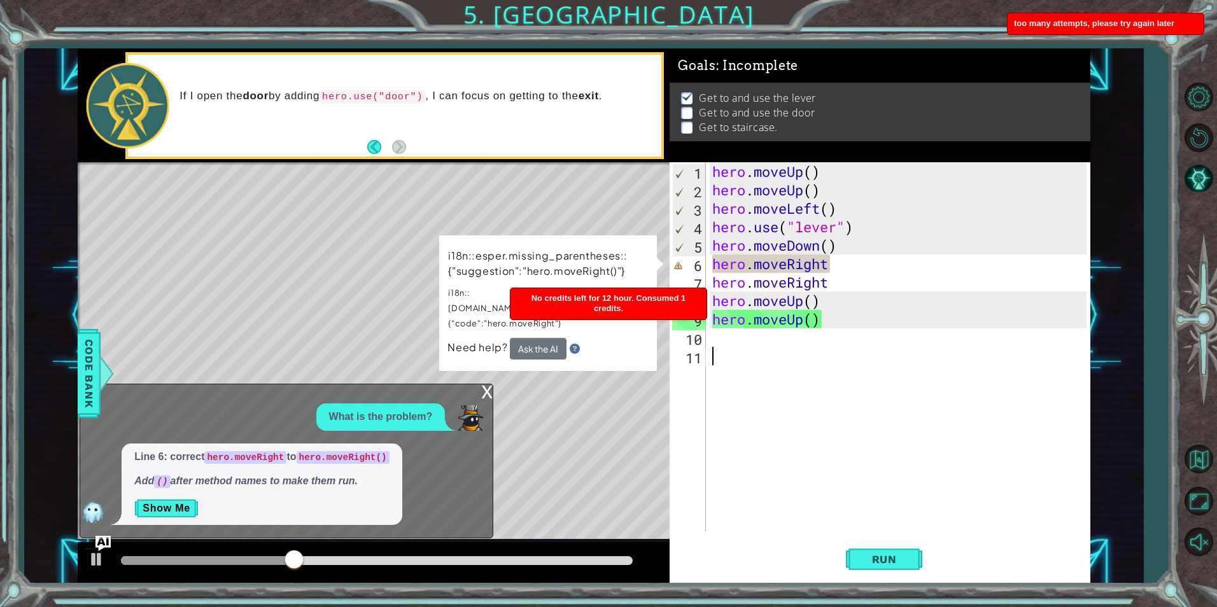
click at [849, 472] on div "hero . moveUp ( ) hero . moveUp ( ) hero . moveLeft ( ) hero . use ( "lever" ) …" at bounding box center [901, 365] width 383 height 406
click at [895, 556] on span "Run" at bounding box center [884, 559] width 50 height 13
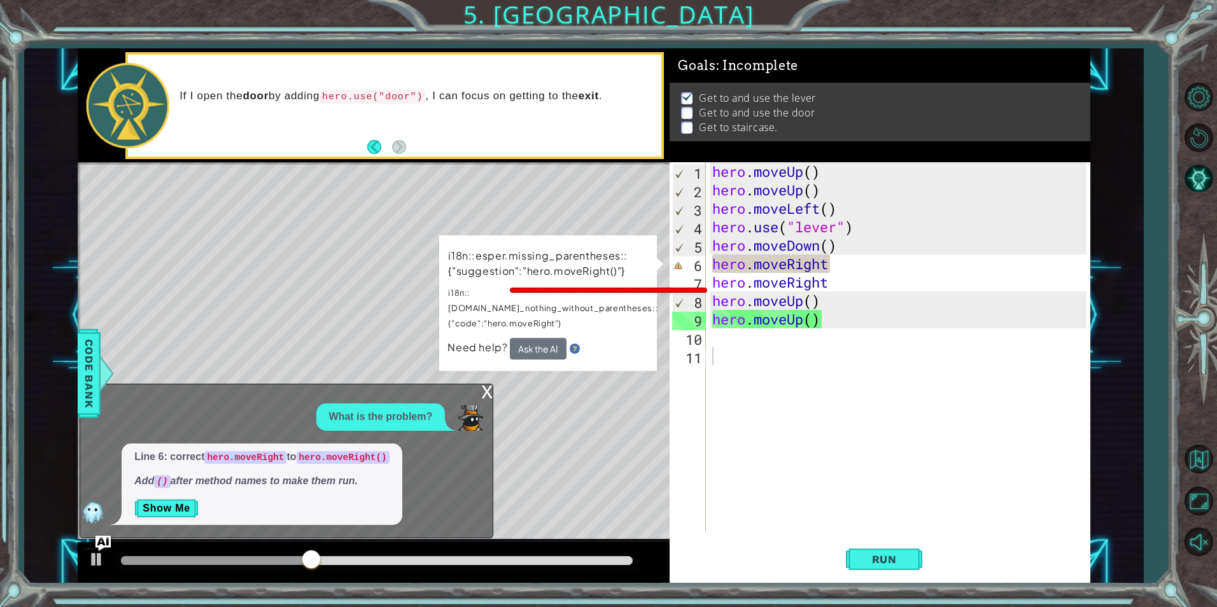
click at [488, 395] on div "x" at bounding box center [486, 390] width 11 height 13
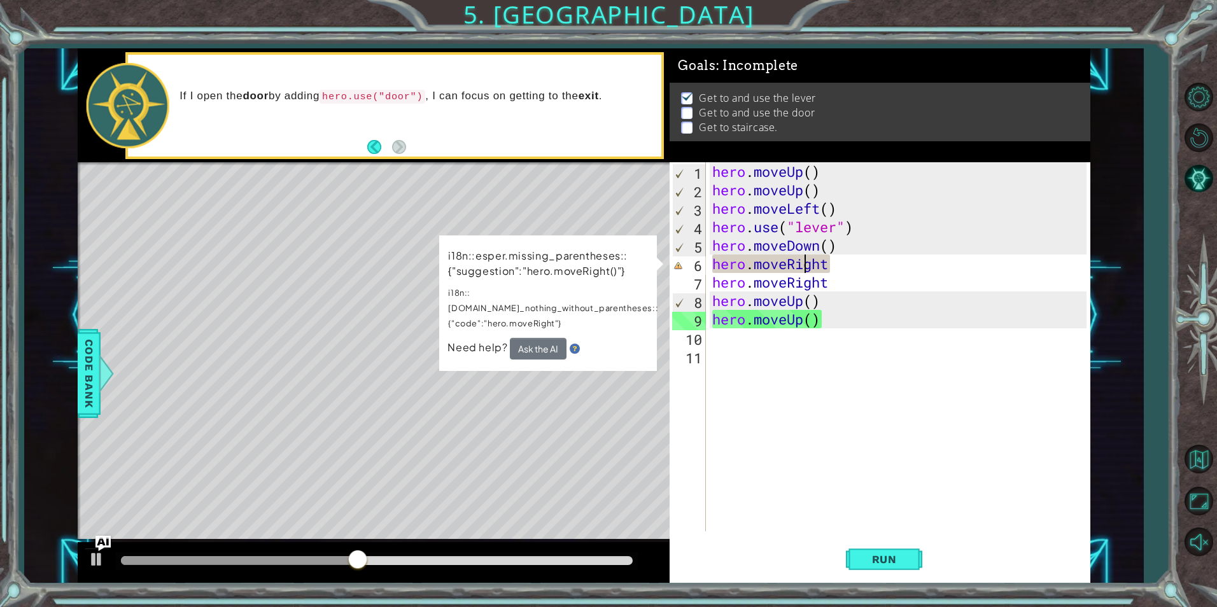
click at [808, 271] on div "hero . moveUp ( ) hero . moveUp ( ) hero . moveLeft ( ) hero . use ( "lever" ) …" at bounding box center [901, 365] width 383 height 406
click at [809, 271] on div "hero . moveUp ( ) hero . moveUp ( ) hero . moveLeft ( ) hero . use ( "lever" ) …" at bounding box center [901, 365] width 383 height 406
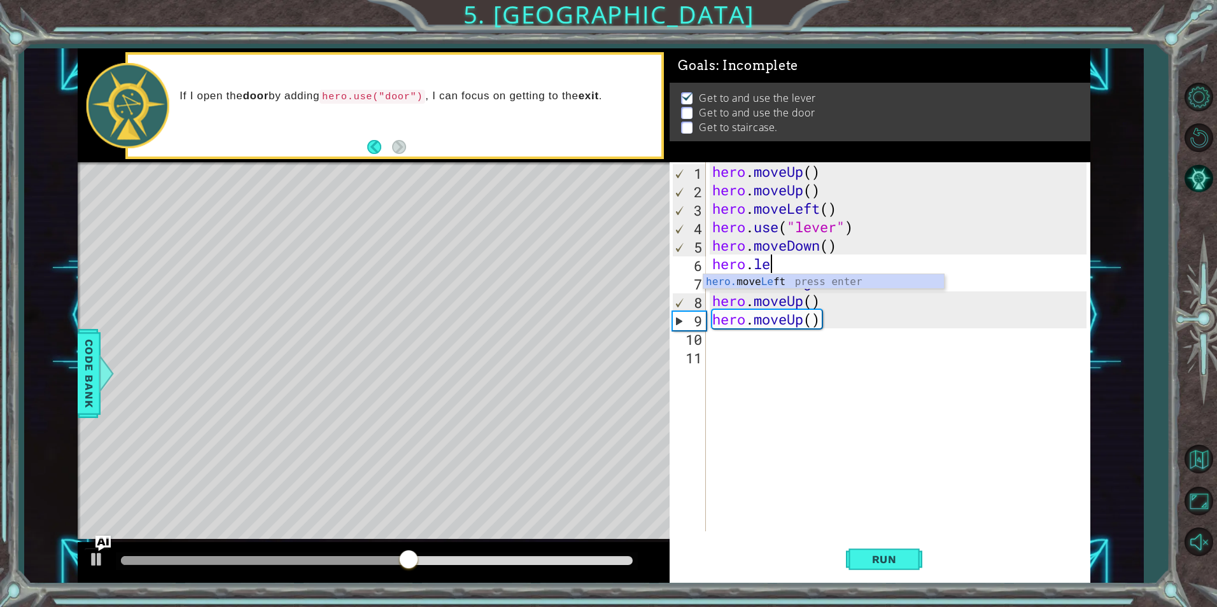
scroll to position [0, 3]
type textarea "hero.left"
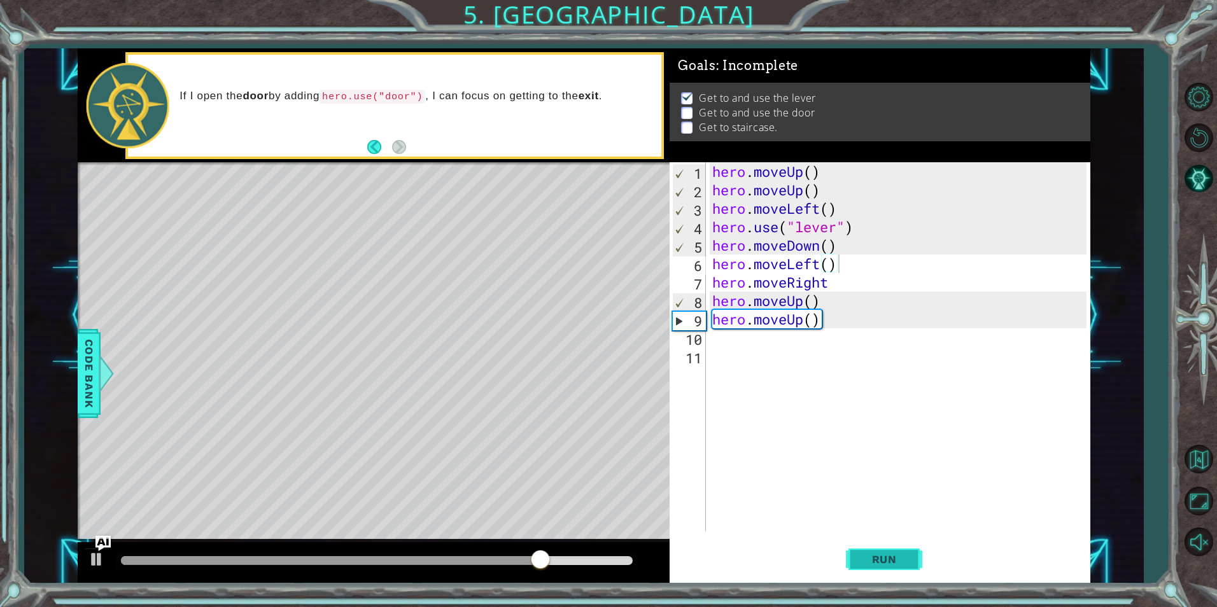
click at [906, 557] on span "Run" at bounding box center [884, 559] width 50 height 13
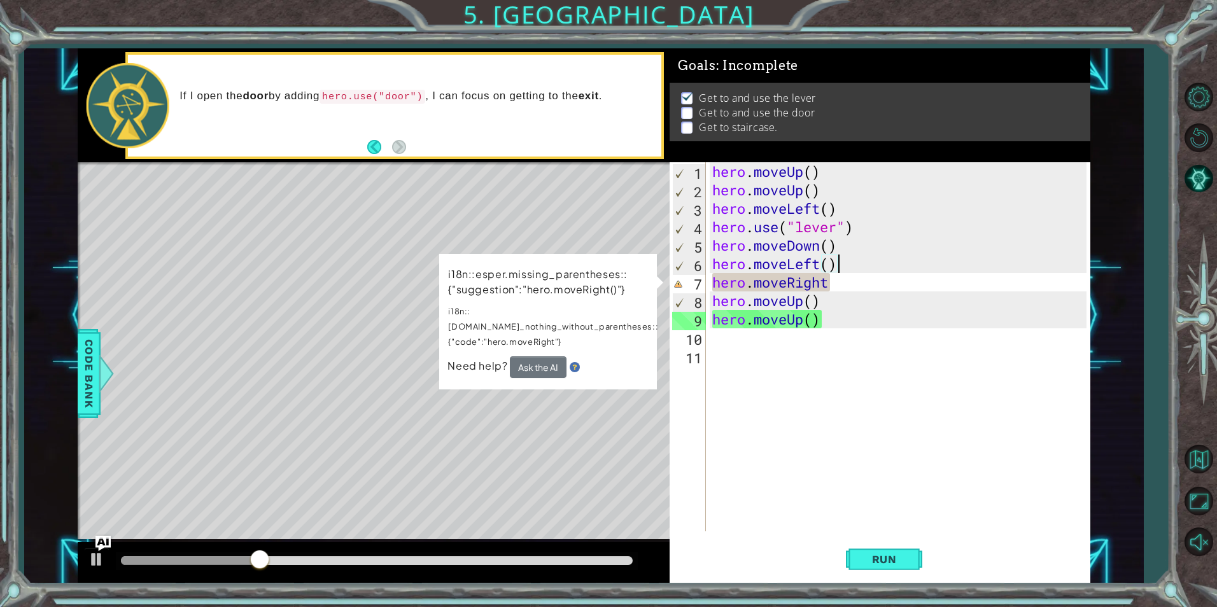
click at [794, 288] on div "hero . moveUp ( ) hero . moveUp ( ) hero . moveLeft ( ) hero . use ( "lever" ) …" at bounding box center [901, 365] width 383 height 406
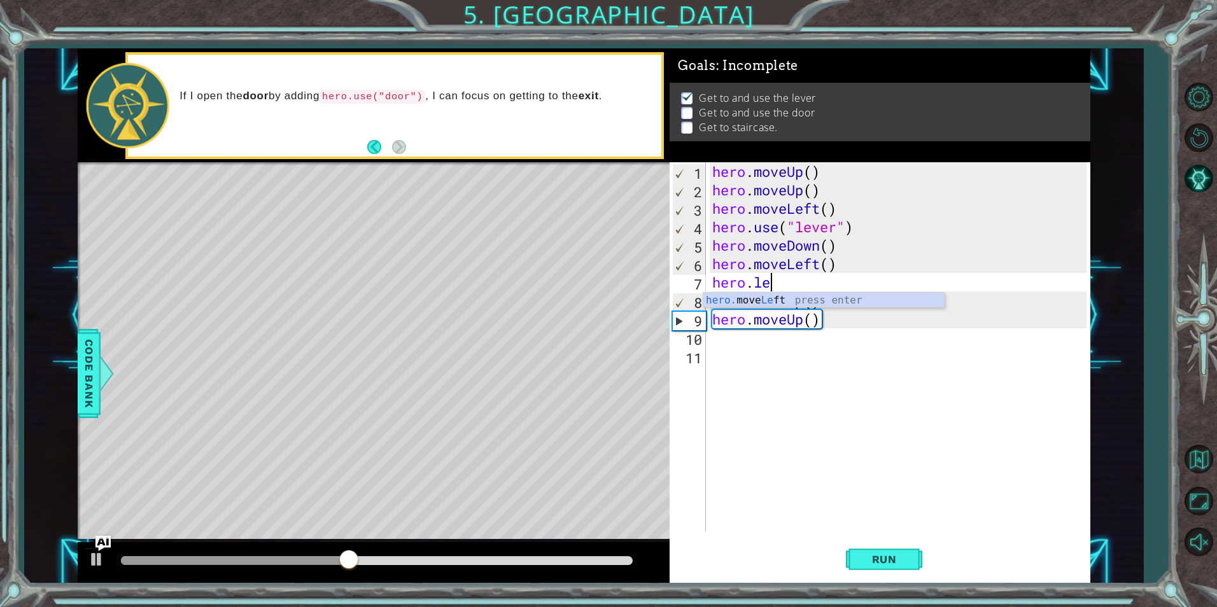
scroll to position [0, 3]
type textarea "hero.left"
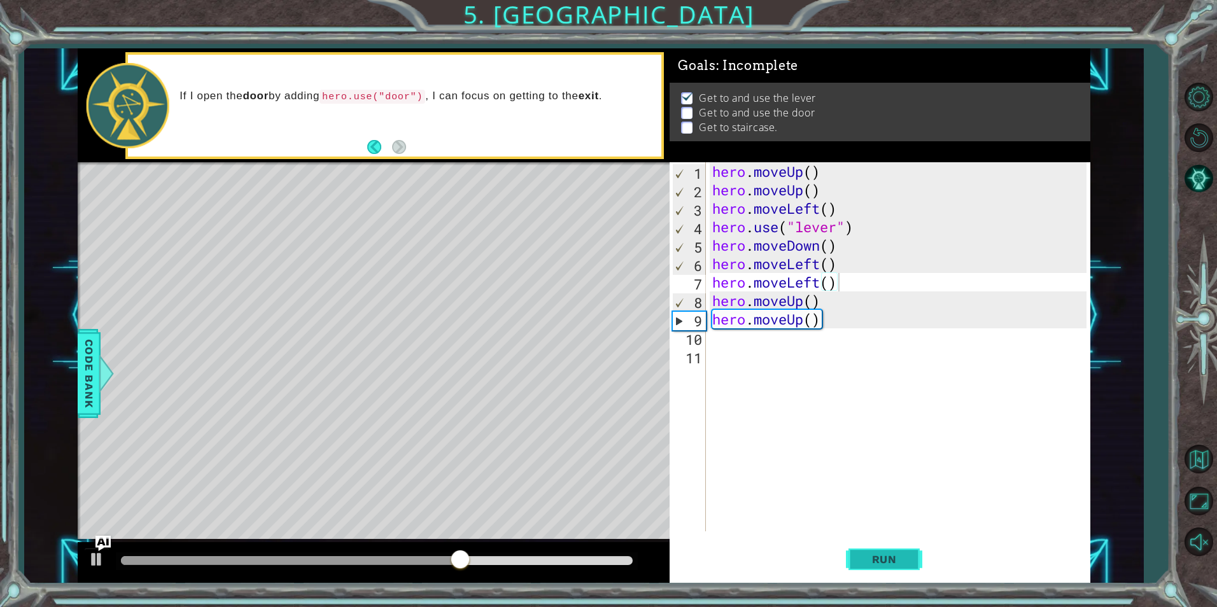
click at [888, 551] on button "Run" at bounding box center [884, 559] width 76 height 42
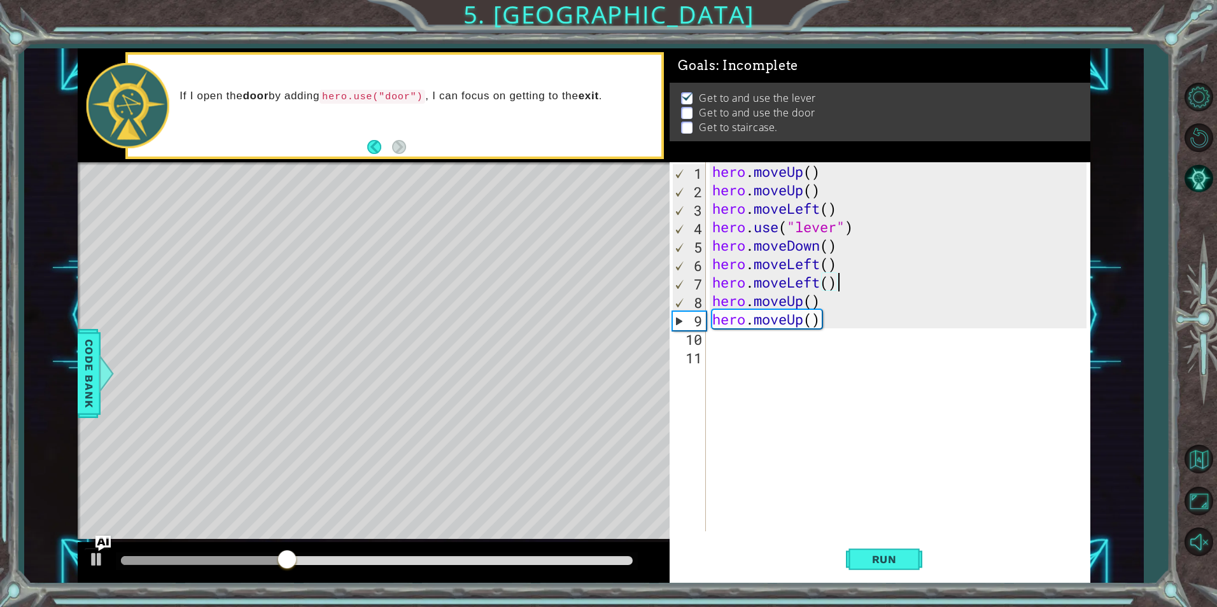
click at [810, 281] on div "hero . moveUp ( ) hero . moveUp ( ) hero . moveLeft ( ) hero . use ( "lever" ) …" at bounding box center [901, 365] width 383 height 406
click at [811, 281] on div "hero . moveUp ( ) hero . moveUp ( ) hero . moveLeft ( ) hero . use ( "lever" ) …" at bounding box center [901, 365] width 383 height 406
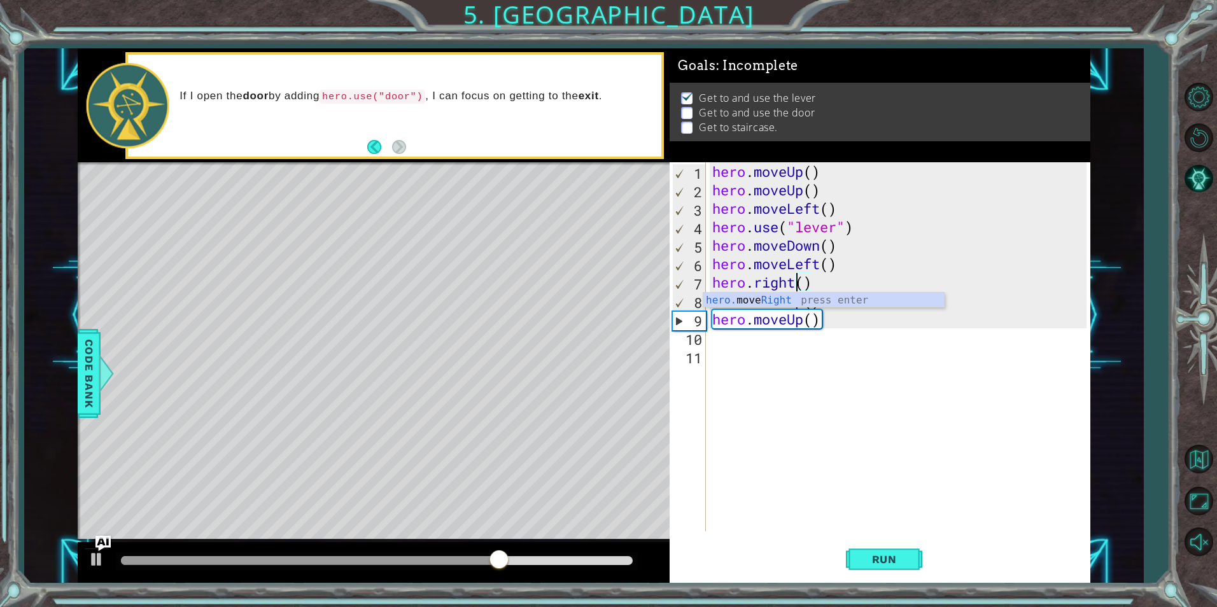
click at [773, 284] on div "hero . moveUp ( ) hero . moveUp ( ) hero . moveLeft ( ) hero . use ( "lever" ) …" at bounding box center [901, 365] width 383 height 406
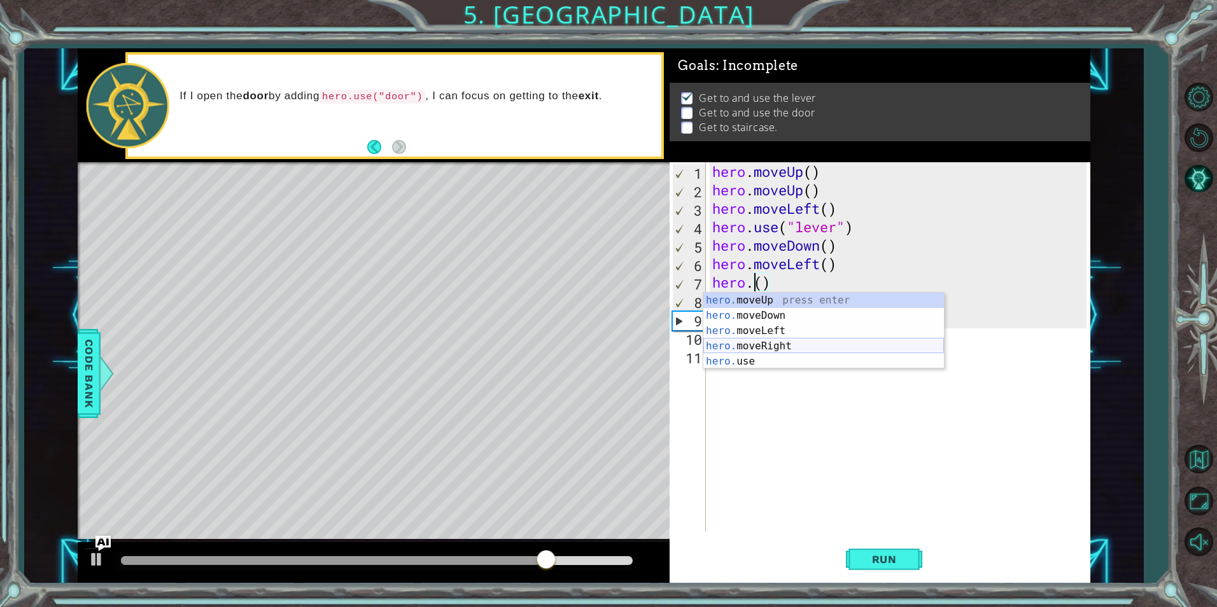
click at [776, 341] on div "hero. moveUp press enter hero. moveDown press enter hero. moveLeft press enter …" at bounding box center [823, 346] width 241 height 107
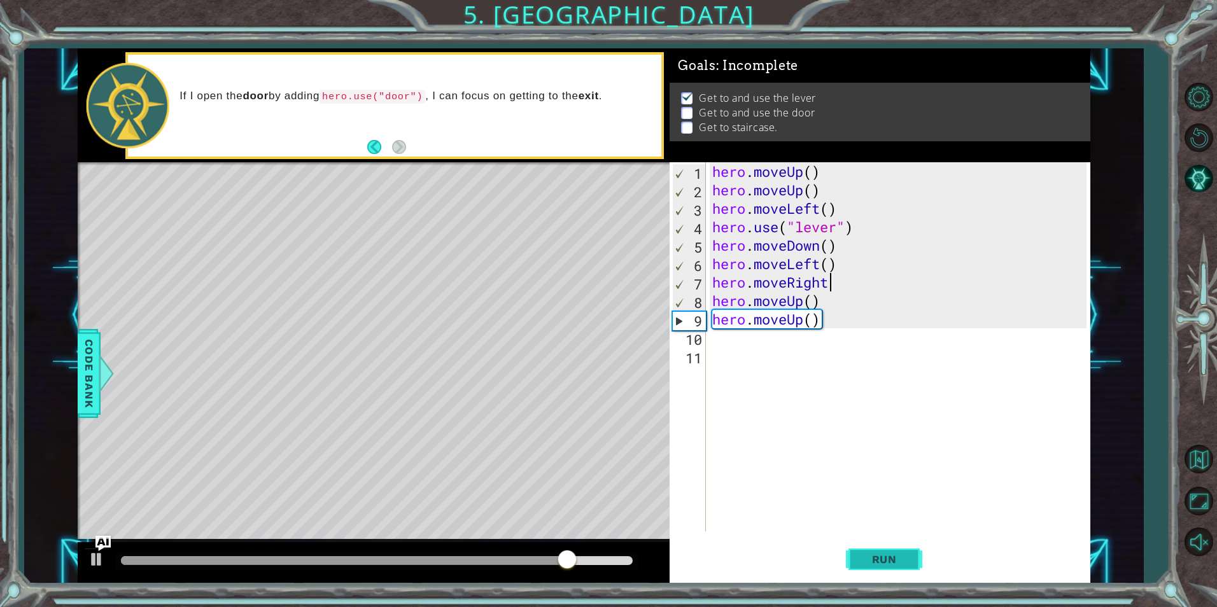
click at [894, 554] on span "Run" at bounding box center [884, 559] width 50 height 13
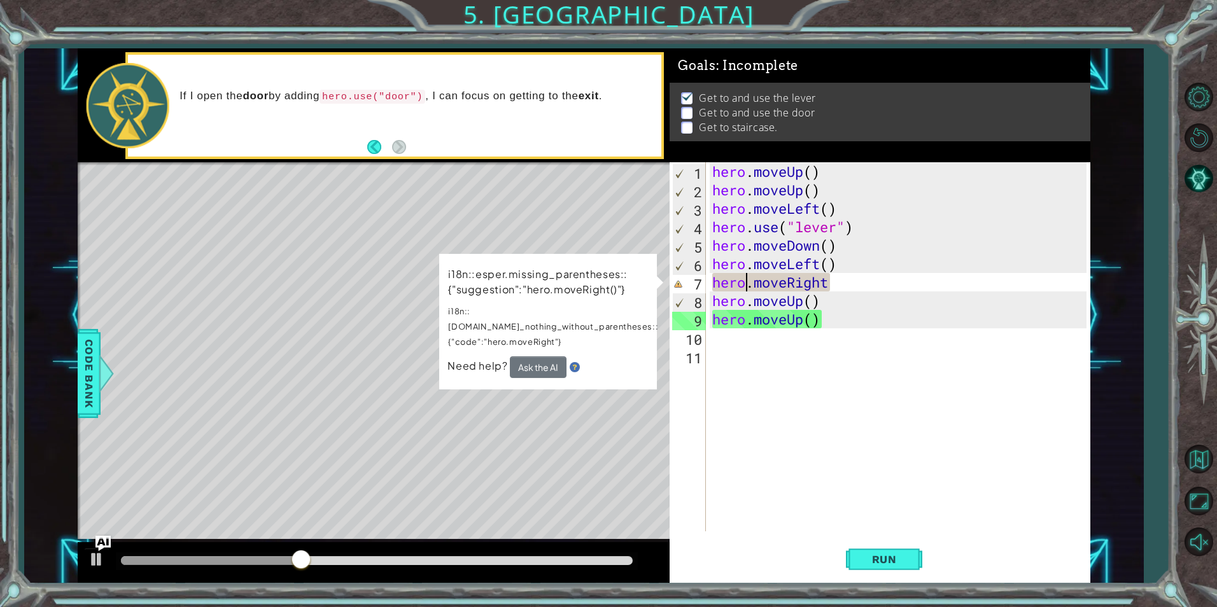
click at [748, 286] on div "hero . moveUp ( ) hero . moveUp ( ) hero . moveLeft ( ) hero . use ( "lever" ) …" at bounding box center [901, 365] width 383 height 406
click at [748, 287] on div "hero . moveUp ( ) hero . moveUp ( ) hero . moveLeft ( ) hero . use ( "lever" ) …" at bounding box center [901, 365] width 383 height 406
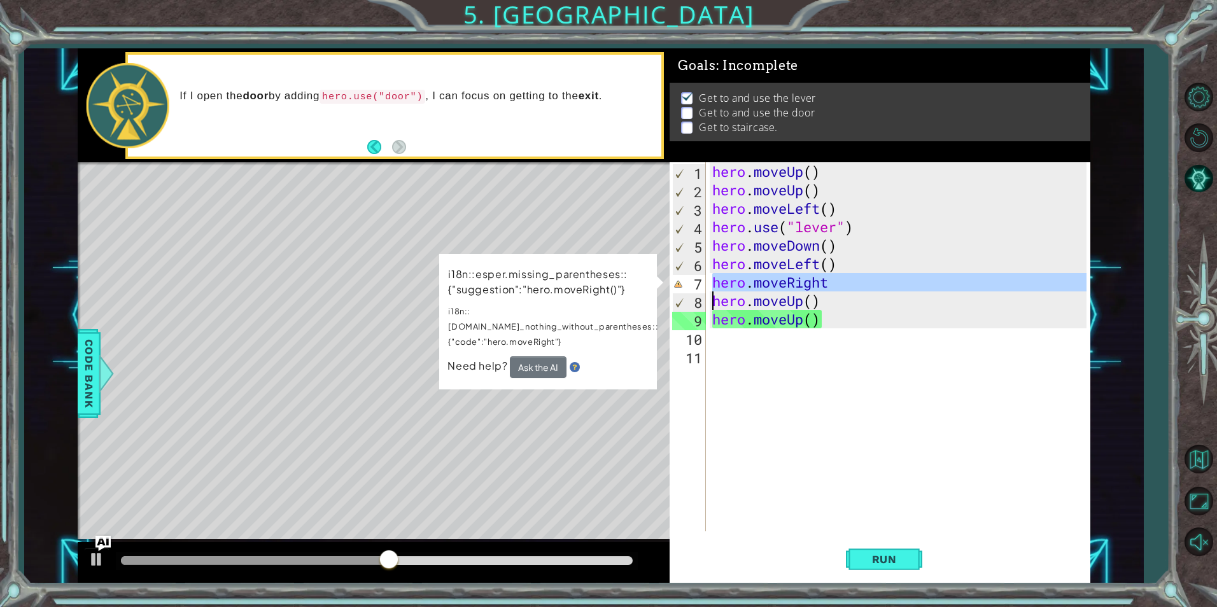
click at [859, 288] on div "hero . moveUp ( ) hero . moveUp ( ) hero . moveLeft ( ) hero . use ( "lever" ) …" at bounding box center [898, 346] width 377 height 369
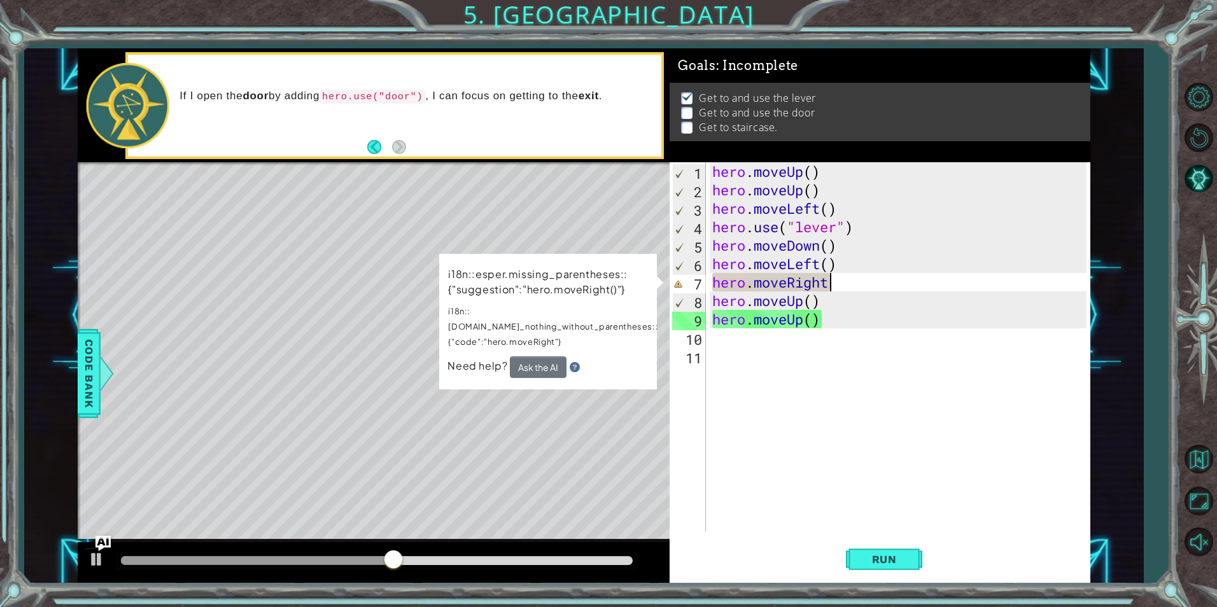
click at [859, 288] on div "hero . moveUp ( ) hero . moveUp ( ) hero . moveLeft ( ) hero . use ( "lever" ) …" at bounding box center [901, 365] width 383 height 406
click at [864, 318] on div "hero . moveUp ( ) hero . moveUp ( ) hero . moveLeft ( ) hero . use ( "lever" ) …" at bounding box center [901, 365] width 383 height 406
click at [859, 288] on div "hero . moveUp ( ) hero . moveUp ( ) hero . moveLeft ( ) hero . use ( "lever" ) …" at bounding box center [901, 365] width 383 height 406
click at [858, 288] on div "hero . moveUp ( ) hero . moveUp ( ) hero . moveLeft ( ) hero . use ( "lever" ) …" at bounding box center [901, 365] width 383 height 406
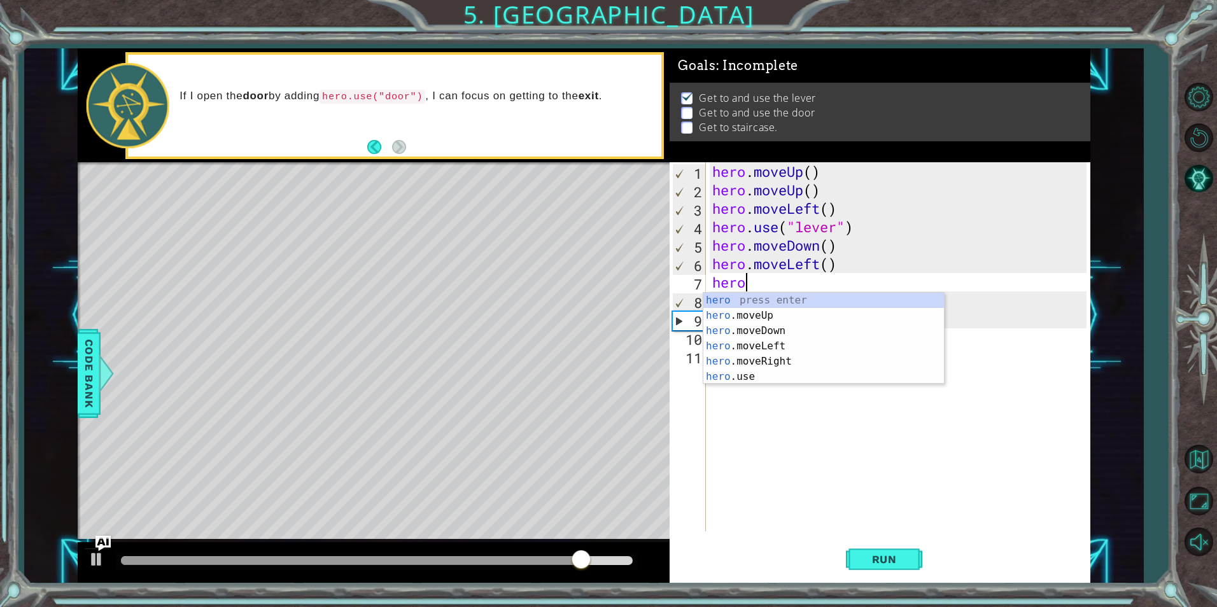
scroll to position [0, 1]
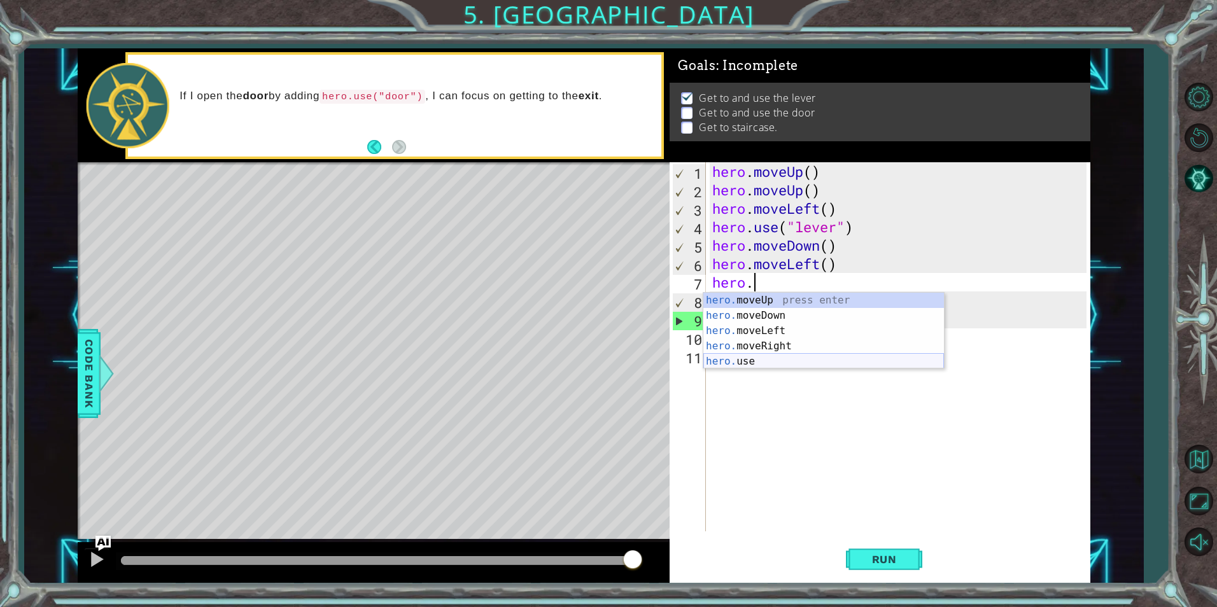
click at [756, 356] on div "hero. moveUp press enter hero. moveDown press enter hero. moveLeft press enter …" at bounding box center [823, 346] width 241 height 107
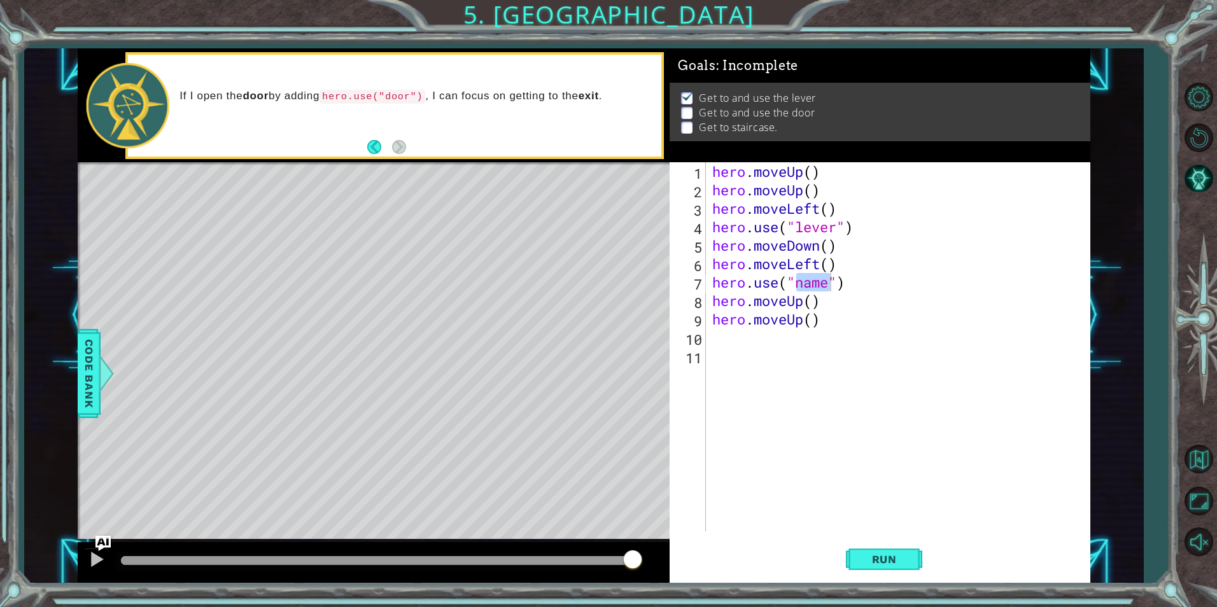
drag, startPoint x: 883, startPoint y: 558, endPoint x: 1008, endPoint y: 270, distance: 313.0
click at [1008, 270] on div "hero.use("name") 1 2 3 4 5 6 7 8 9 10 11 hero . moveUp ( ) hero . moveUp ( ) he…" at bounding box center [880, 372] width 421 height 421
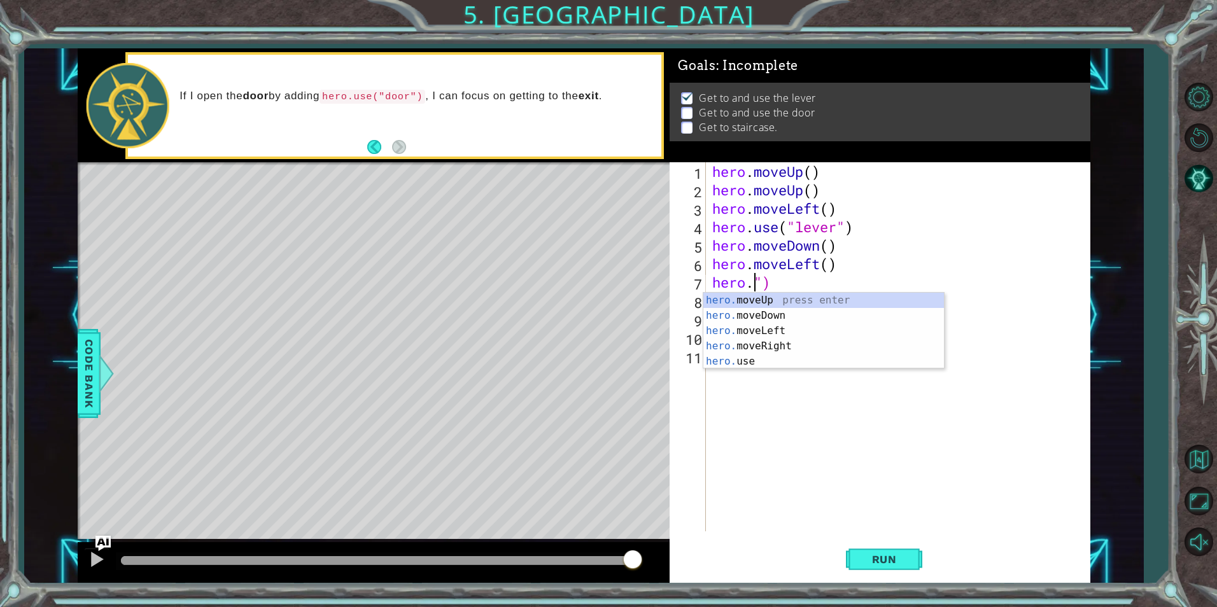
scroll to position [0, 1]
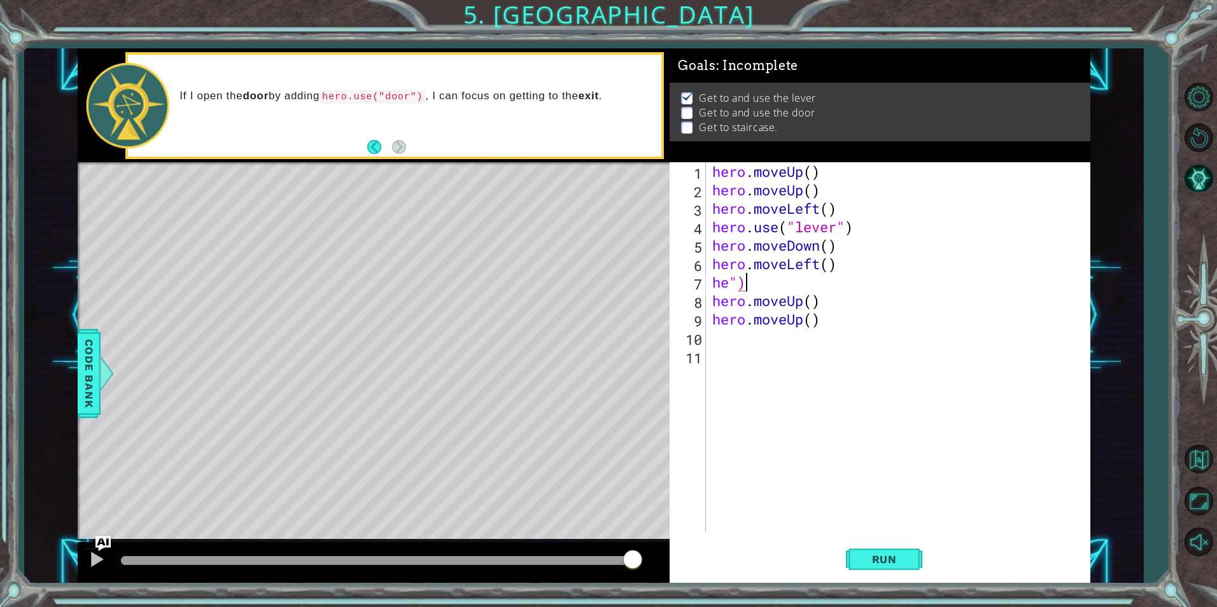
click at [757, 285] on div "hero . moveUp ( ) hero . moveUp ( ) hero . moveLeft ( ) hero . use ( "lever" ) …" at bounding box center [901, 365] width 383 height 406
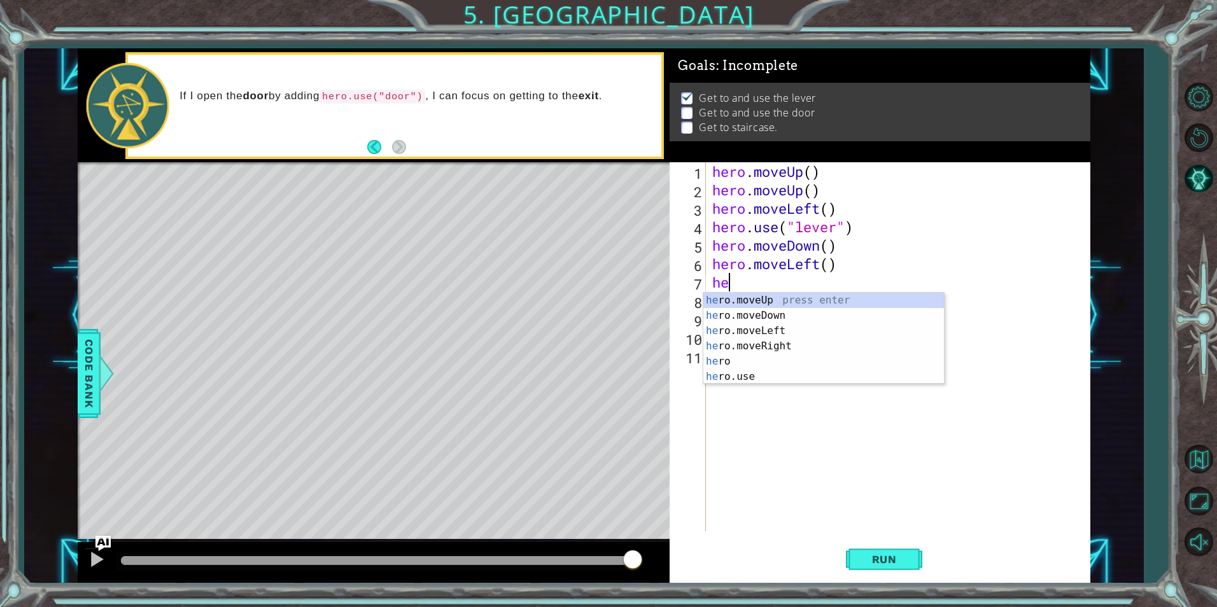
type textarea "h"
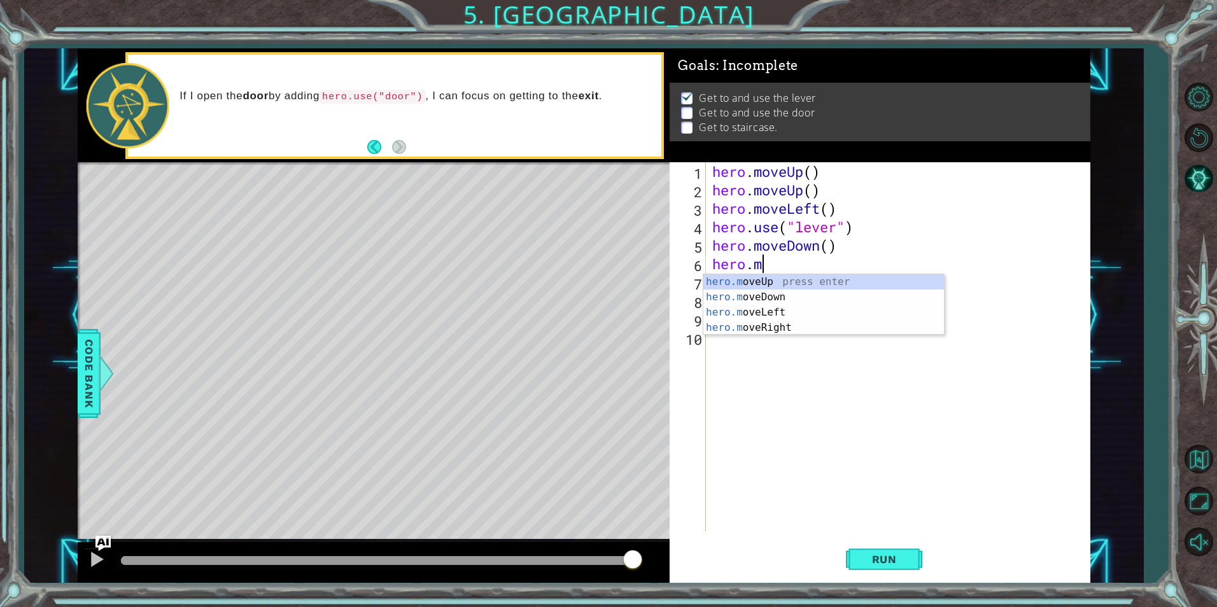
type textarea "h"
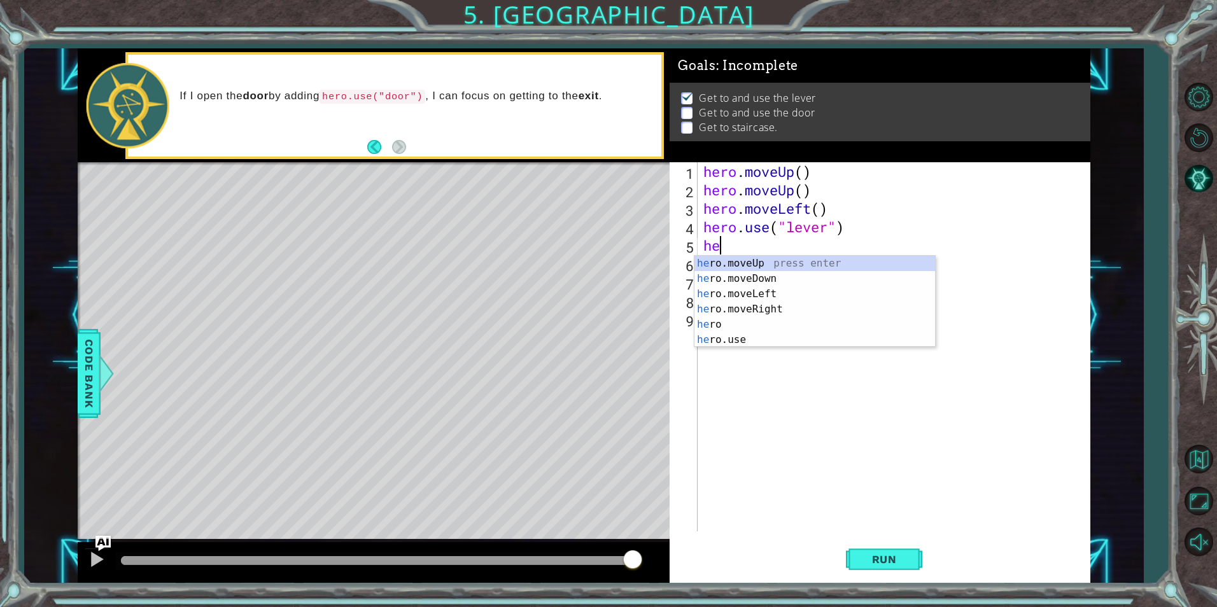
type textarea "h"
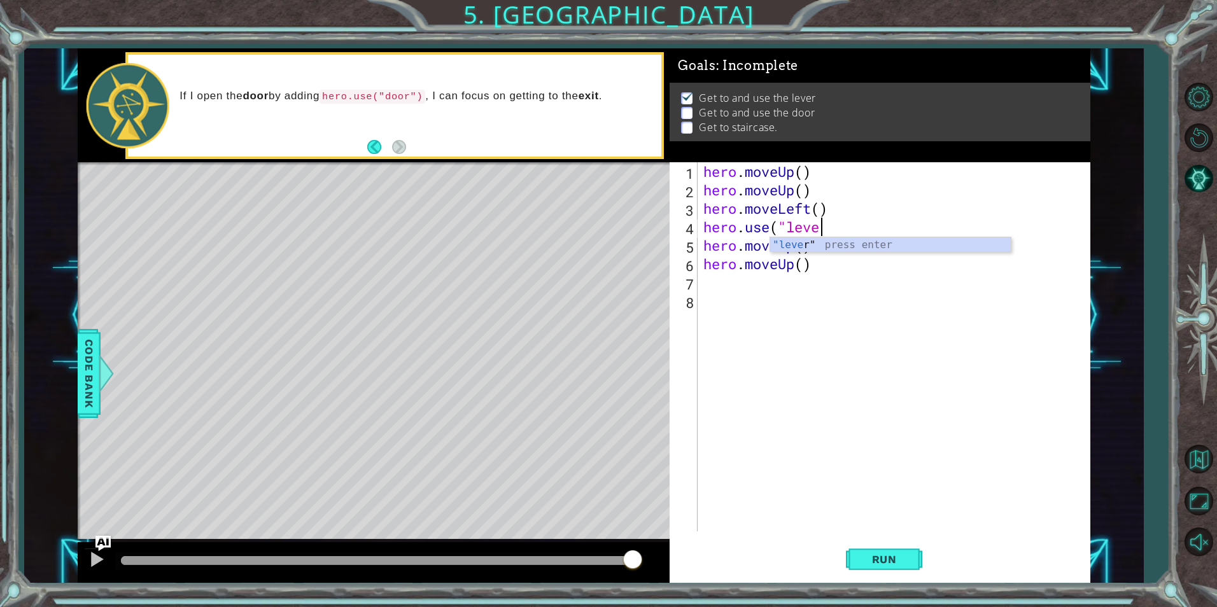
scroll to position [0, 5]
click at [891, 242] on div ""lever " press enter" at bounding box center [890, 260] width 241 height 46
click at [874, 252] on div "hero . moveUp ( ) hero . moveUp ( ) hero . moveLeft ( ) hero . use ( "lever" he…" at bounding box center [896, 365] width 391 height 406
type textarea "hero.moveUp()"
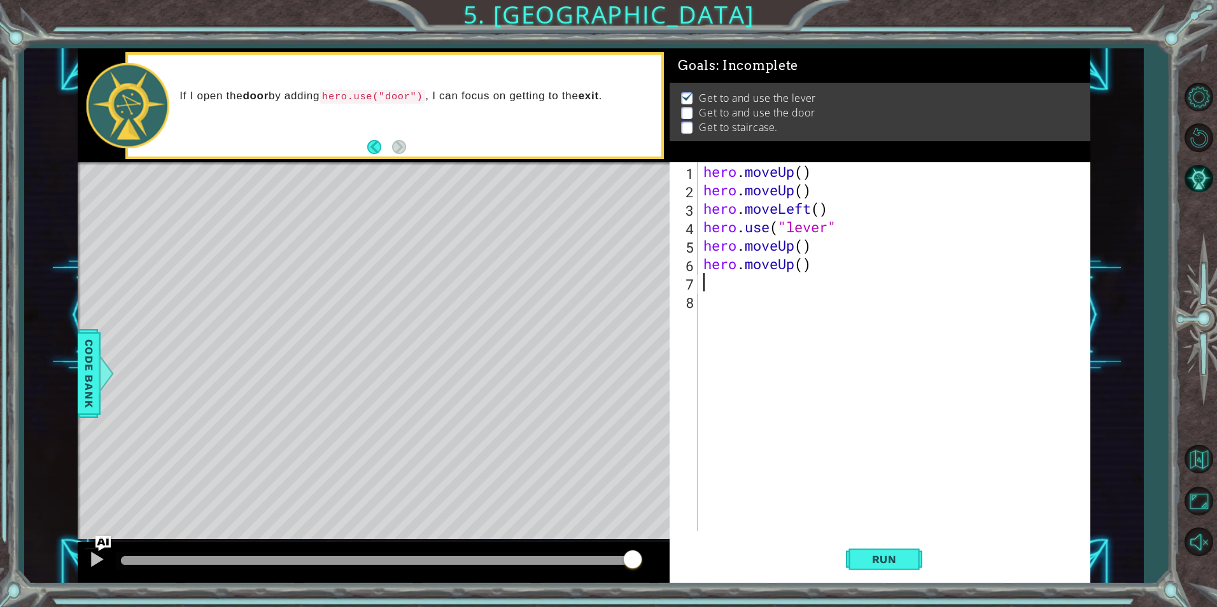
click at [833, 277] on div "hero . moveUp ( ) hero . moveUp ( ) hero . moveLeft ( ) hero . use ( "lever" he…" at bounding box center [896, 365] width 391 height 406
click at [832, 274] on div "hero . moveUp ( ) hero . moveUp ( ) hero . moveLeft ( ) hero . use ( "lever" he…" at bounding box center [896, 365] width 391 height 406
click at [832, 267] on div "hero . moveUp ( ) hero . moveUp ( ) hero . moveLeft ( ) hero . use ( "lever" he…" at bounding box center [896, 365] width 391 height 406
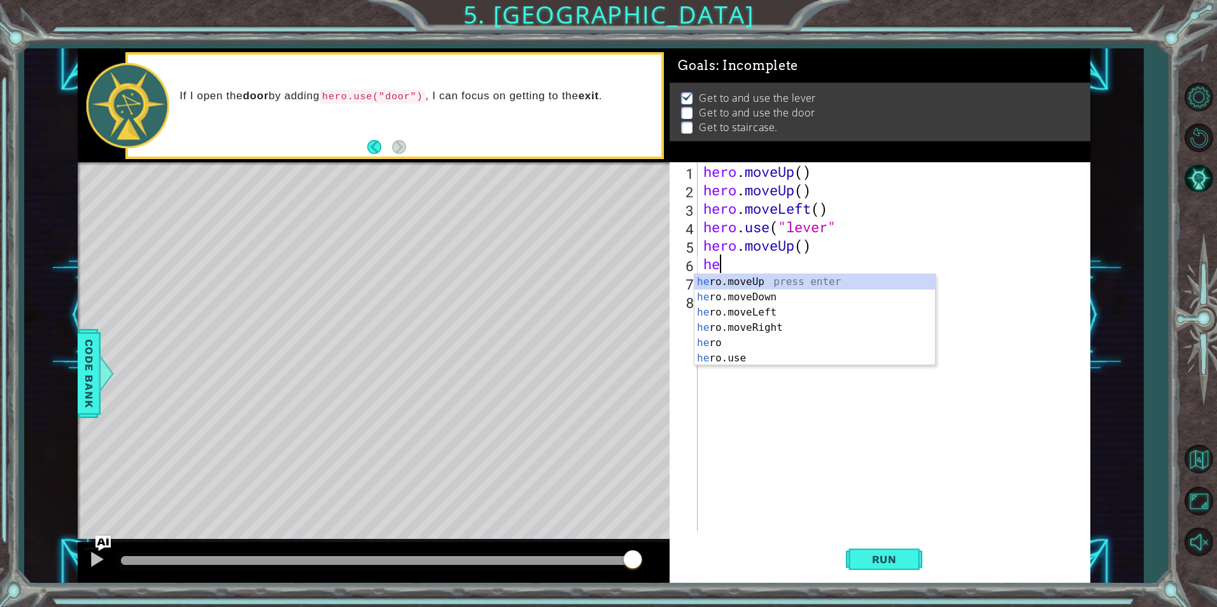
type textarea "h"
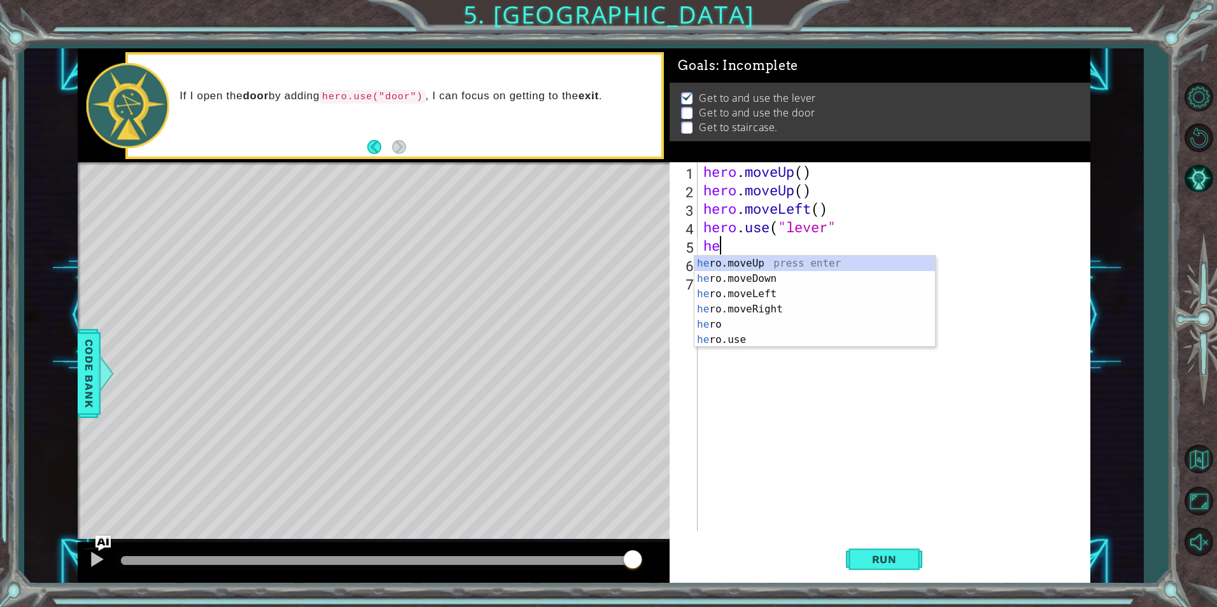
type textarea "h"
type textarea "her"
